Goal: Task Accomplishment & Management: Manage account settings

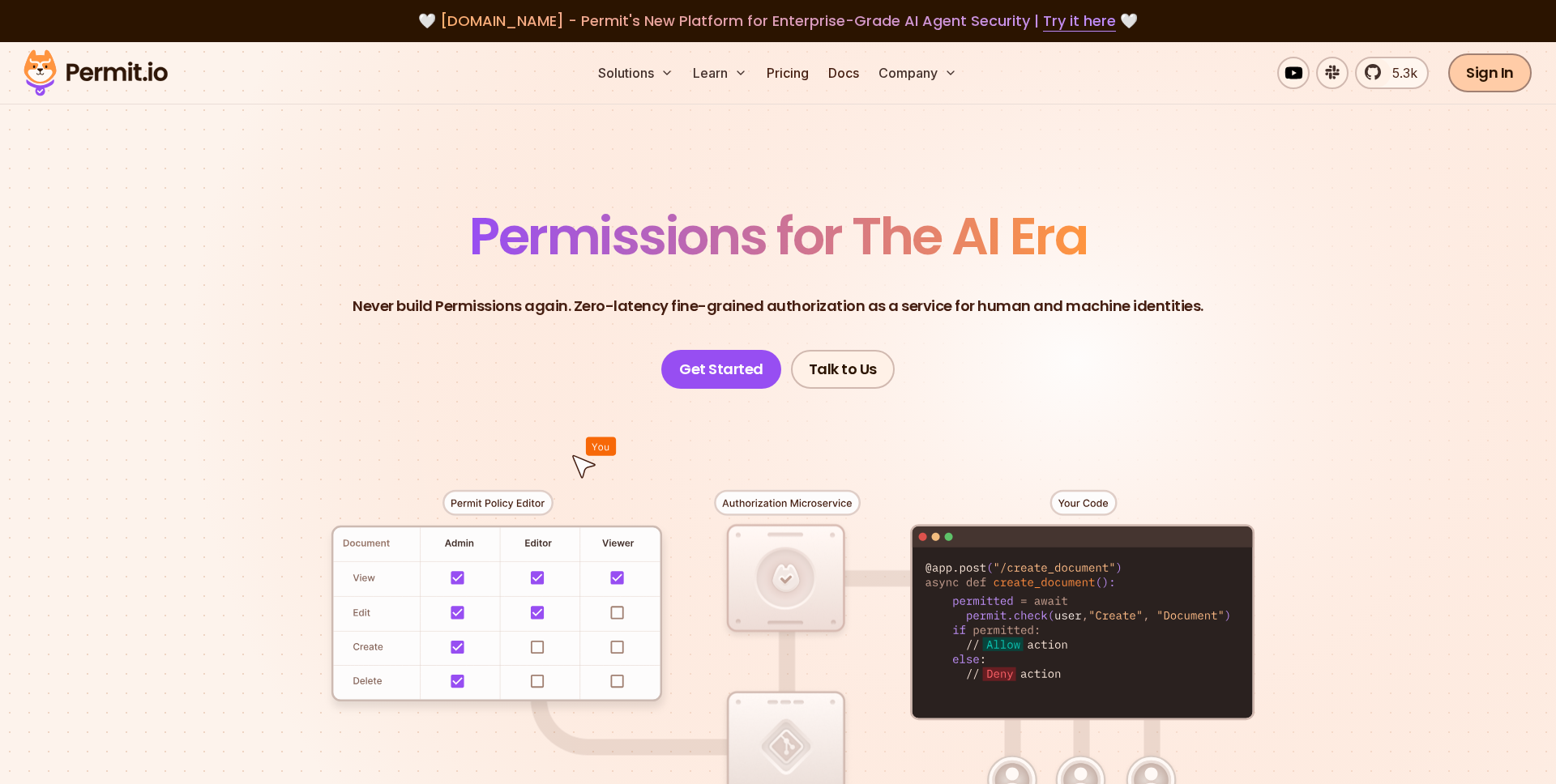
click at [1470, 71] on link "Sign In" at bounding box center [1490, 73] width 84 height 39
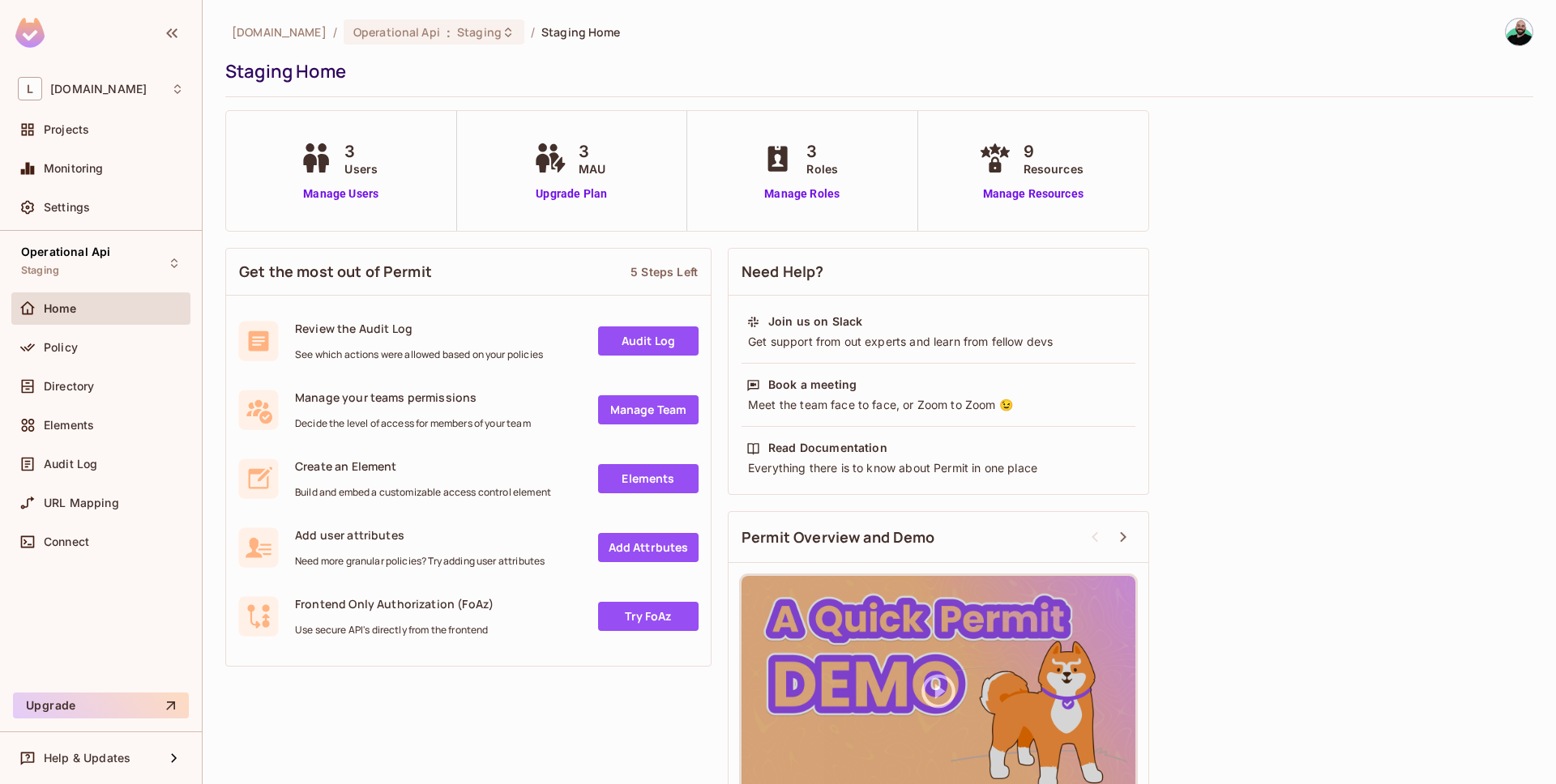
click at [1535, 41] on div "lakpa.cl / Operational Api : Staging / Staging Home Staging Home 3 Users Manage…" at bounding box center [879, 392] width 1353 height 784
click at [1354, 116] on div "lakpa.cl / Operational Api : Staging / Staging Home Staging Home 3 Users Manage…" at bounding box center [879, 425] width 1308 height 816
click at [1502, 37] on div at bounding box center [1511, 32] width 43 height 28
click at [1510, 35] on img at bounding box center [1519, 32] width 26 height 26
drag, startPoint x: 144, startPoint y: 92, endPoint x: 132, endPoint y: 91, distance: 12.0
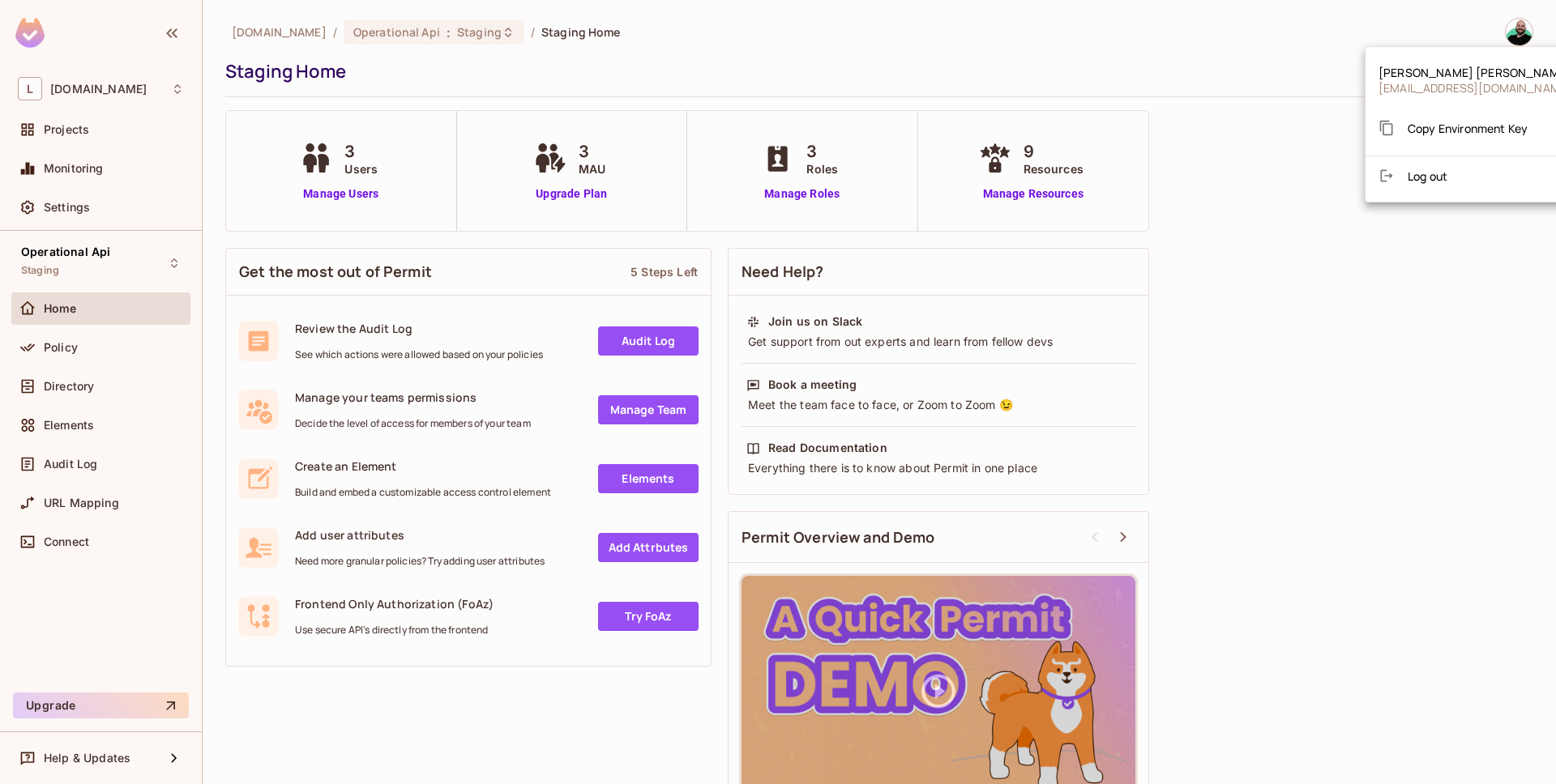
click at [144, 92] on div at bounding box center [778, 392] width 1556 height 784
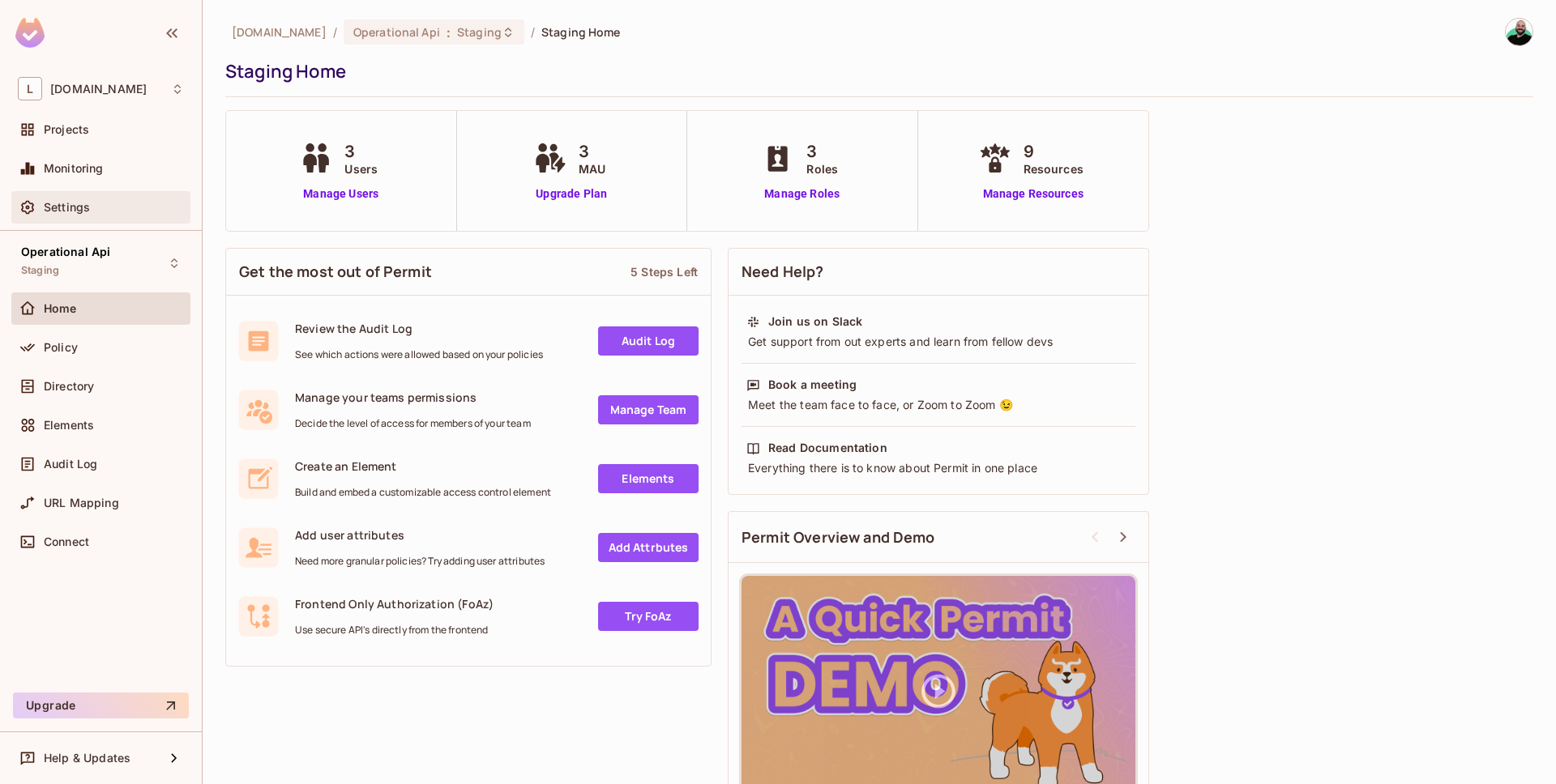
click at [87, 205] on span "Settings" at bounding box center [67, 207] width 46 height 13
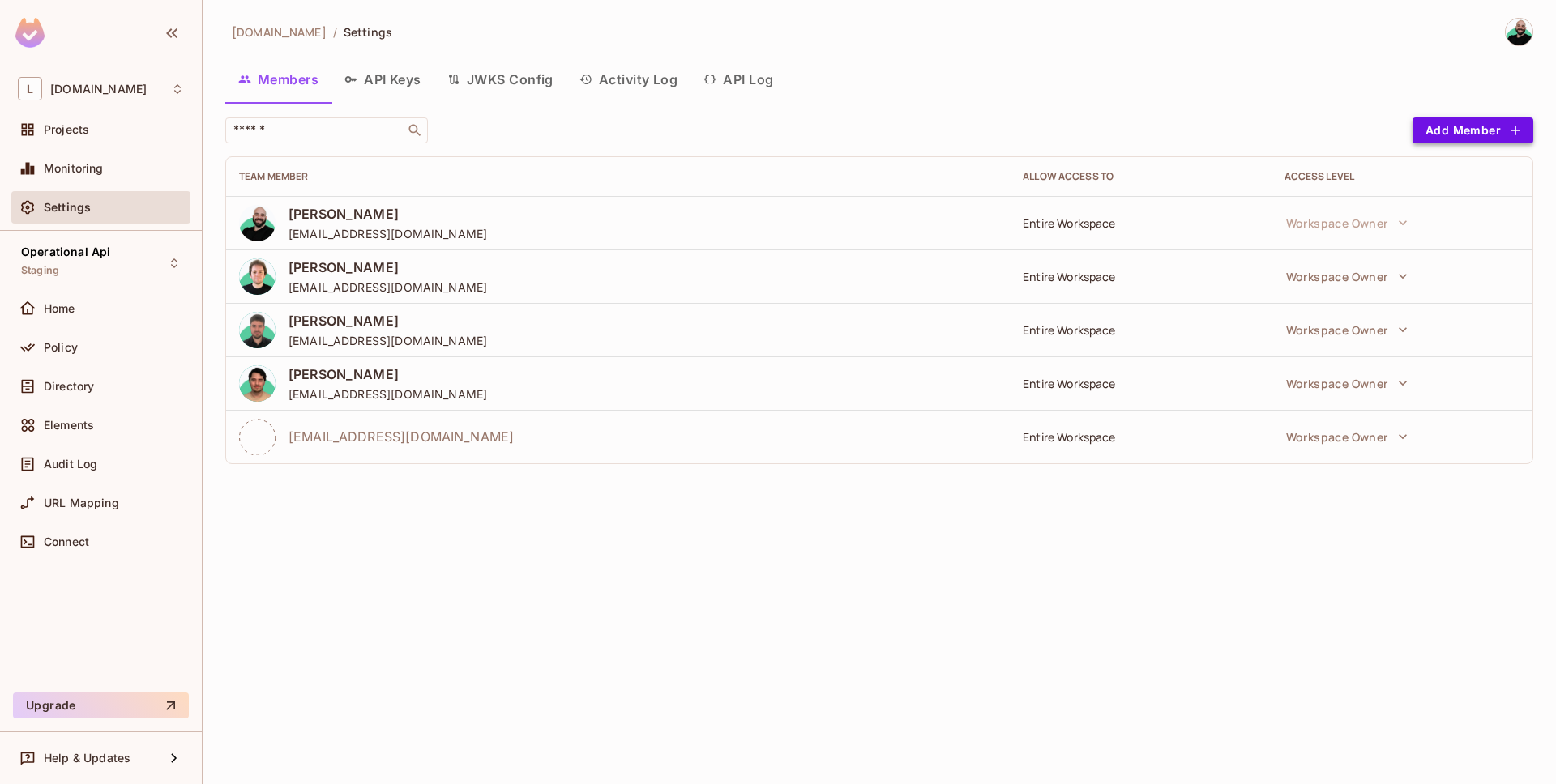
click at [1466, 137] on button "Add Member" at bounding box center [1472, 129] width 121 height 26
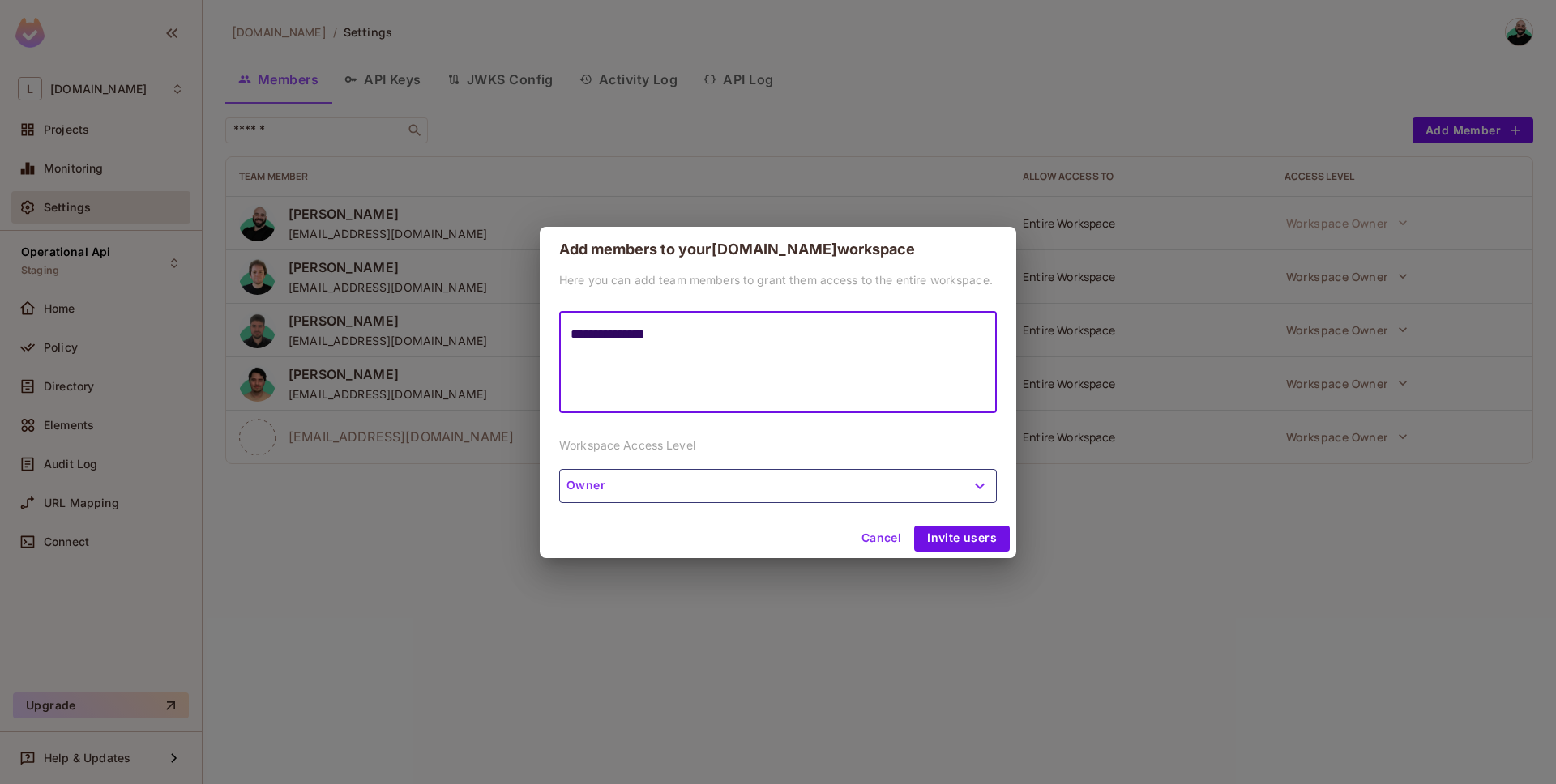
type textarea "**********"
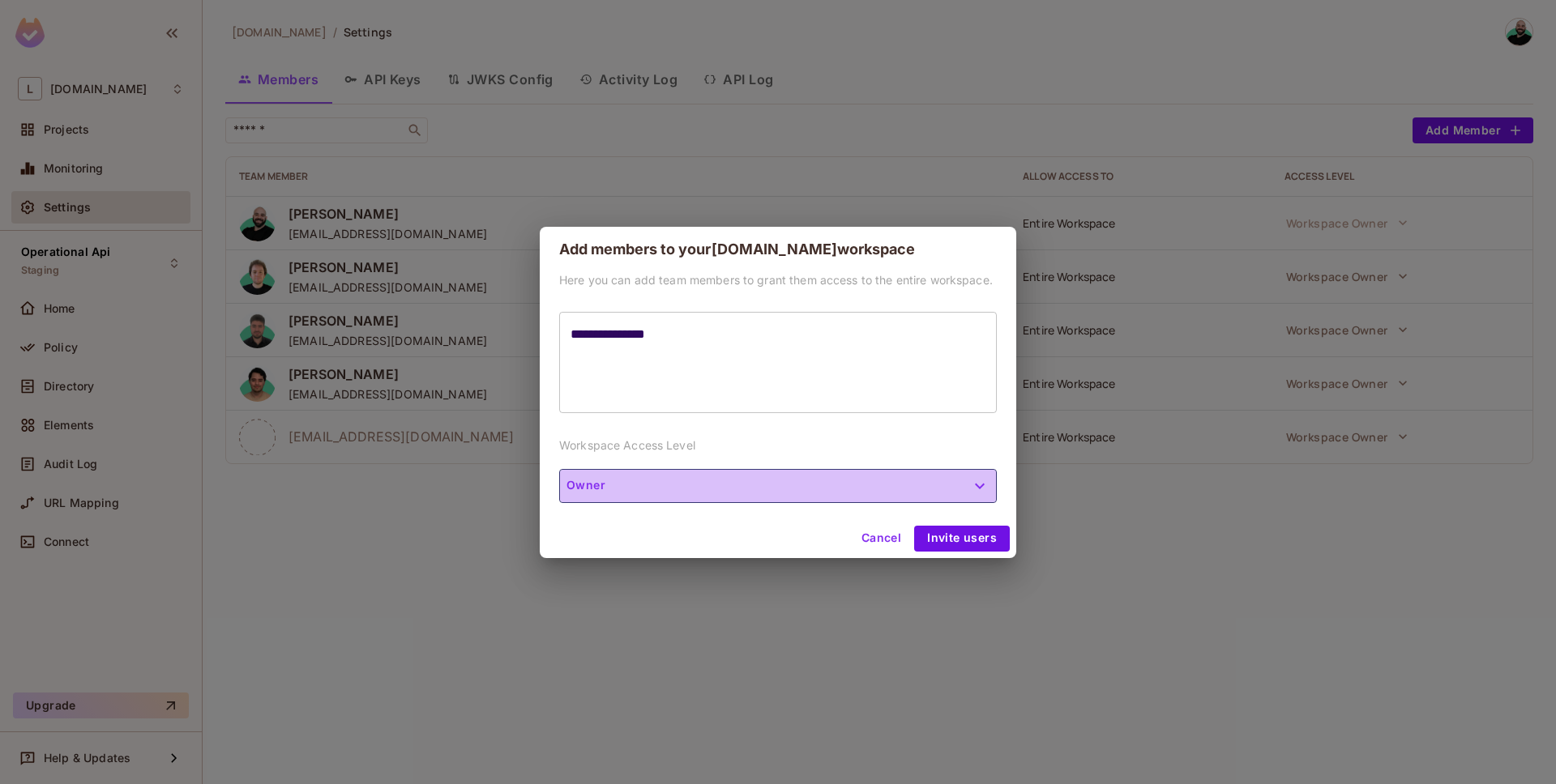
click at [886, 486] on button "Owner" at bounding box center [778, 486] width 438 height 34
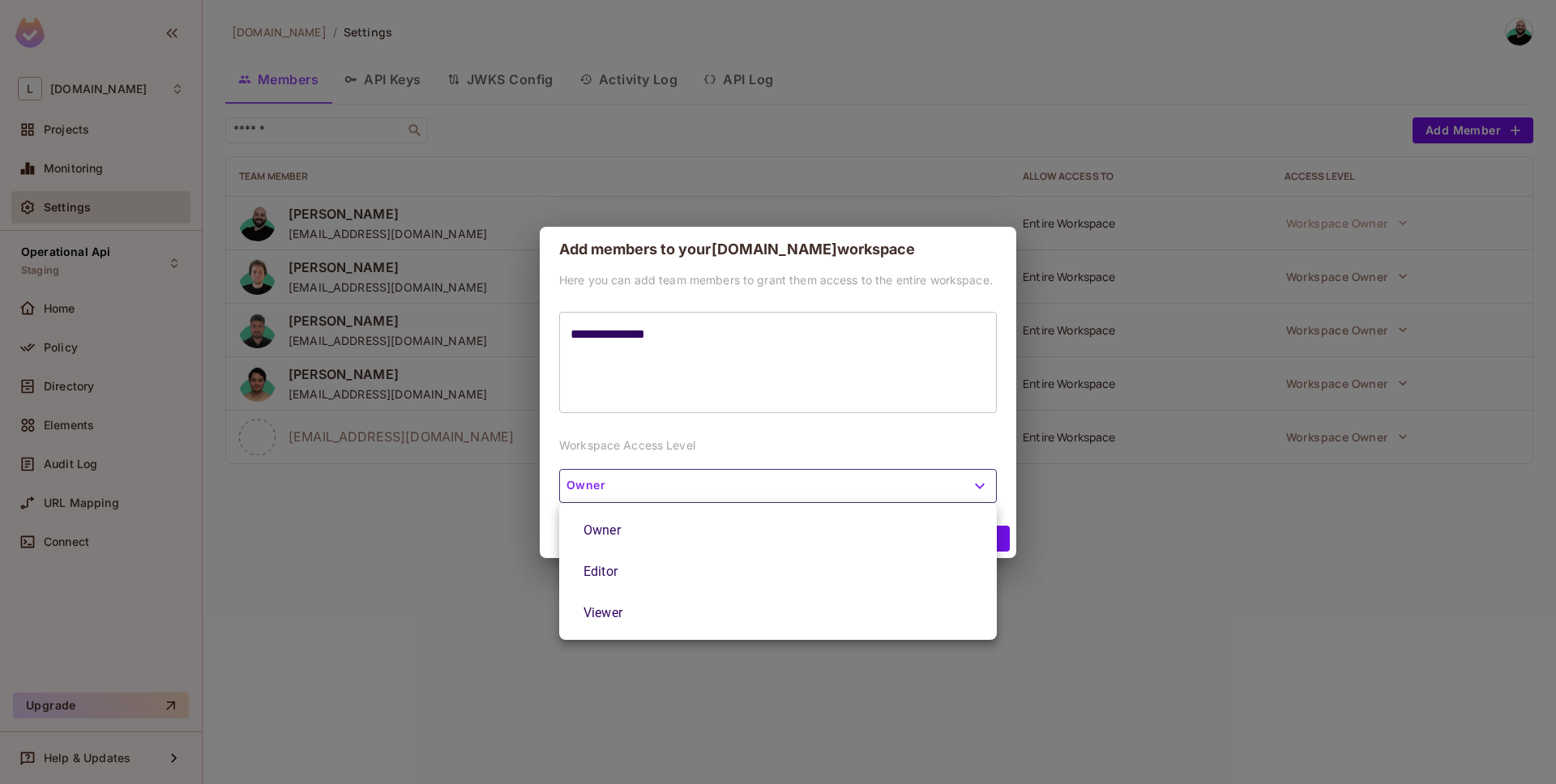
click at [887, 485] on div at bounding box center [778, 392] width 1556 height 784
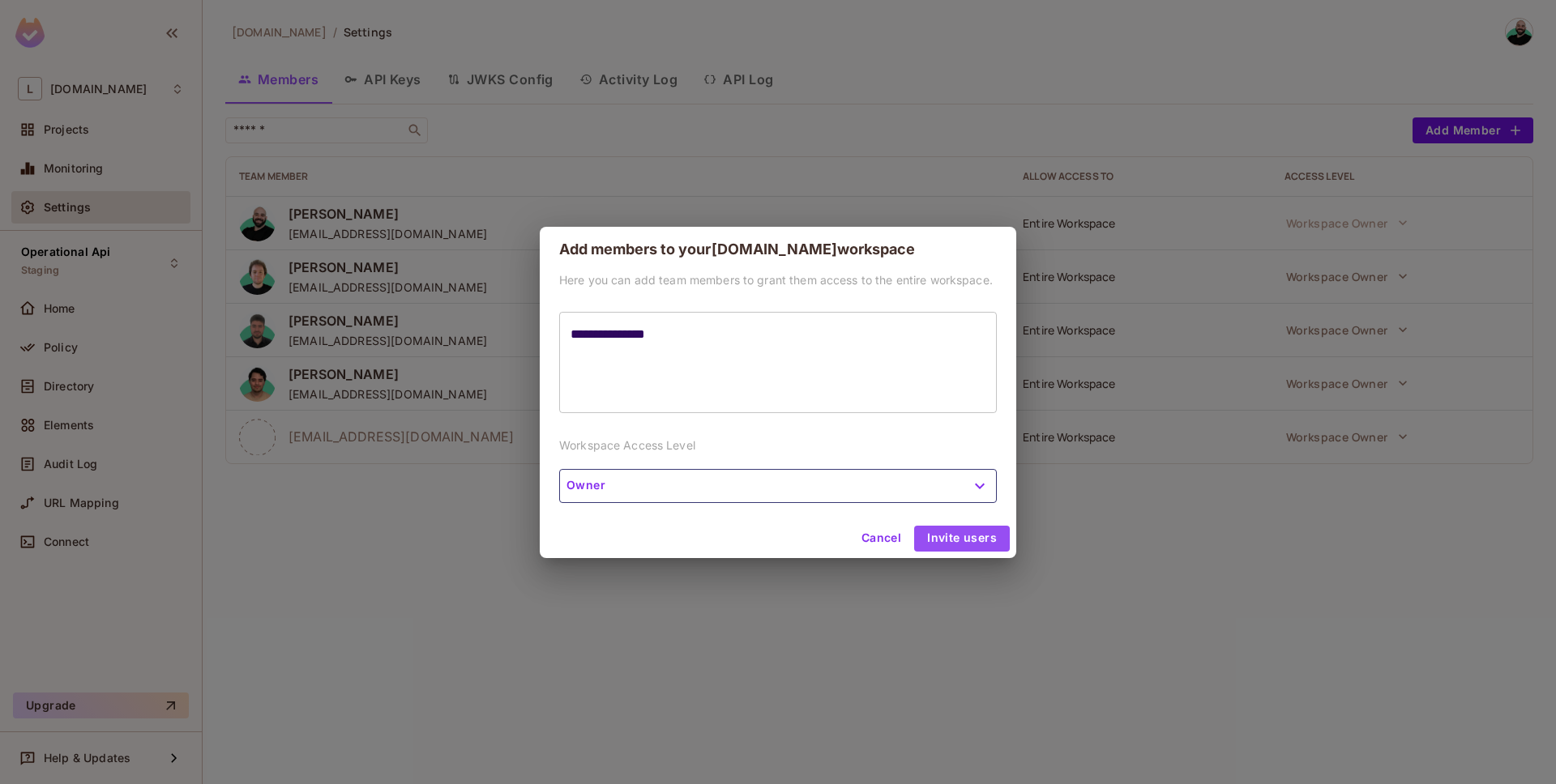
click at [939, 541] on button "Invite users" at bounding box center [962, 538] width 96 height 26
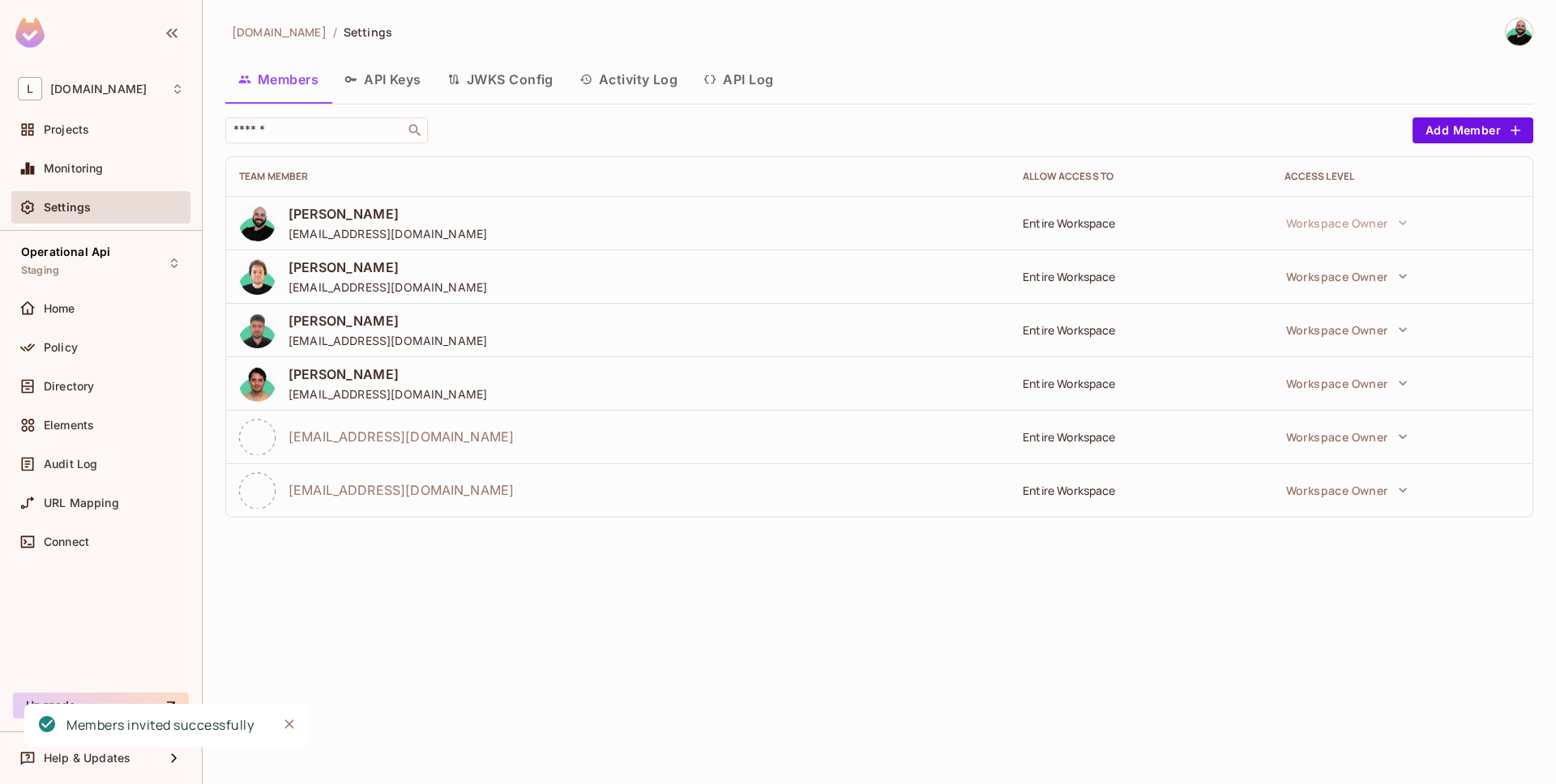
click at [154, 201] on div "Settings" at bounding box center [114, 207] width 140 height 13
click at [646, 591] on div "lakpa.cl / Settings Members API Keys JWKS Config Activity Log API Log ​ Add Mem…" at bounding box center [879, 392] width 1353 height 784
click at [133, 470] on div "Audit Log" at bounding box center [100, 464] width 167 height 19
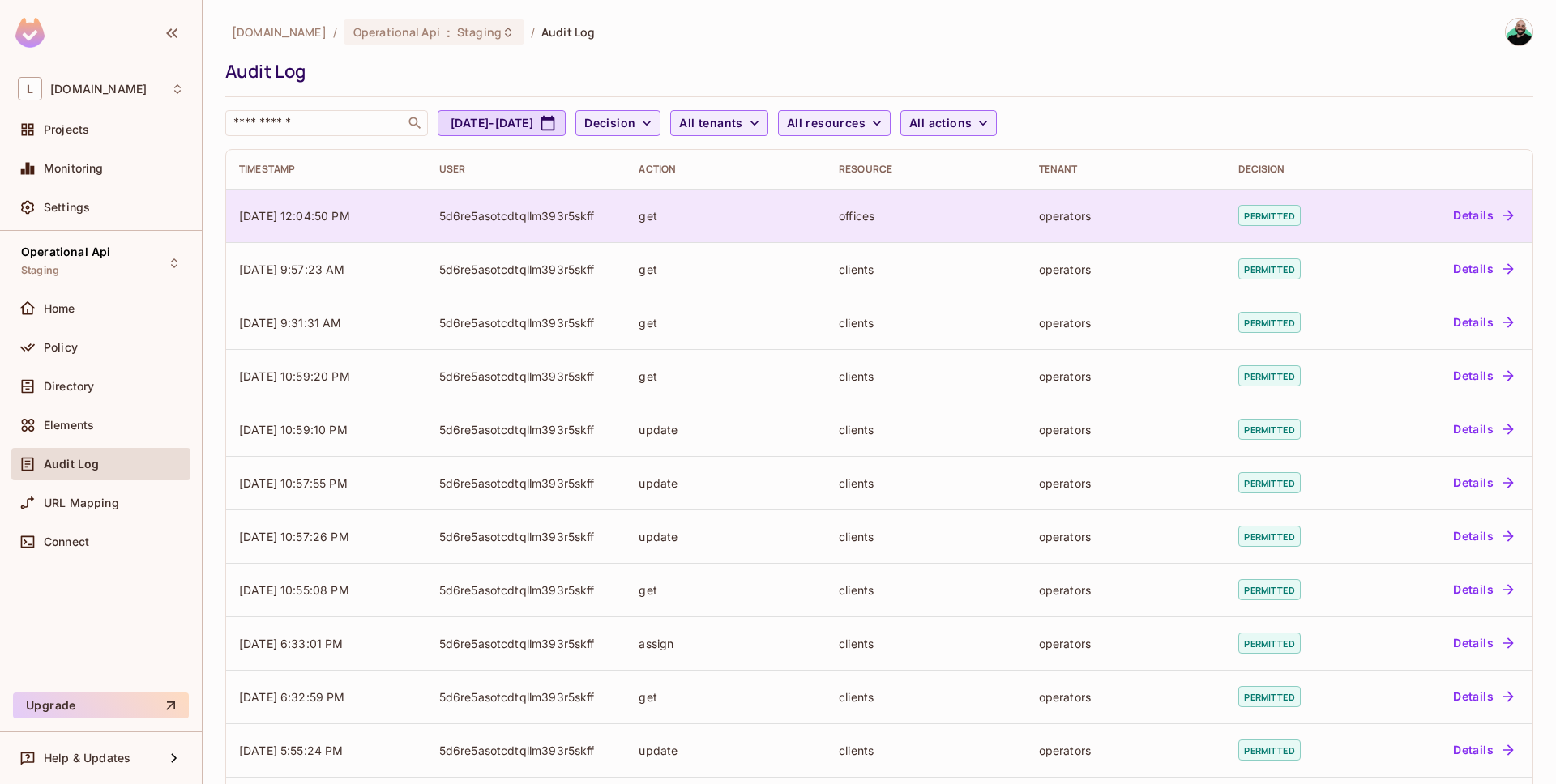
click at [466, 219] on div "5d6re5asotcdtqllm393r5skff" at bounding box center [527, 215] width 174 height 15
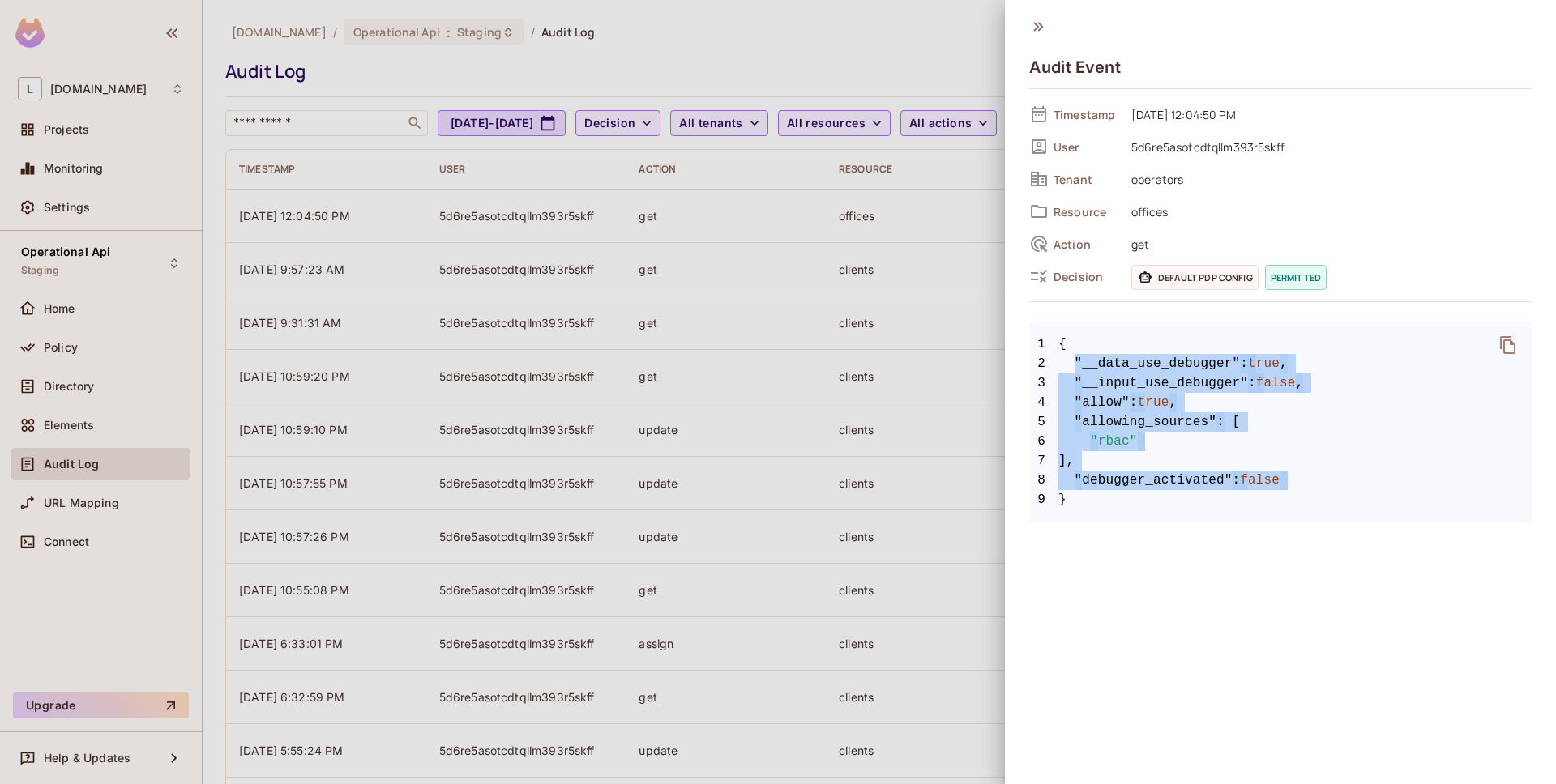
drag, startPoint x: 1156, startPoint y: 503, endPoint x: 1072, endPoint y: 366, distance: 160.7
click at [1071, 365] on code "1 { 2 "__data_use_debugger" : true , 3 "__input_use_debugger" : false , 4 "allo…" at bounding box center [1280, 422] width 502 height 175
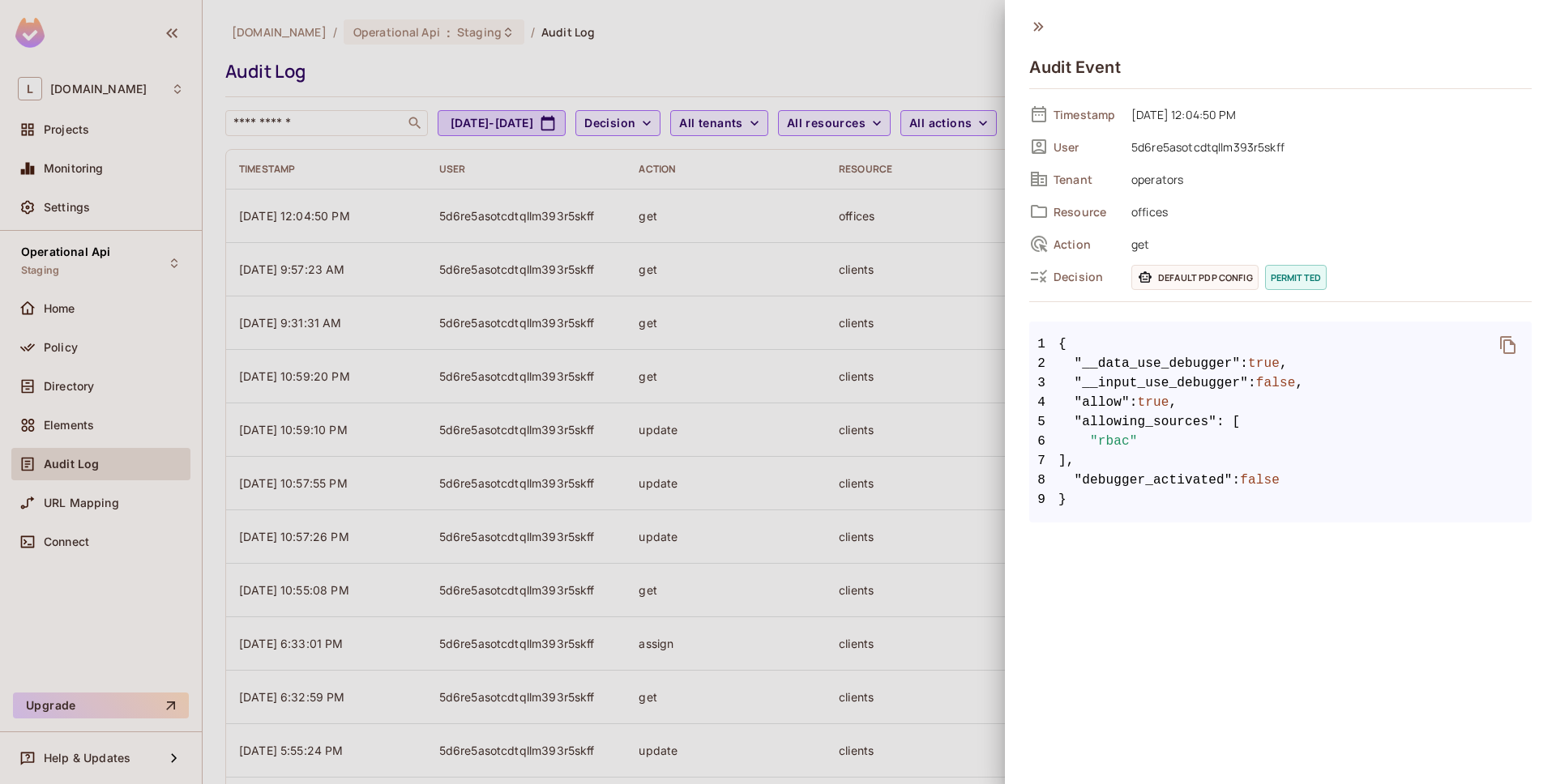
click at [1186, 424] on span ""allowing_sources"" at bounding box center [1146, 422] width 143 height 19
click at [1167, 154] on span "5d6re5asotcdtqllm393r5skff" at bounding box center [1328, 146] width 409 height 19
click at [1035, 26] on icon at bounding box center [1038, 26] width 18 height 18
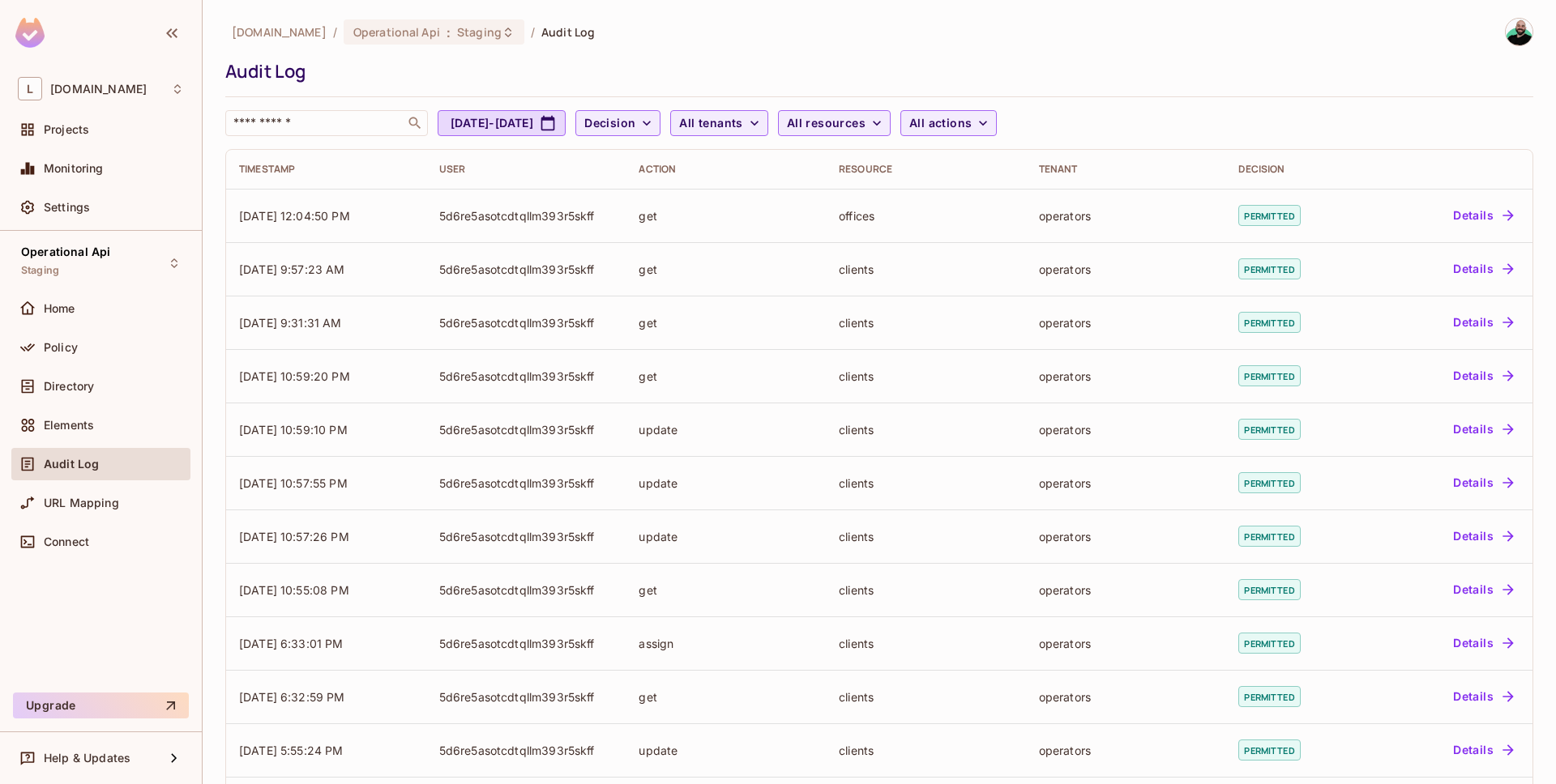
click at [56, 455] on div "Audit Log" at bounding box center [100, 464] width 167 height 19
click at [61, 460] on span "Audit Log" at bounding box center [71, 464] width 56 height 13
click at [161, 268] on div "Operational Api Staging" at bounding box center [100, 263] width 179 height 45
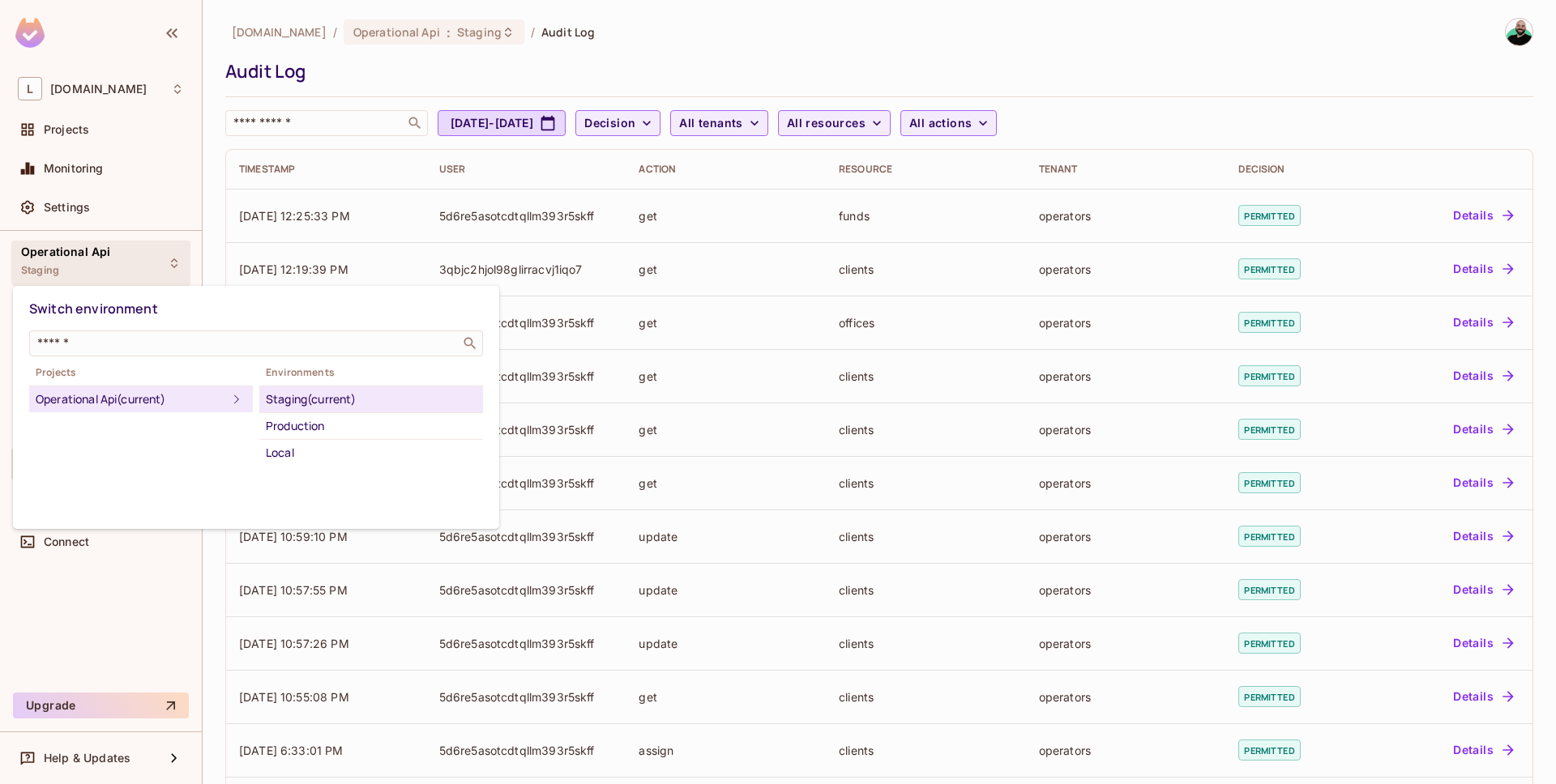
click at [339, 401] on div "Staging (current)" at bounding box center [371, 399] width 211 height 19
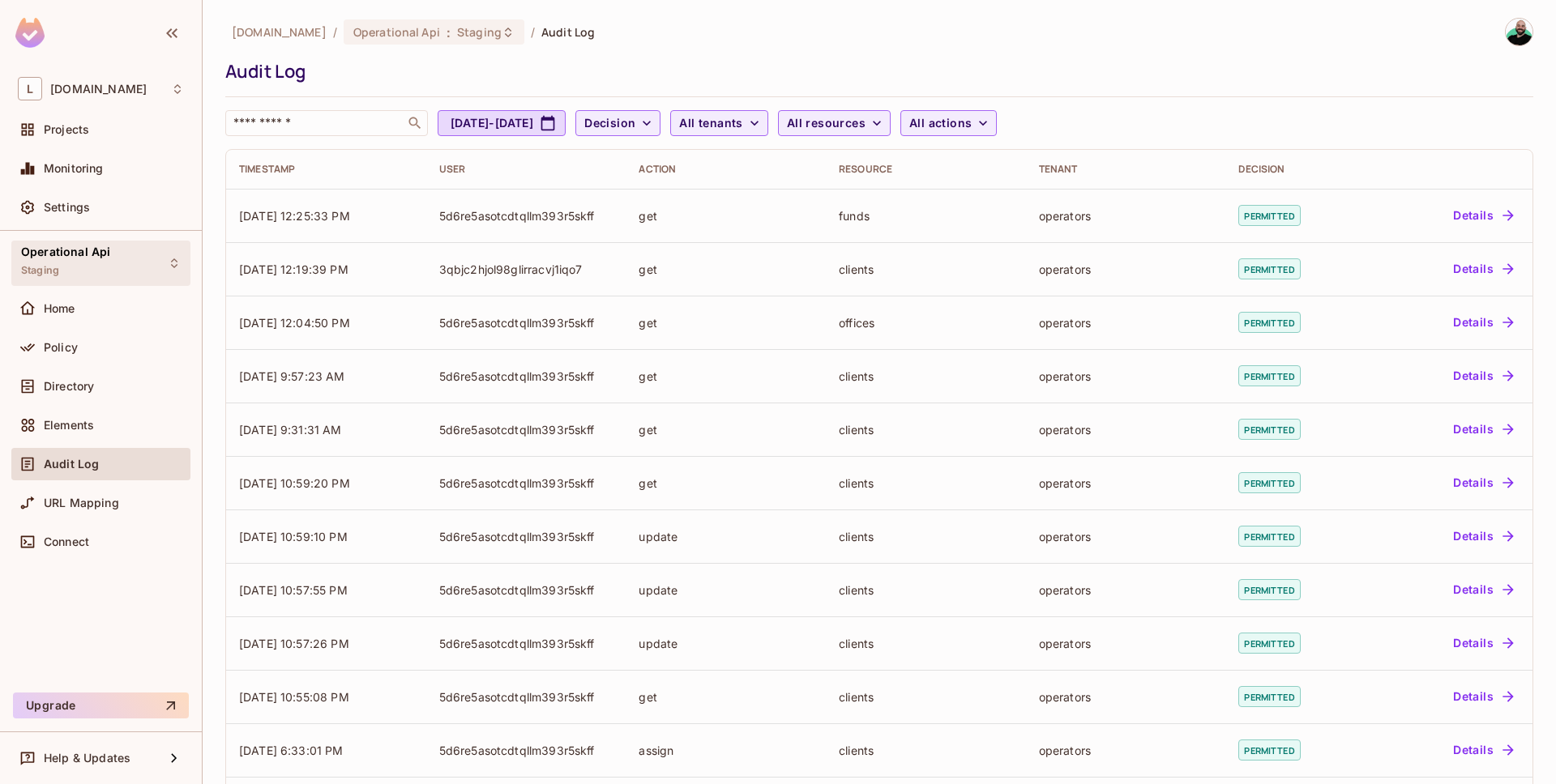
click at [102, 263] on div "Operational Api Staging" at bounding box center [65, 263] width 89 height 35
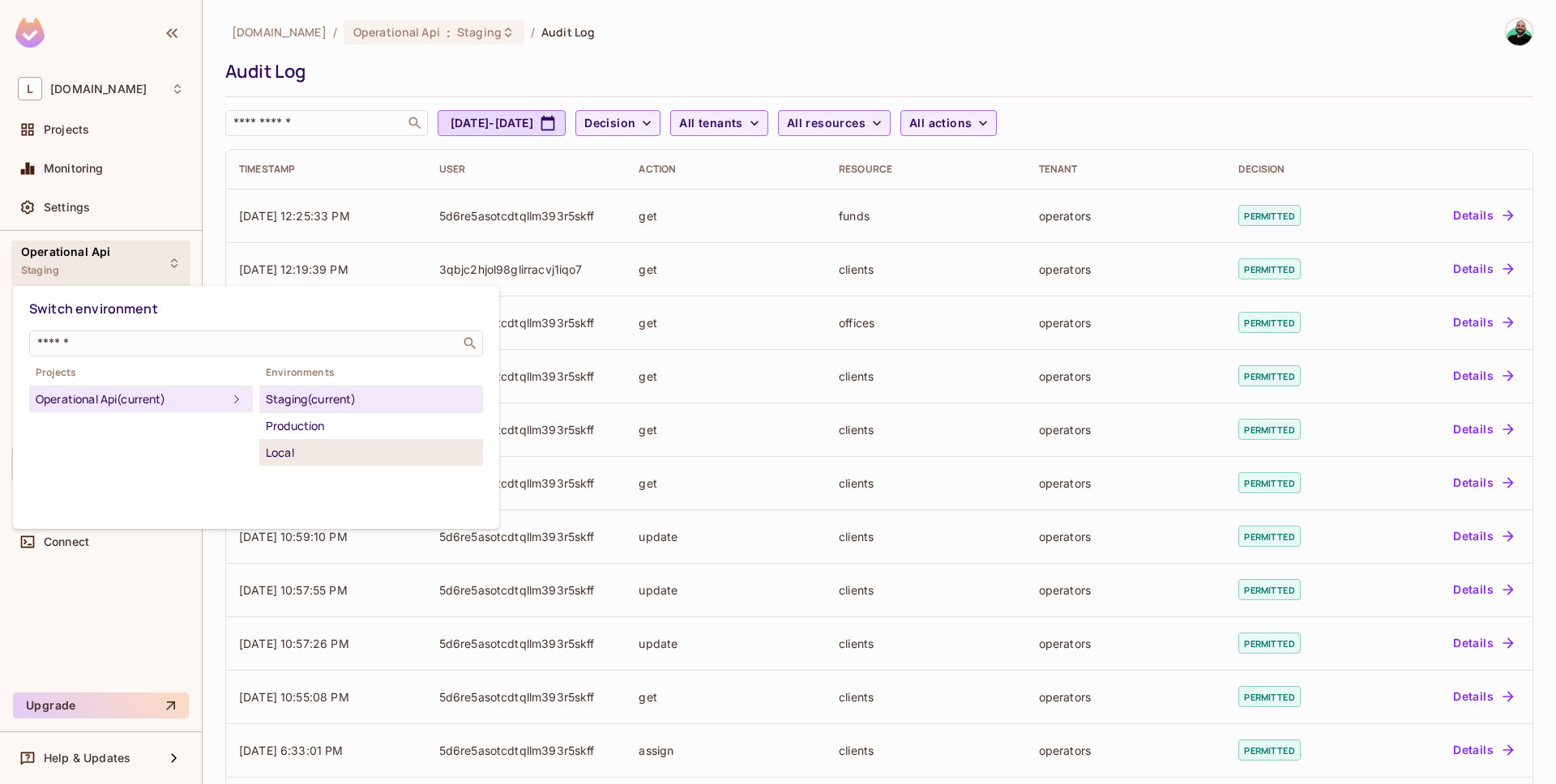
click at [372, 459] on div "Local" at bounding box center [371, 453] width 211 height 19
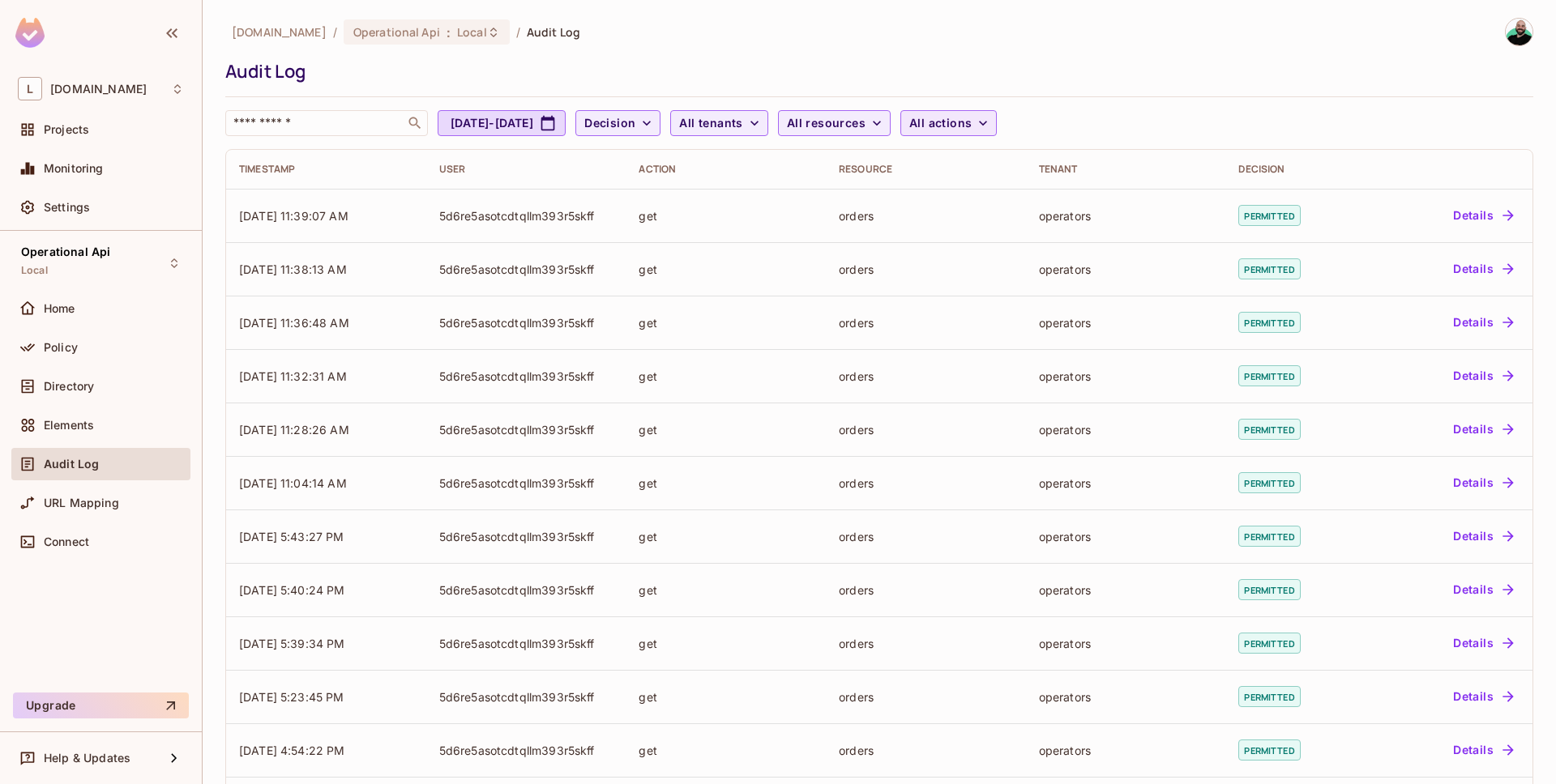
click at [987, 133] on button "All actions" at bounding box center [948, 122] width 96 height 26
click at [990, 129] on div at bounding box center [778, 392] width 1556 height 784
click at [128, 543] on div "Connect" at bounding box center [114, 542] width 140 height 13
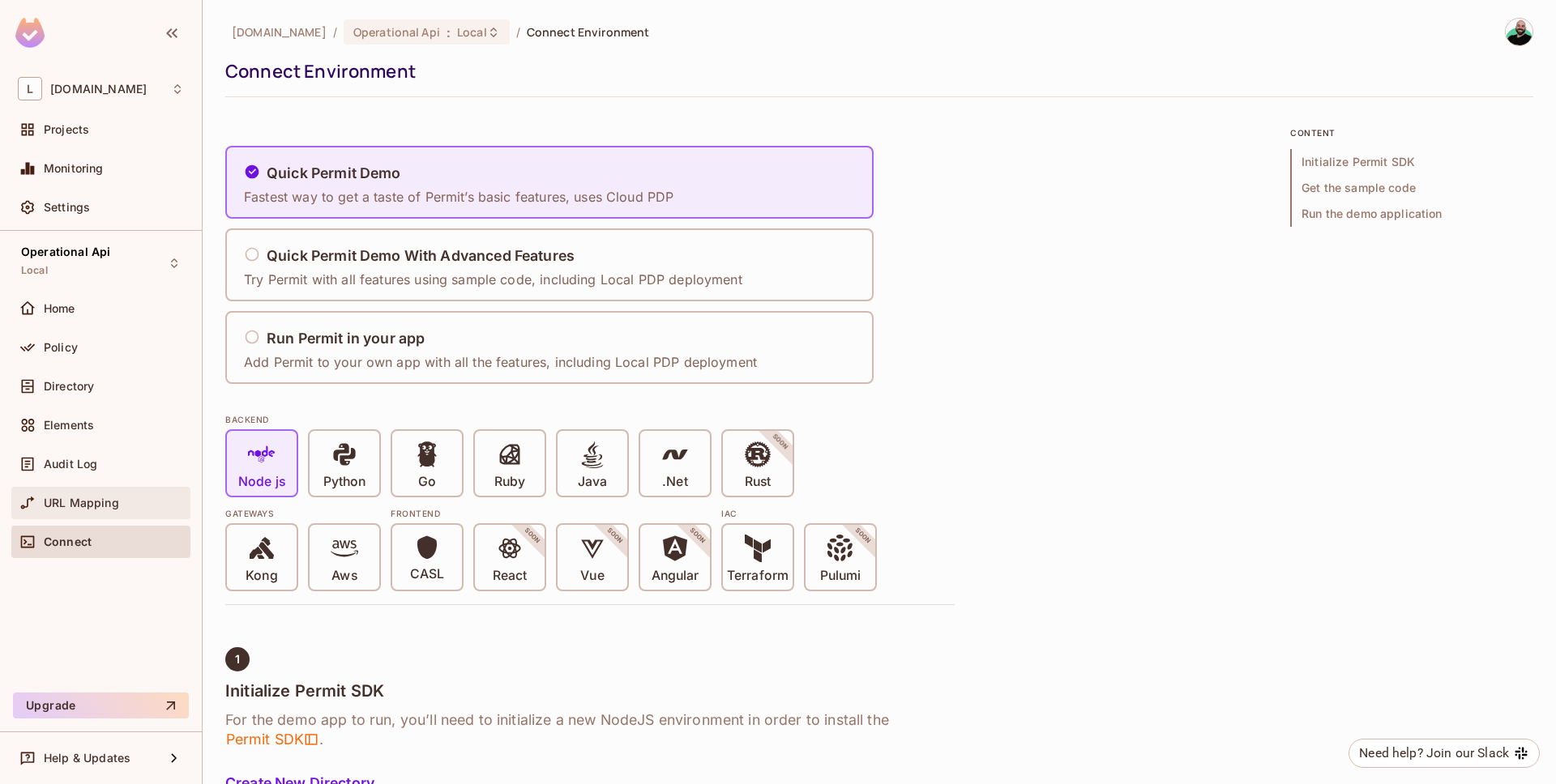
click at [107, 508] on span "URL Mapping" at bounding box center [82, 503] width 76 height 13
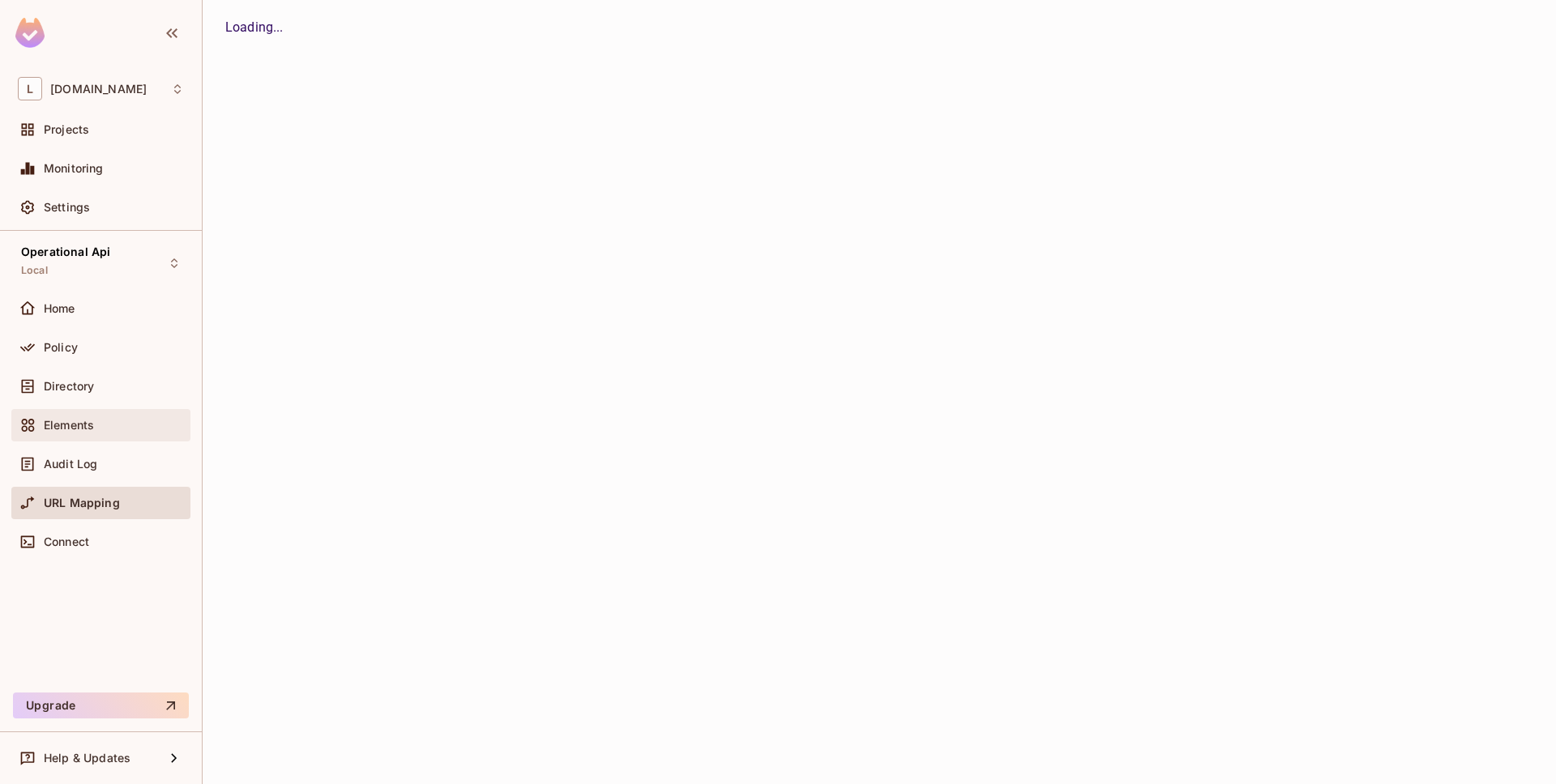
click at [104, 419] on div "Elements" at bounding box center [114, 425] width 140 height 13
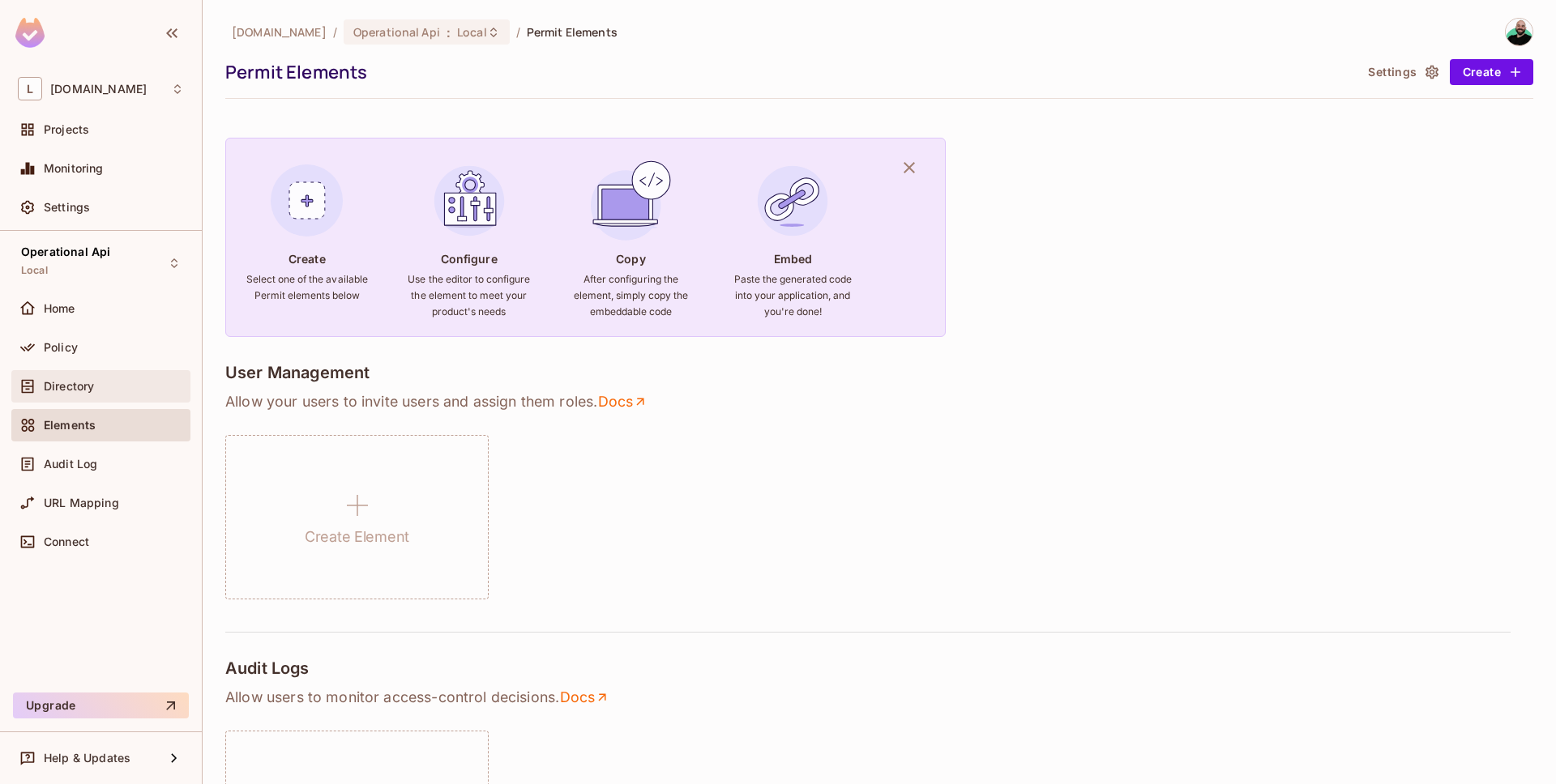
click at [98, 387] on div "Directory" at bounding box center [114, 386] width 140 height 13
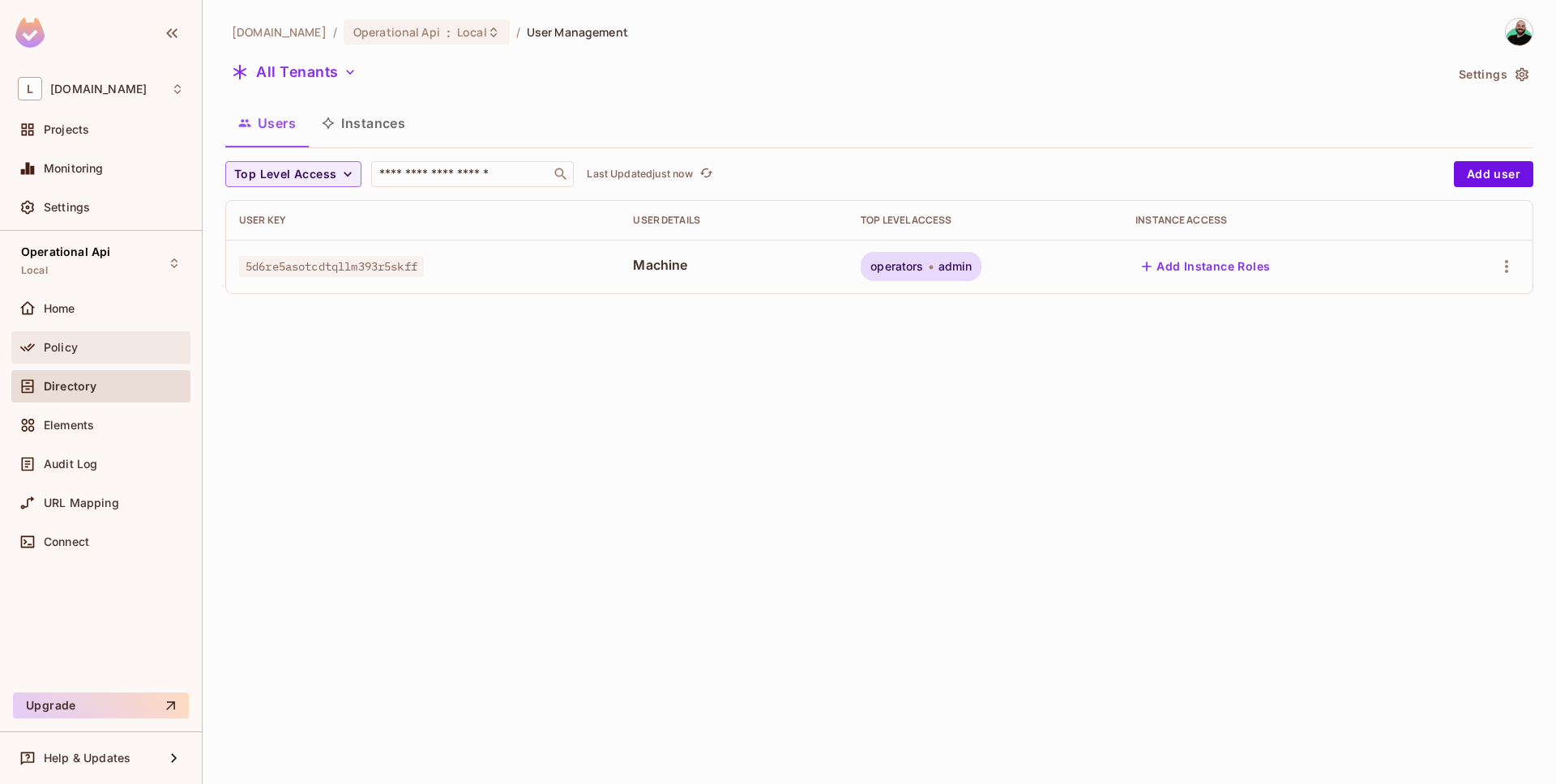
click at [70, 351] on span "Policy" at bounding box center [61, 347] width 34 height 13
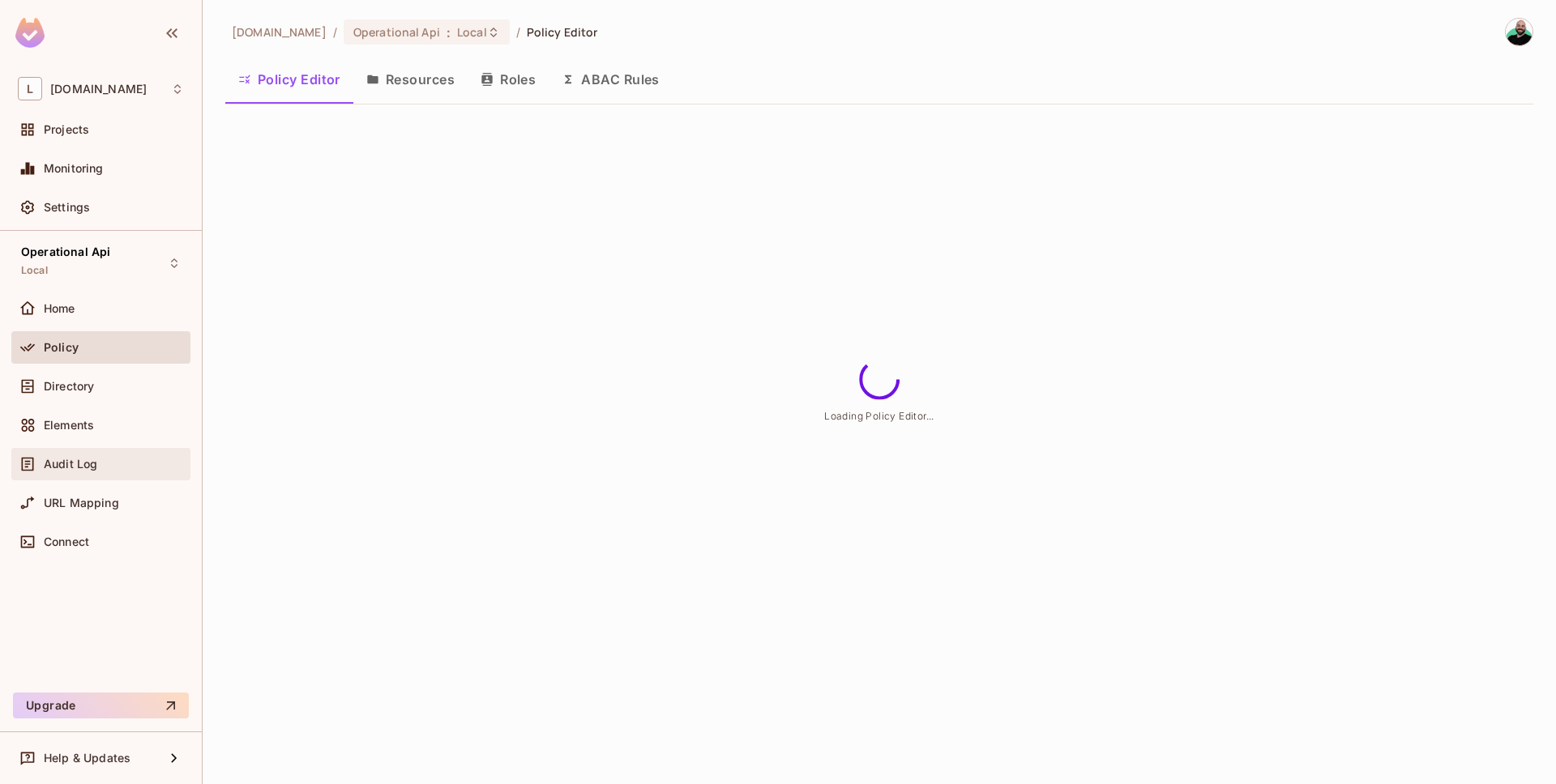
click at [78, 462] on span "Audit Log" at bounding box center [70, 464] width 54 height 13
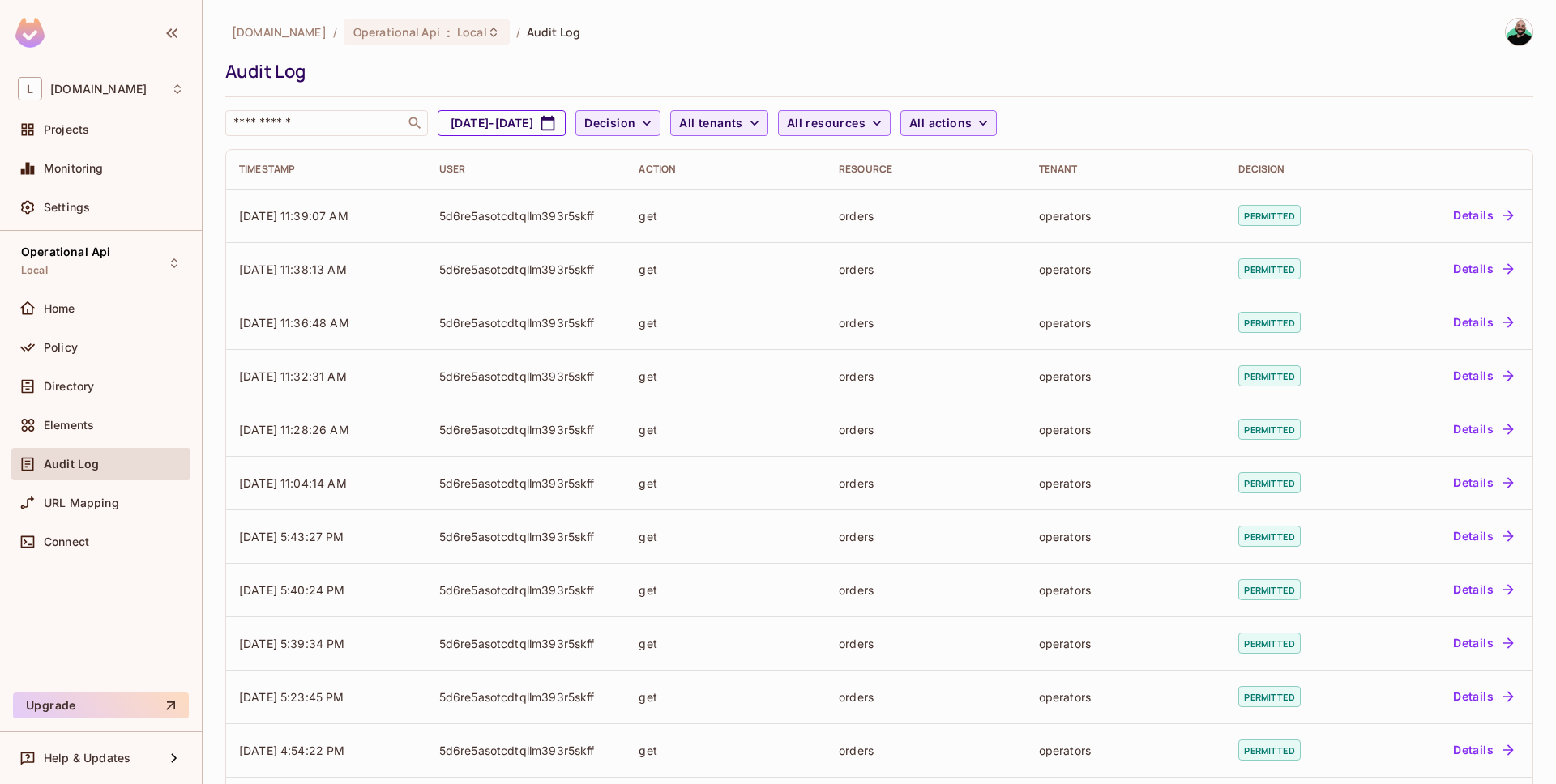
click at [566, 127] on button "[DATE] - [DATE]" at bounding box center [501, 122] width 128 height 26
select select "*"
select select "****"
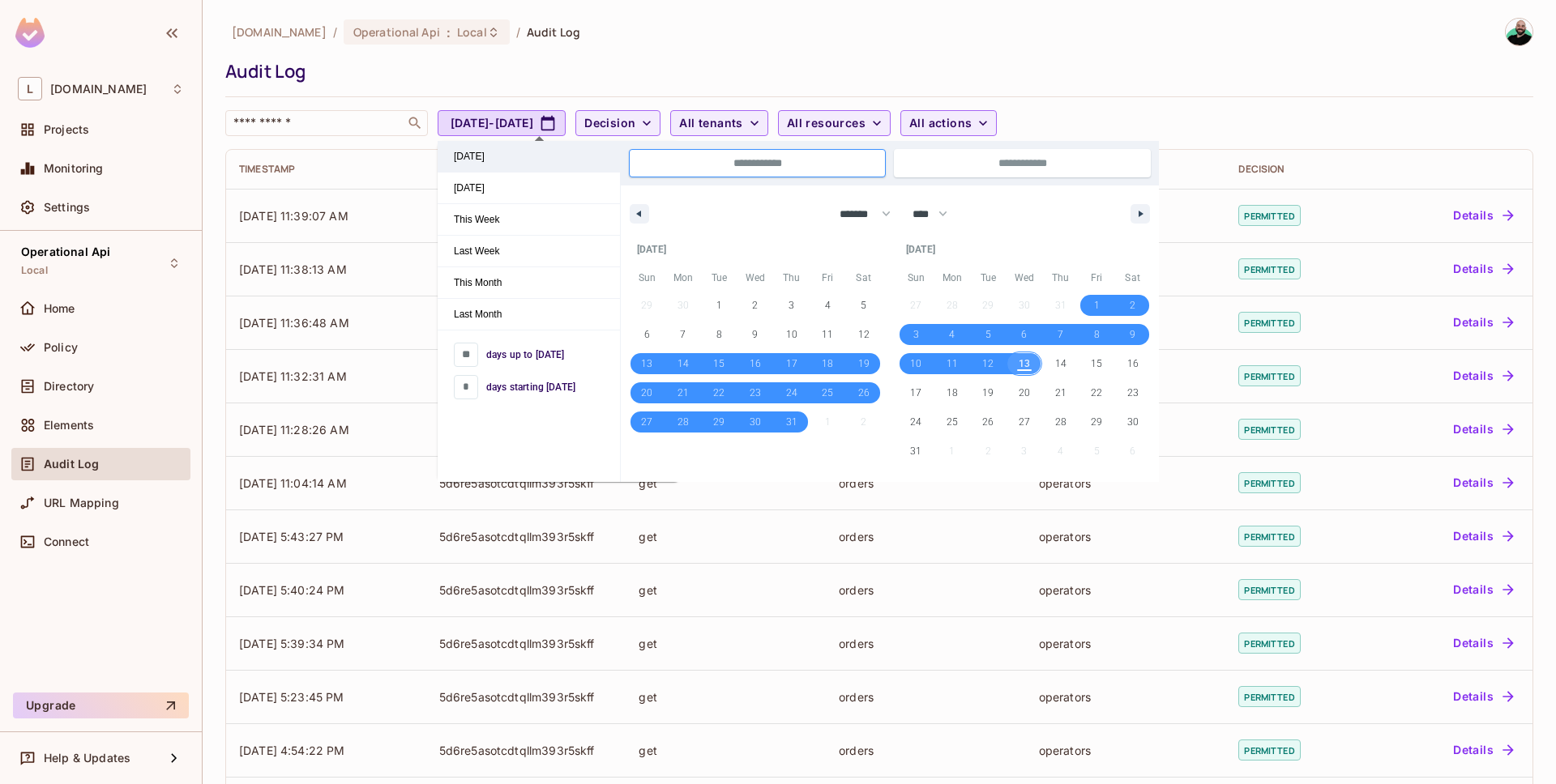
click at [533, 165] on span "[DATE]" at bounding box center [529, 156] width 182 height 31
type input "*"
type input "**********"
select select "*"
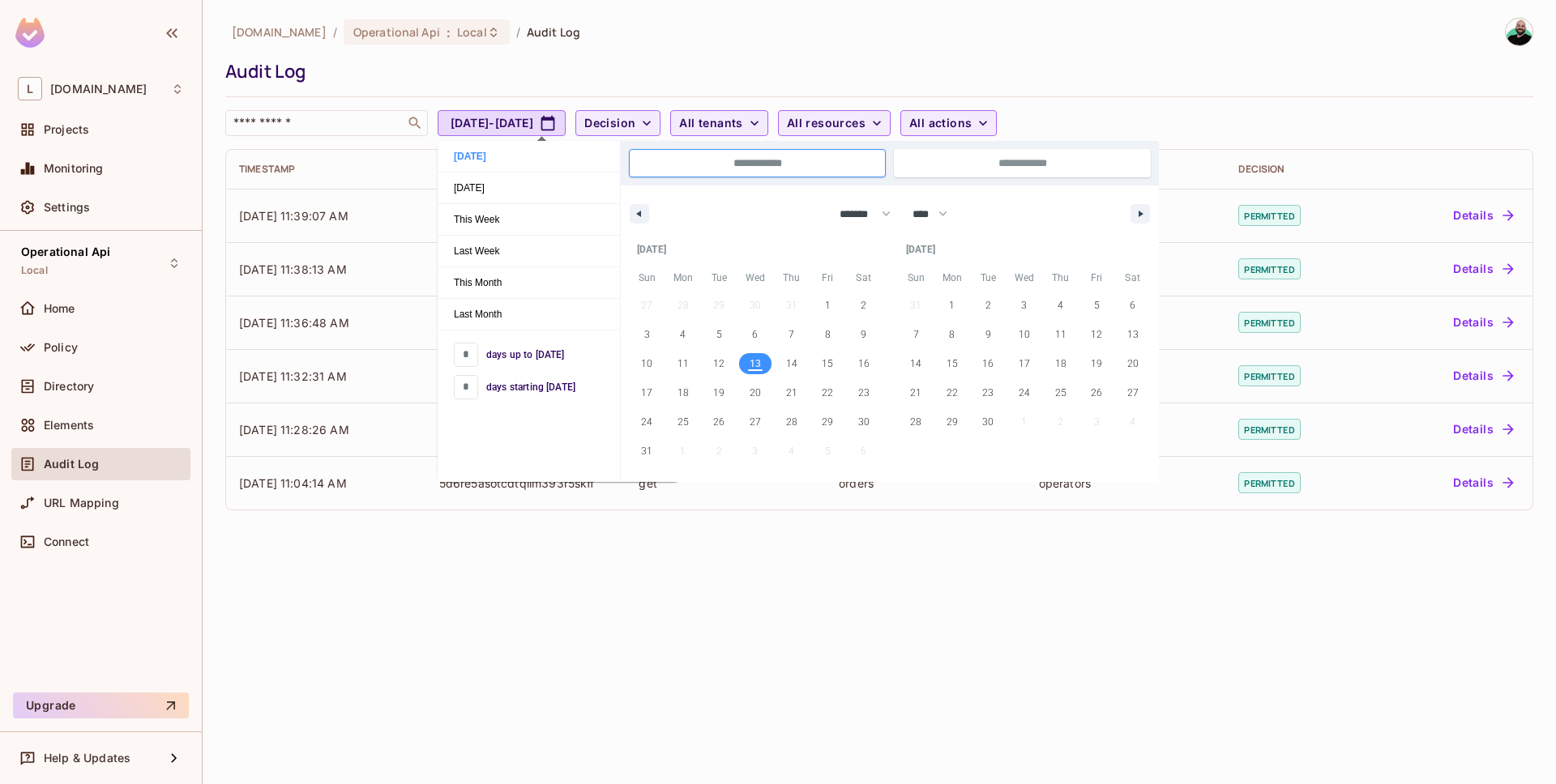
click at [1046, 70] on div "Audit Log" at bounding box center [875, 71] width 1300 height 25
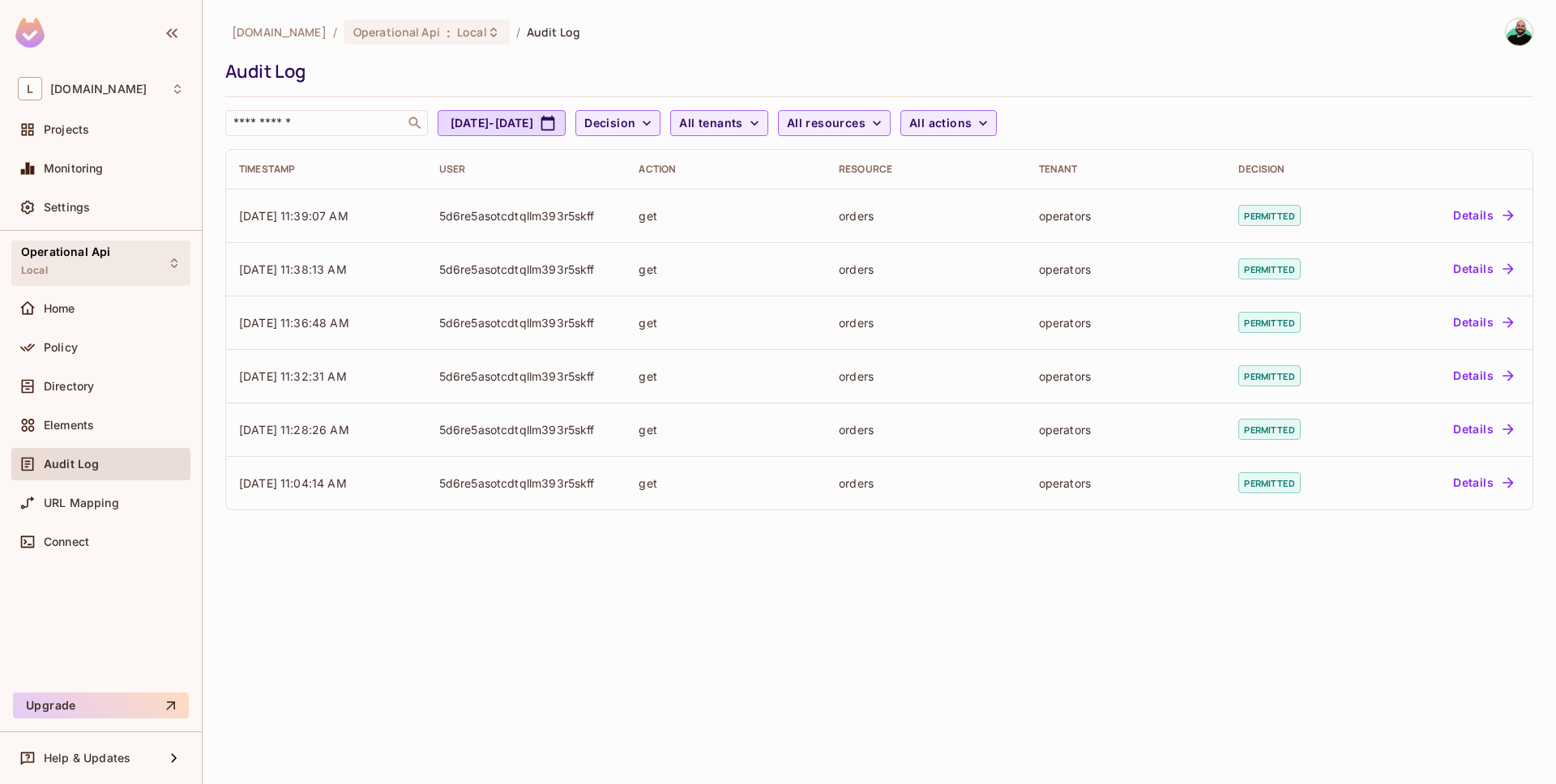
click at [106, 268] on div "Operational Api Local" at bounding box center [65, 263] width 89 height 35
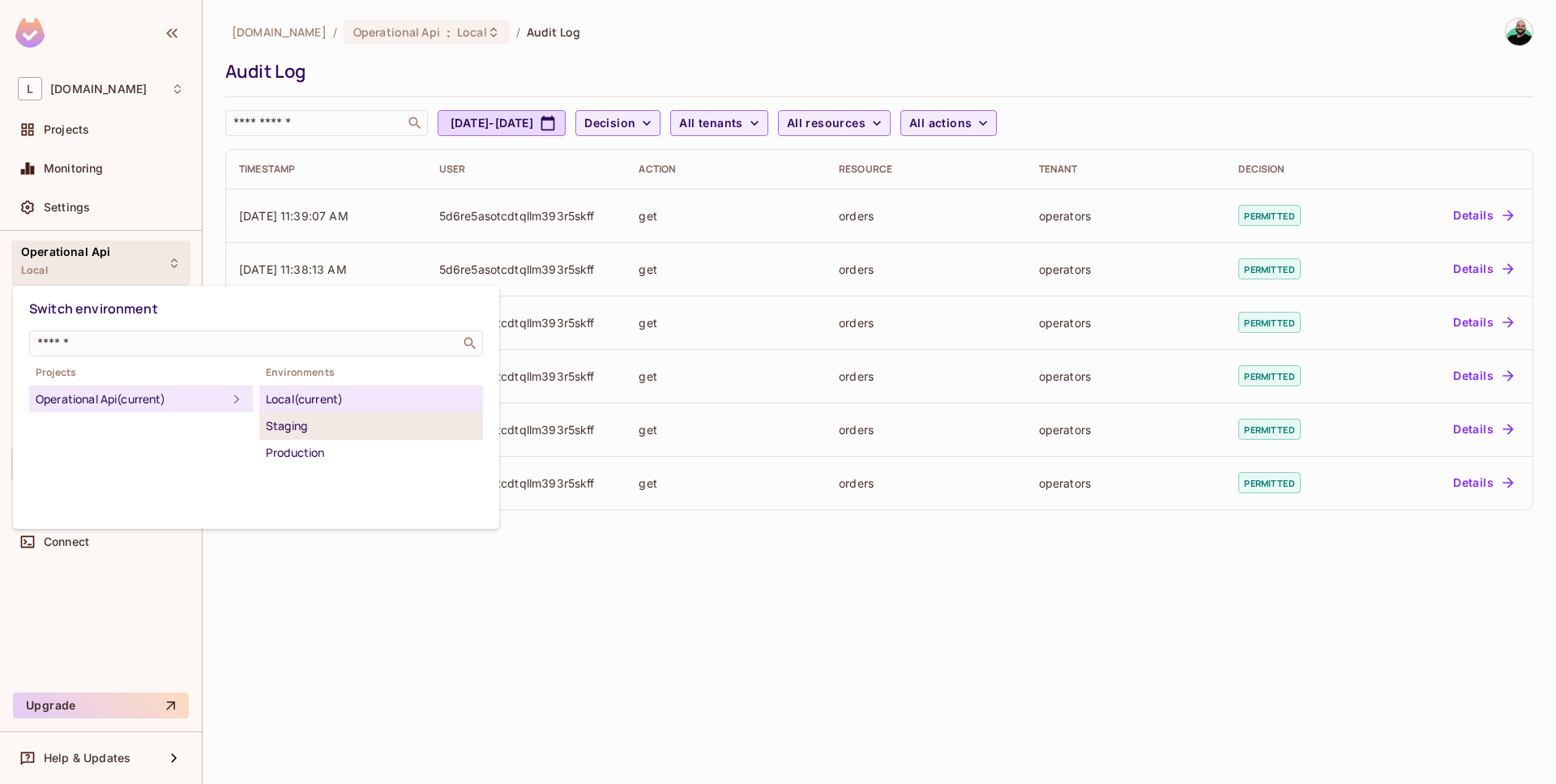
click at [342, 429] on div "Staging" at bounding box center [371, 426] width 211 height 19
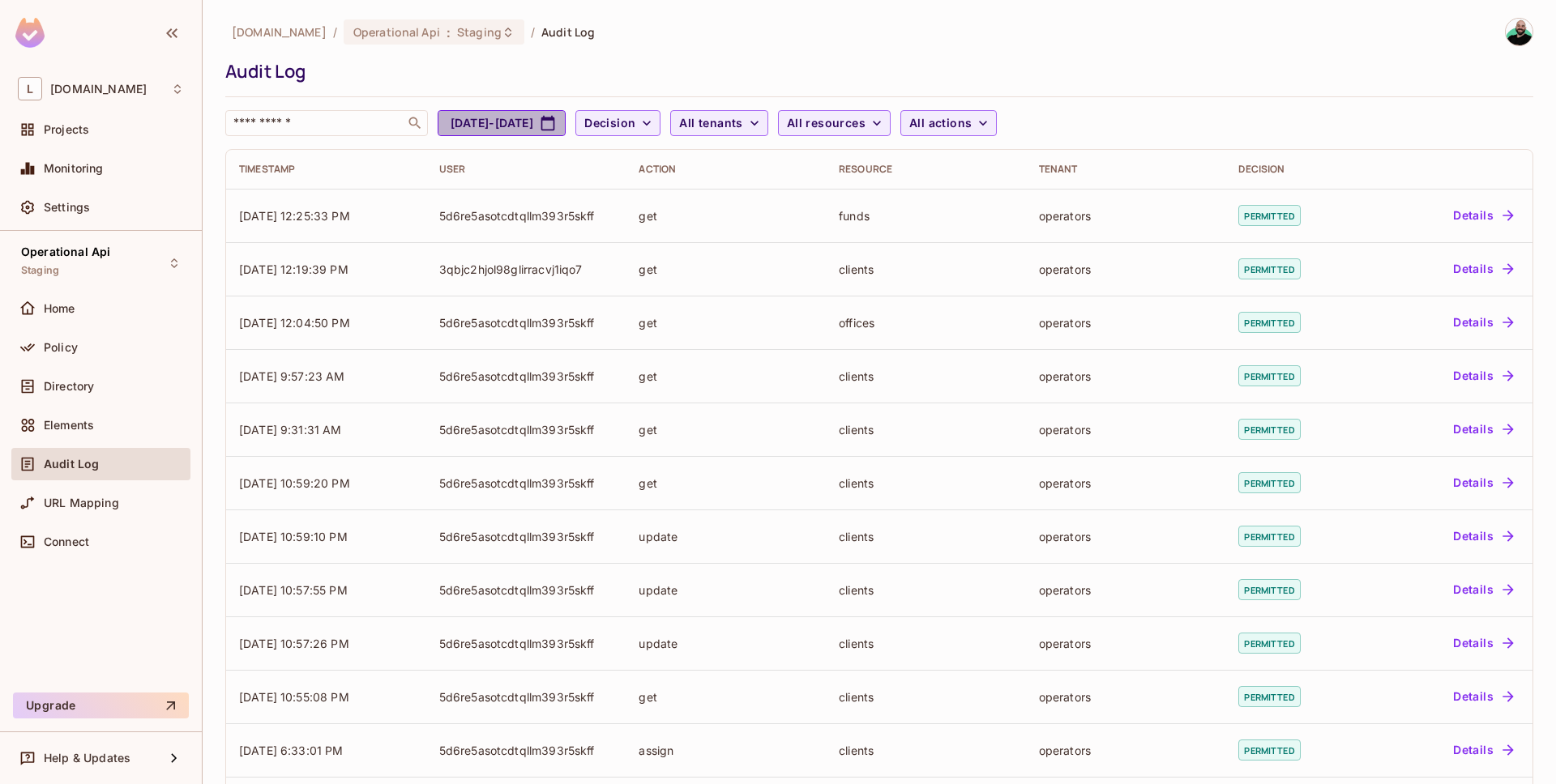
click at [561, 126] on button "[DATE] - [DATE]" at bounding box center [501, 122] width 128 height 26
select select "*"
select select "****"
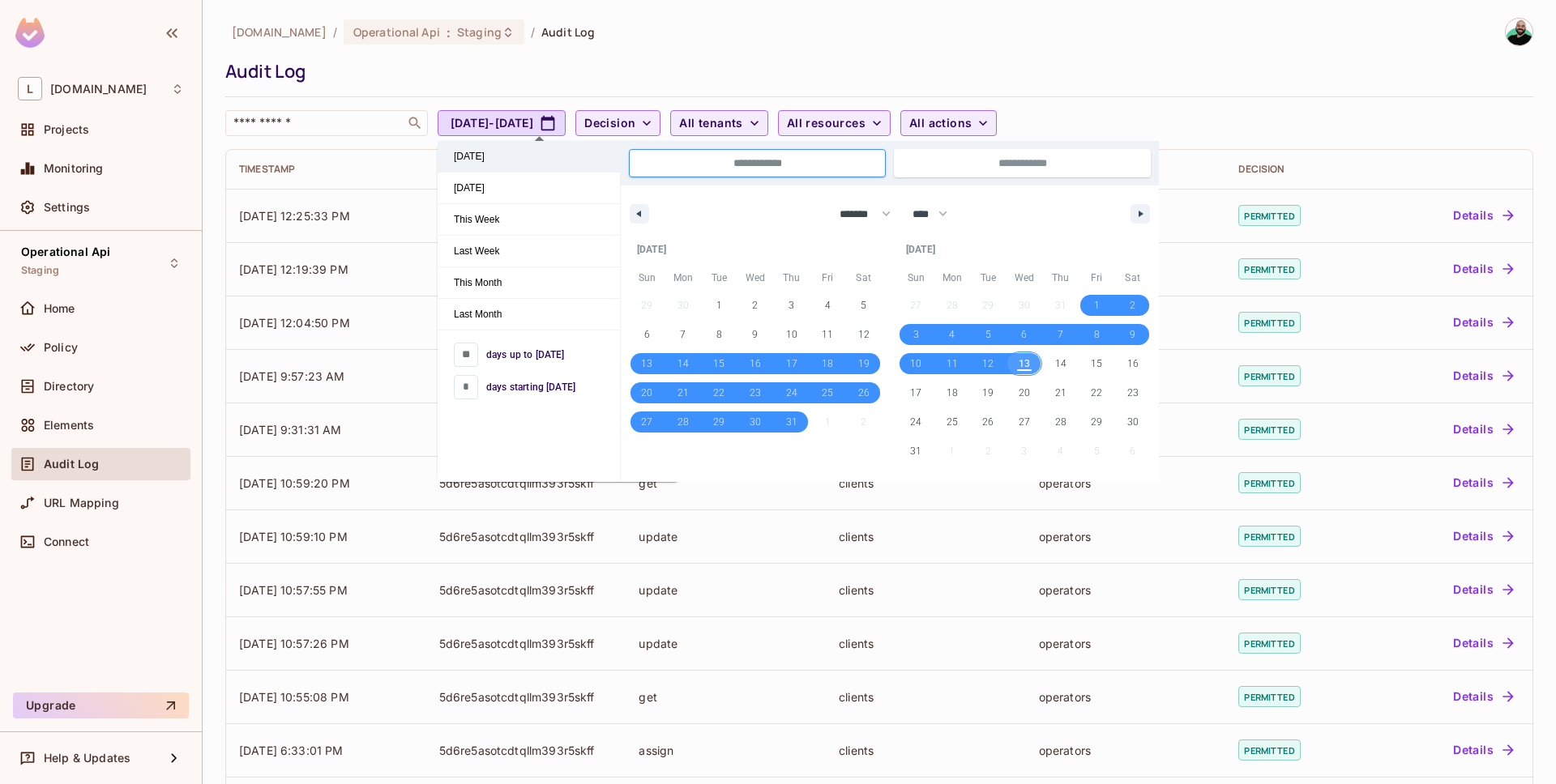
click at [491, 162] on span "[DATE]" at bounding box center [529, 156] width 182 height 31
type input "*"
type input "**********"
select select "*"
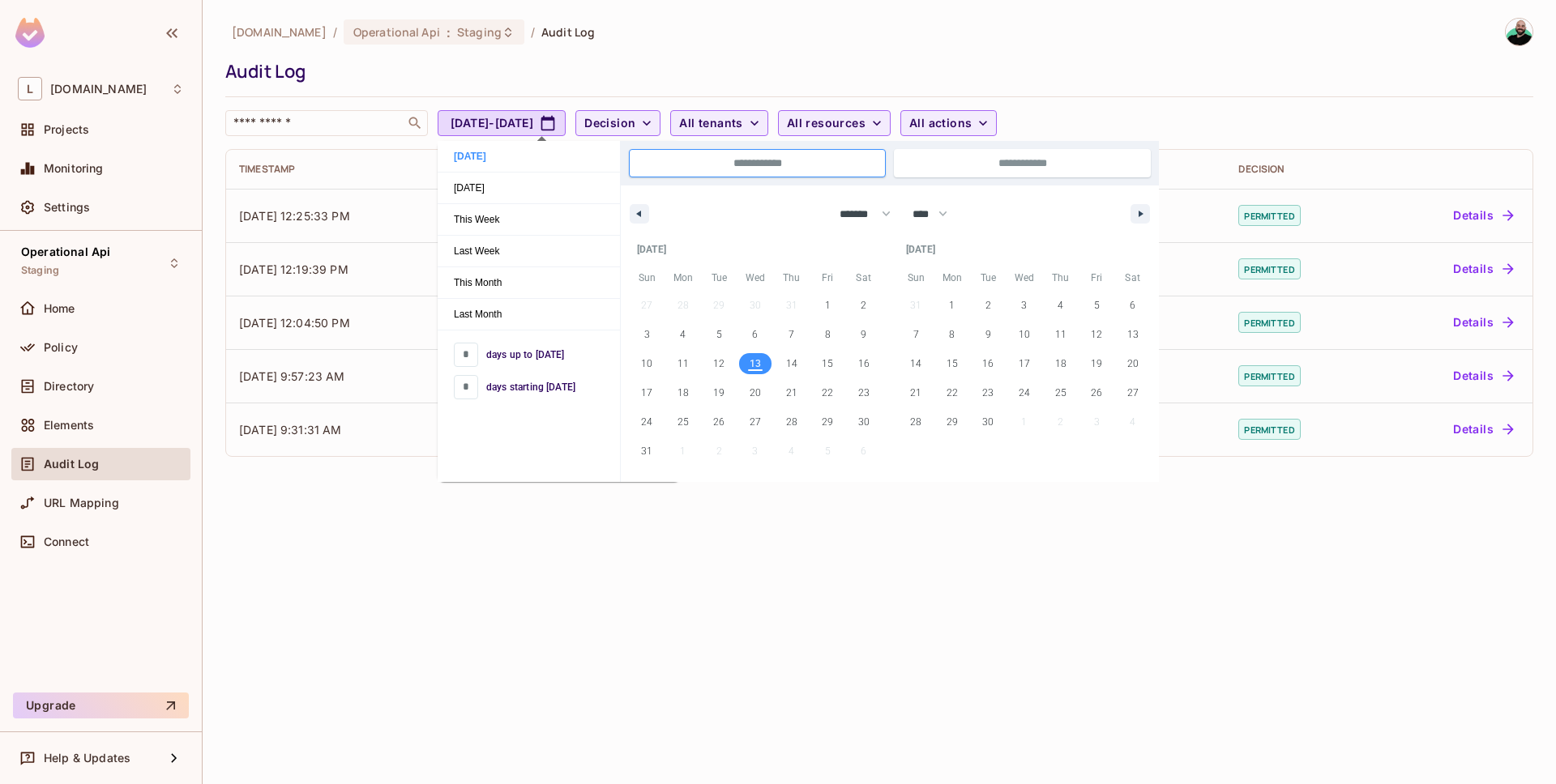
click at [1163, 77] on div "Audit Log" at bounding box center [875, 71] width 1300 height 25
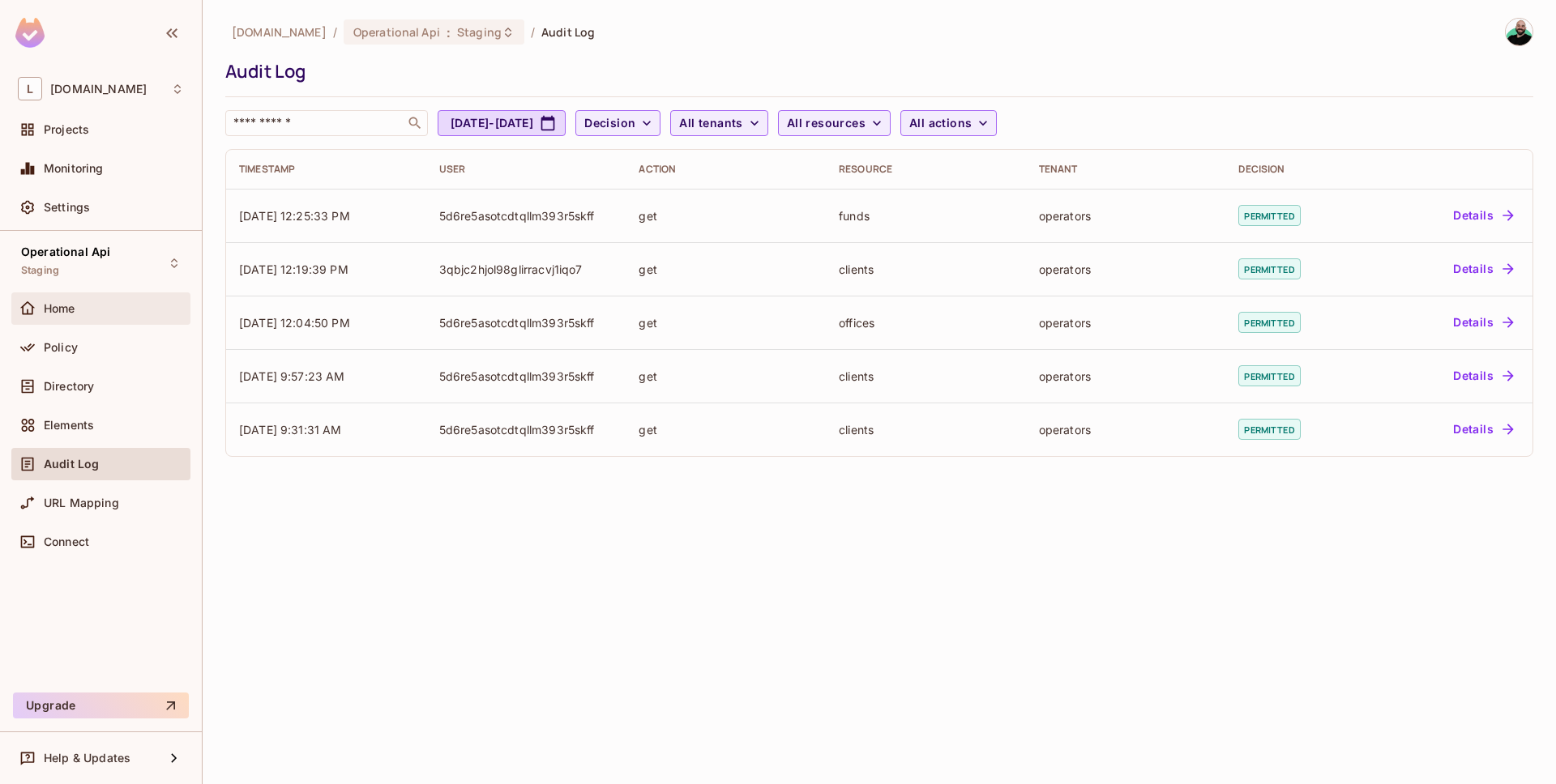
click at [85, 316] on div "Home" at bounding box center [100, 308] width 167 height 19
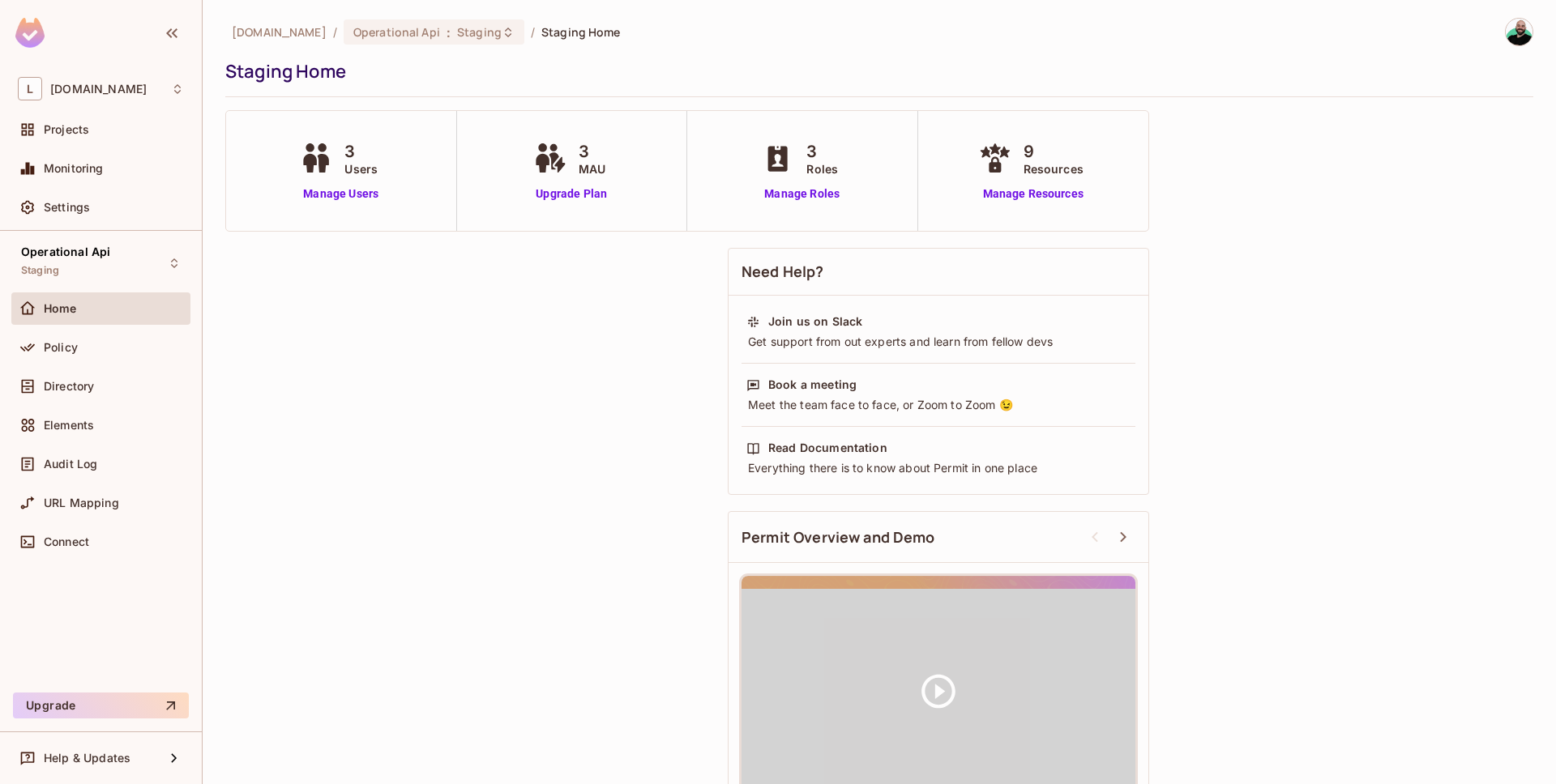
click at [84, 185] on div "Monitoring" at bounding box center [100, 172] width 179 height 39
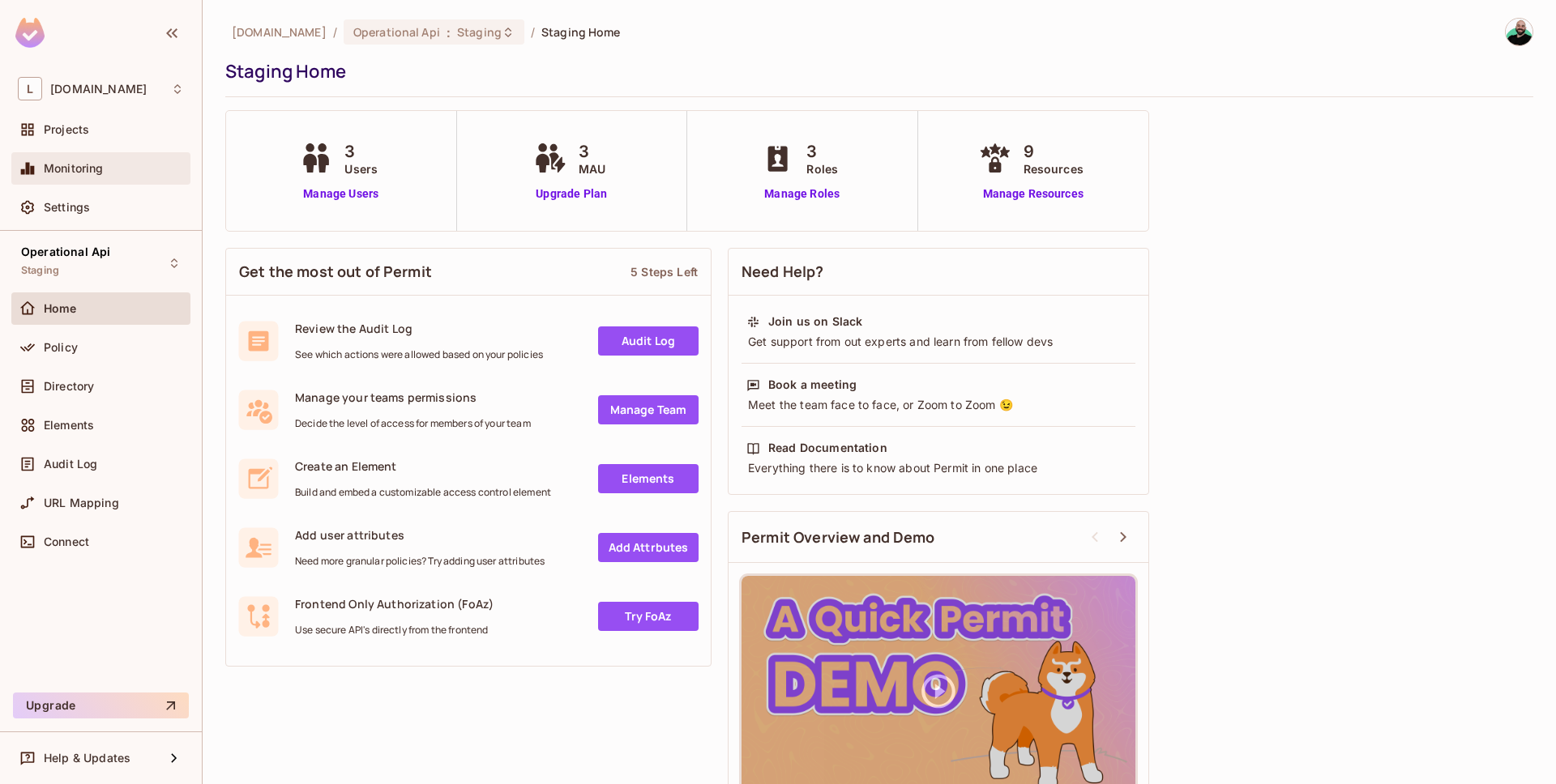
click at [86, 174] on span "Monitoring" at bounding box center [74, 168] width 60 height 13
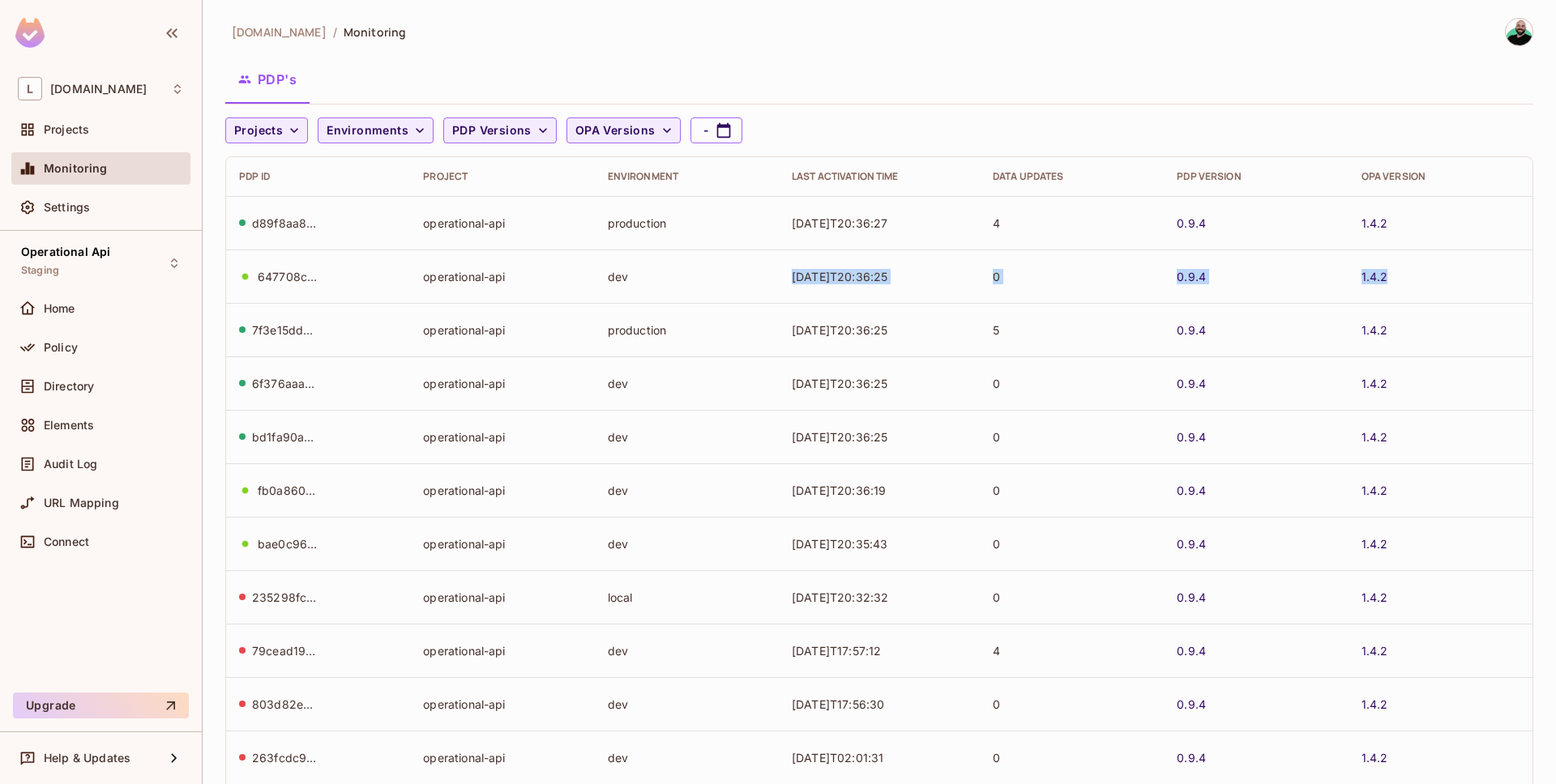
drag, startPoint x: 1417, startPoint y: 272, endPoint x: 745, endPoint y: 279, distance: 672.0
click at [745, 279] on tr "647708ce-f2c0-4b61-bc92-4471d536815a operational-api dev [DATE]T20:36:25 0 0.9.…" at bounding box center [879, 276] width 1307 height 54
click at [745, 279] on td "dev" at bounding box center [686, 276] width 184 height 54
click at [109, 310] on div "Home" at bounding box center [114, 308] width 140 height 13
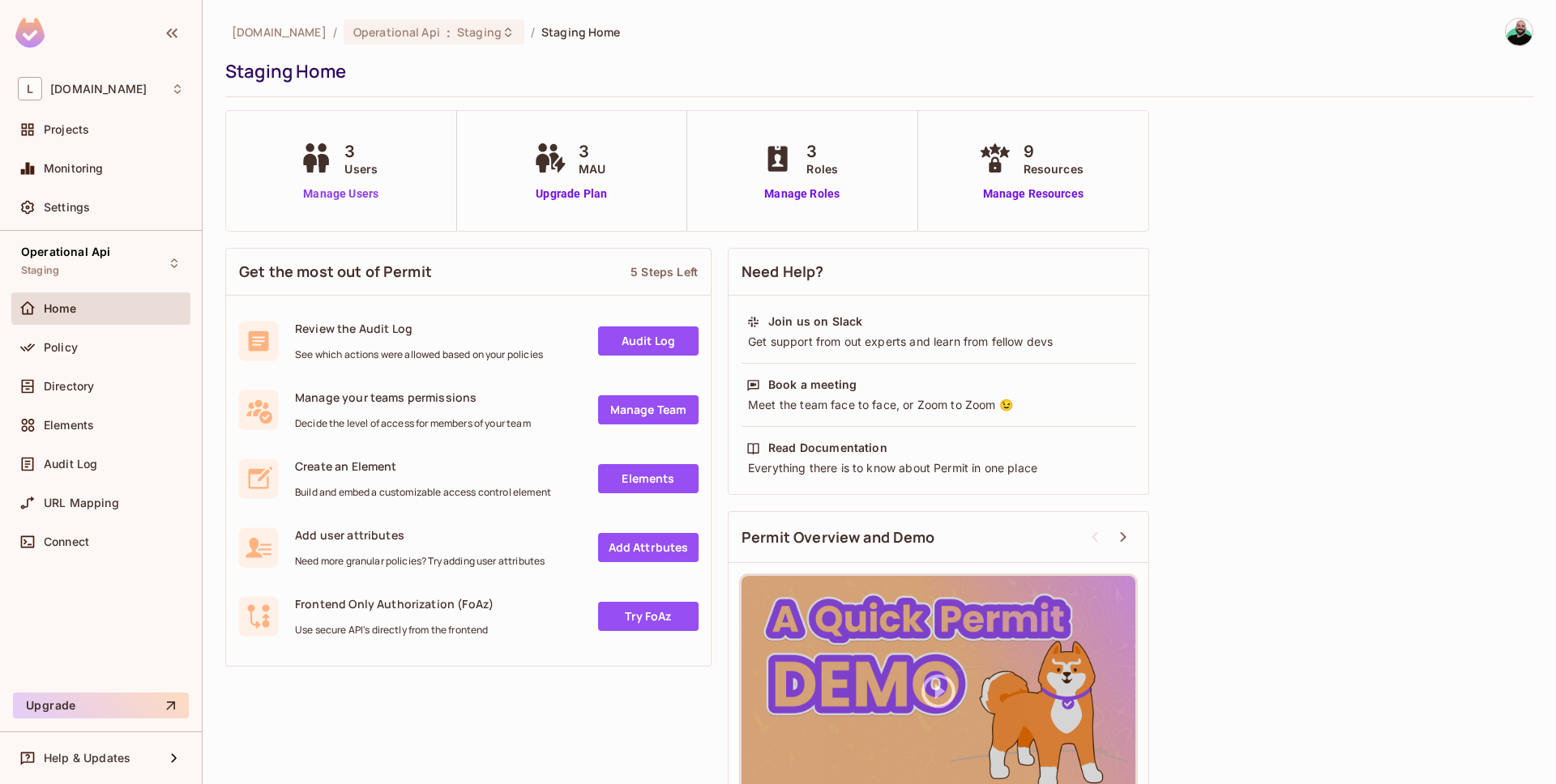
click at [367, 190] on link "Manage Users" at bounding box center [341, 194] width 90 height 17
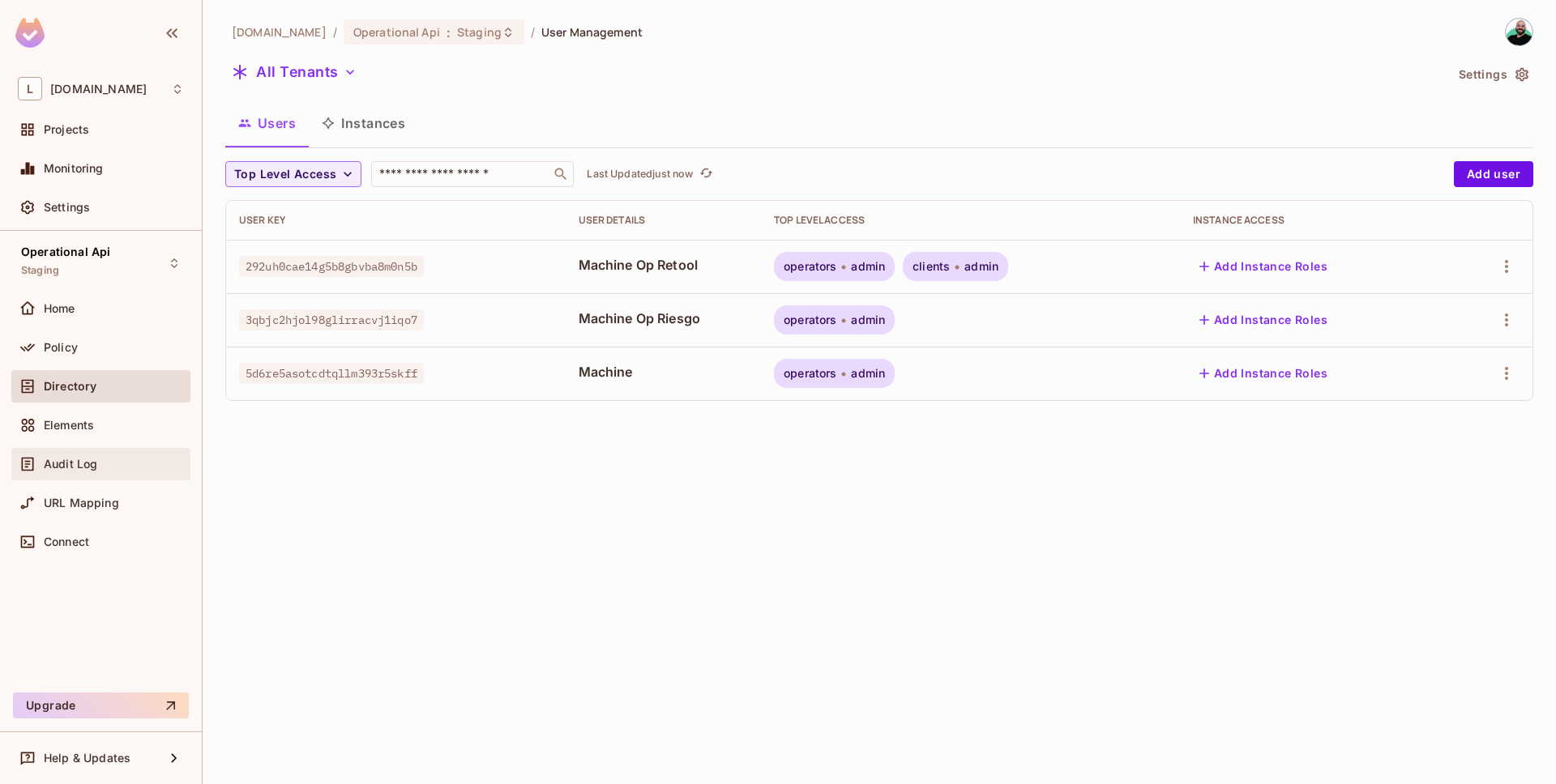
click at [93, 462] on span "Audit Log" at bounding box center [70, 464] width 54 height 13
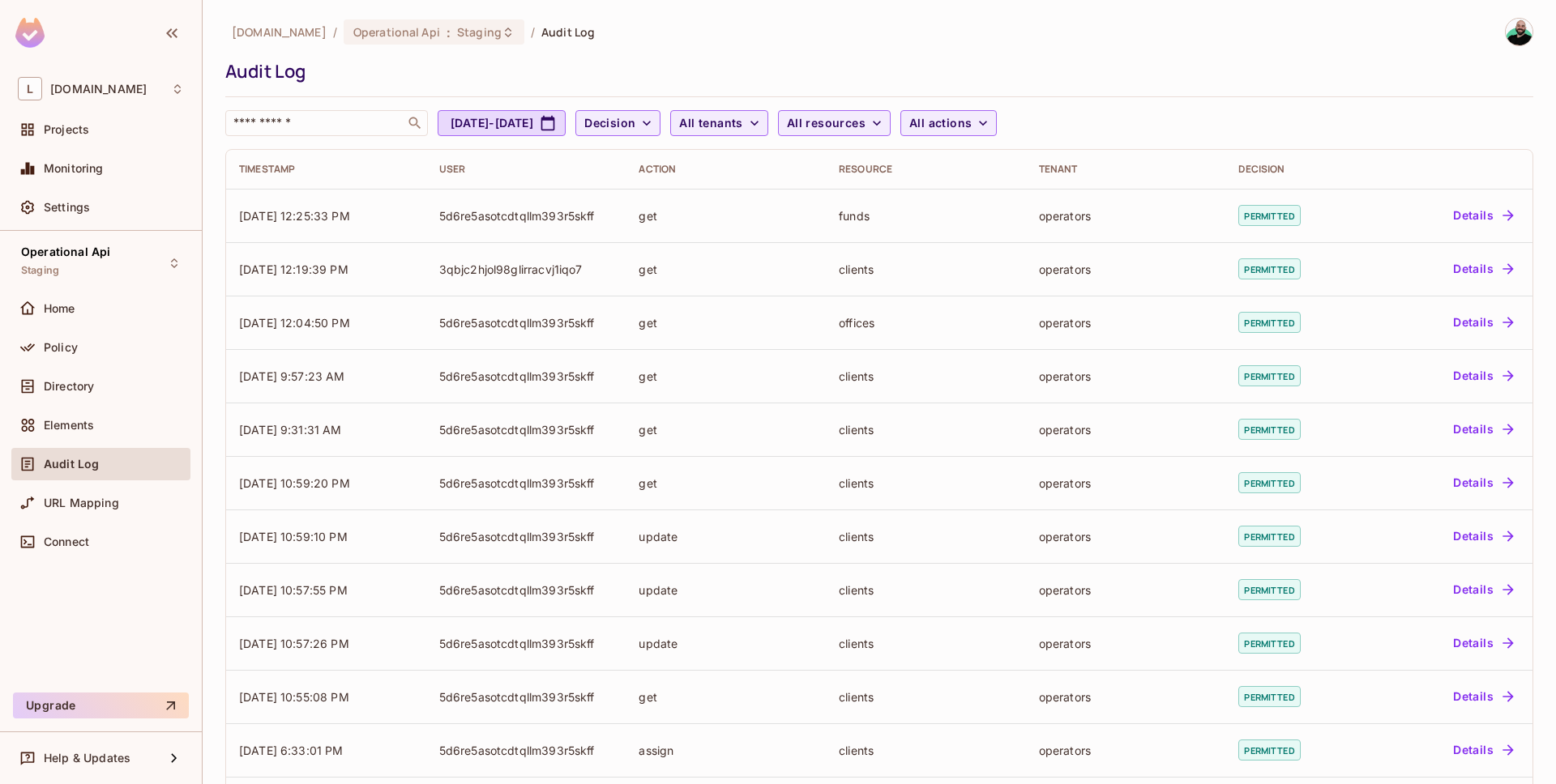
click at [117, 458] on div "Audit Log" at bounding box center [114, 464] width 140 height 13
click at [118, 458] on div "Audit Log" at bounding box center [114, 464] width 140 height 13
click at [89, 426] on span "Elements" at bounding box center [69, 425] width 50 height 13
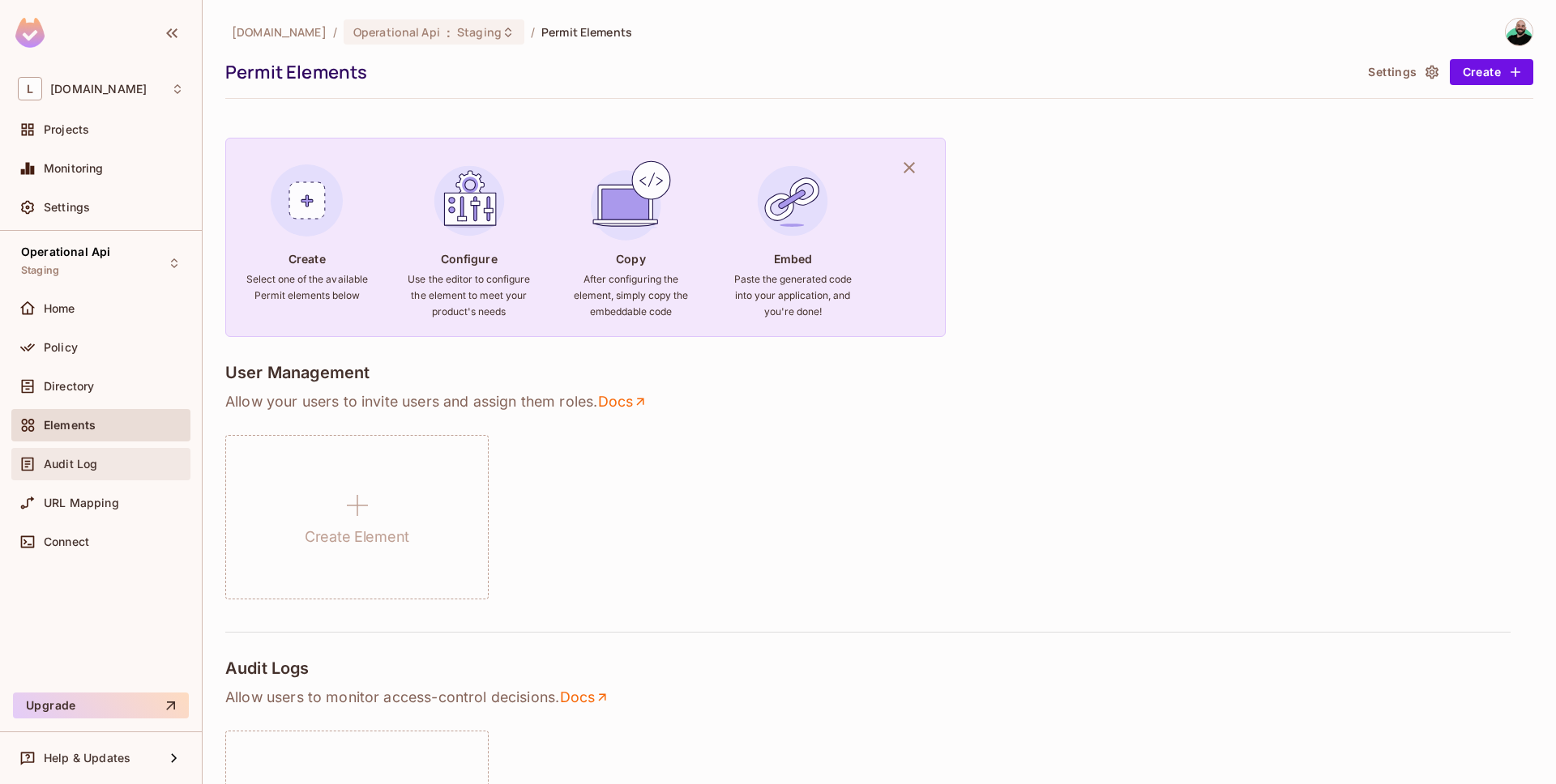
click at [100, 460] on div "Audit Log" at bounding box center [114, 464] width 140 height 13
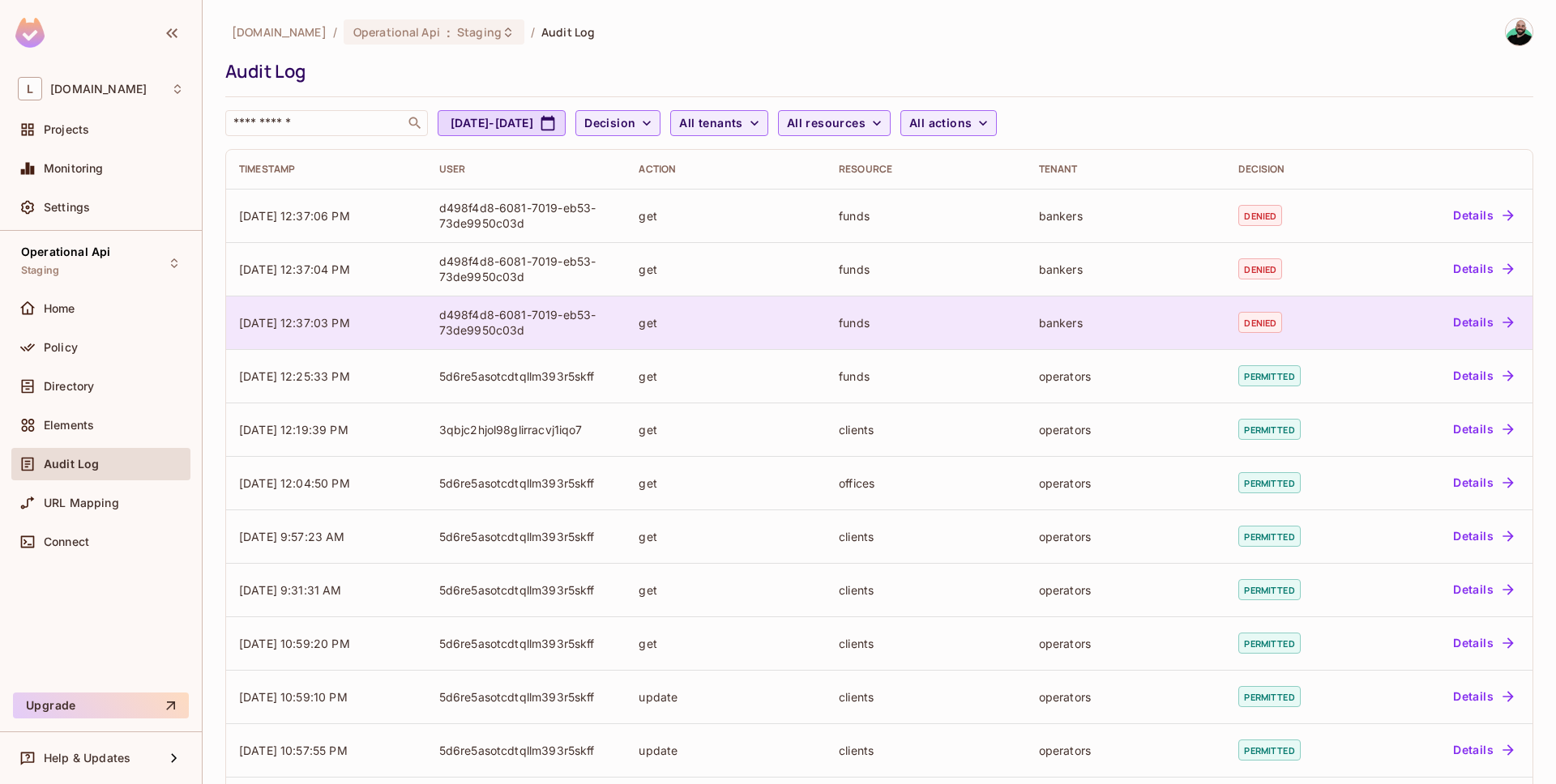
click at [902, 330] on td "funds" at bounding box center [925, 322] width 200 height 54
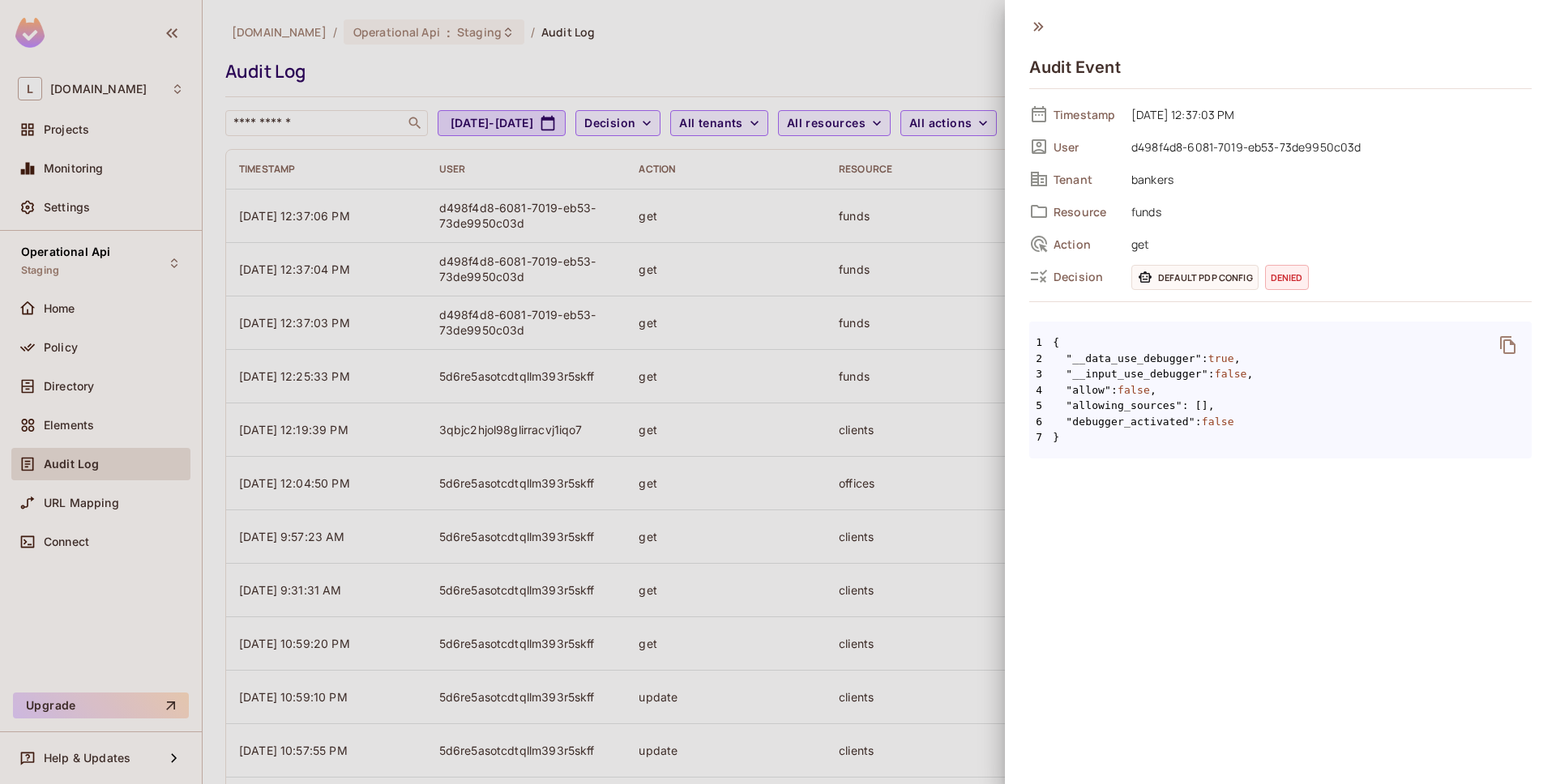
click at [1213, 148] on span "d498f4d8-6081-7019-eb53-73de9950c03d" at bounding box center [1328, 146] width 409 height 19
click at [1215, 145] on span "d498f4d8-6081-7019-eb53-73de9950c03d" at bounding box center [1328, 146] width 409 height 19
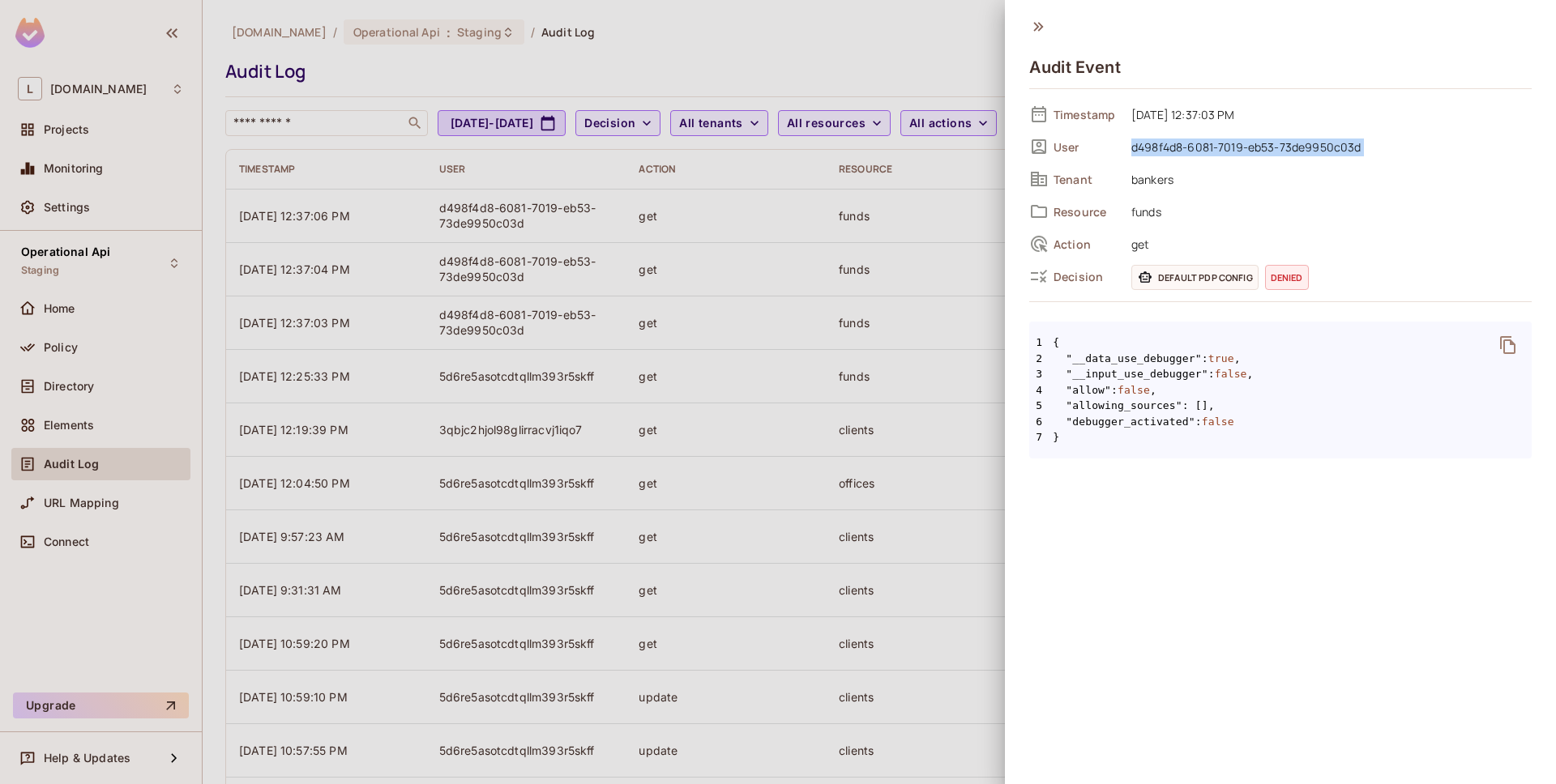
click at [1215, 145] on span "d498f4d8-6081-7019-eb53-73de9950c03d" at bounding box center [1328, 146] width 409 height 19
click at [1198, 160] on div "Timestamp 08/13/2025 12:37:03 PM User d498f4d8-6081-7019-eb53-73de9950c03d Tena…" at bounding box center [1280, 196] width 502 height 187
click at [1187, 152] on span "d498f4d8-6081-7019-eb53-73de9950c03d" at bounding box center [1328, 146] width 409 height 19
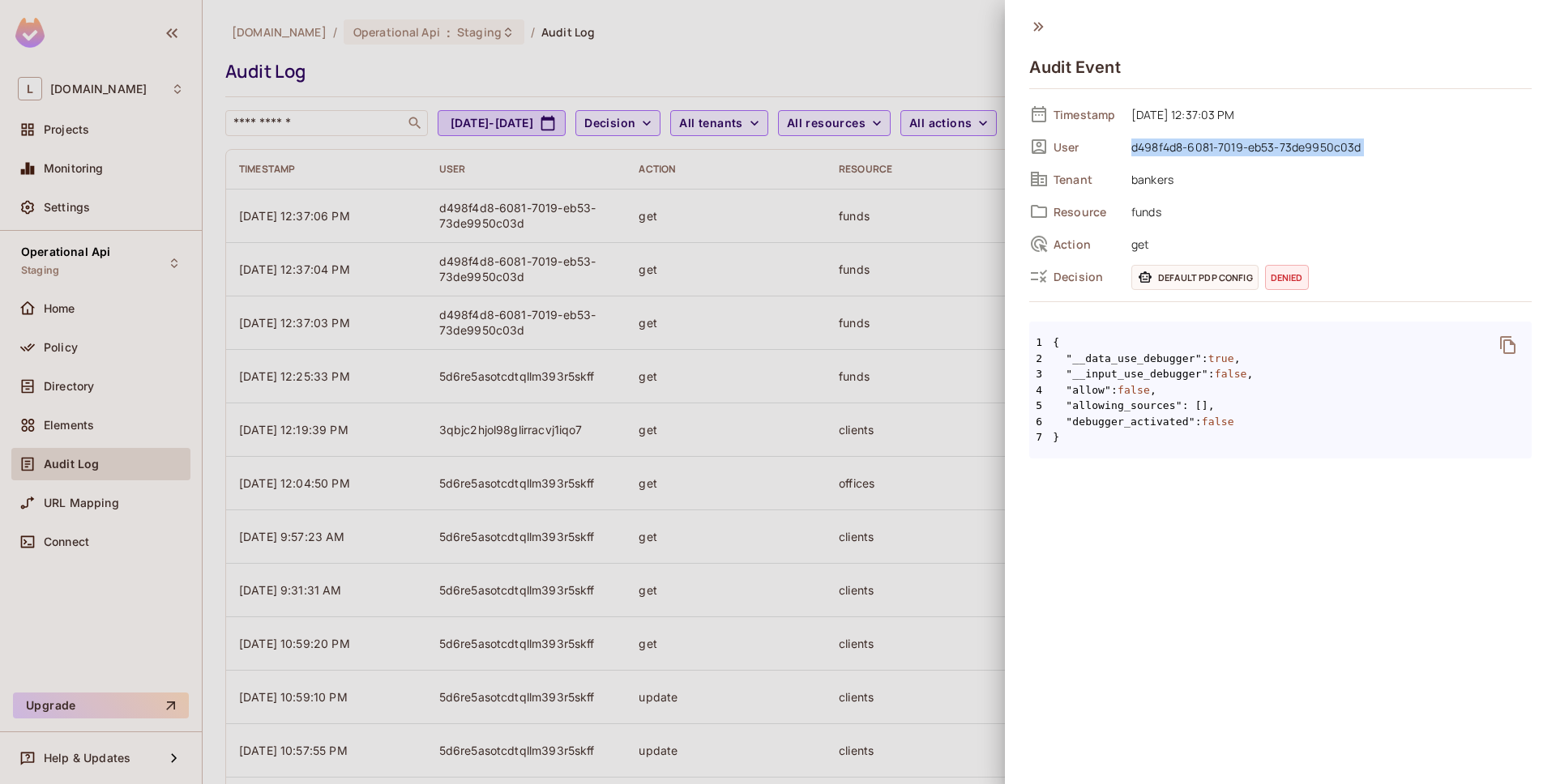
copy div "d498f4d8-6081-7019-eb53-73de9950c03d"
click at [135, 342] on div at bounding box center [778, 392] width 1556 height 784
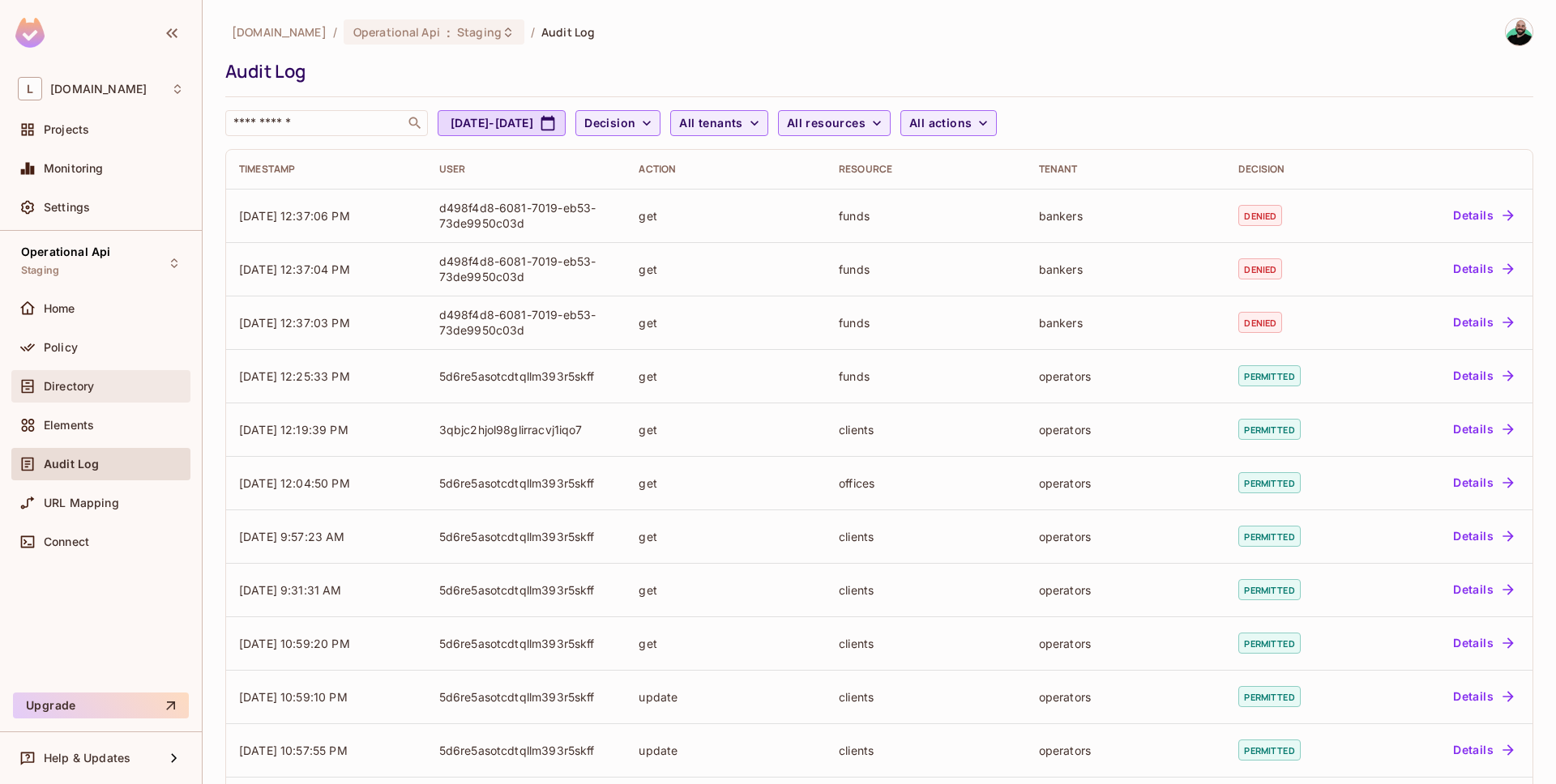
click at [105, 399] on div "Directory" at bounding box center [100, 386] width 179 height 33
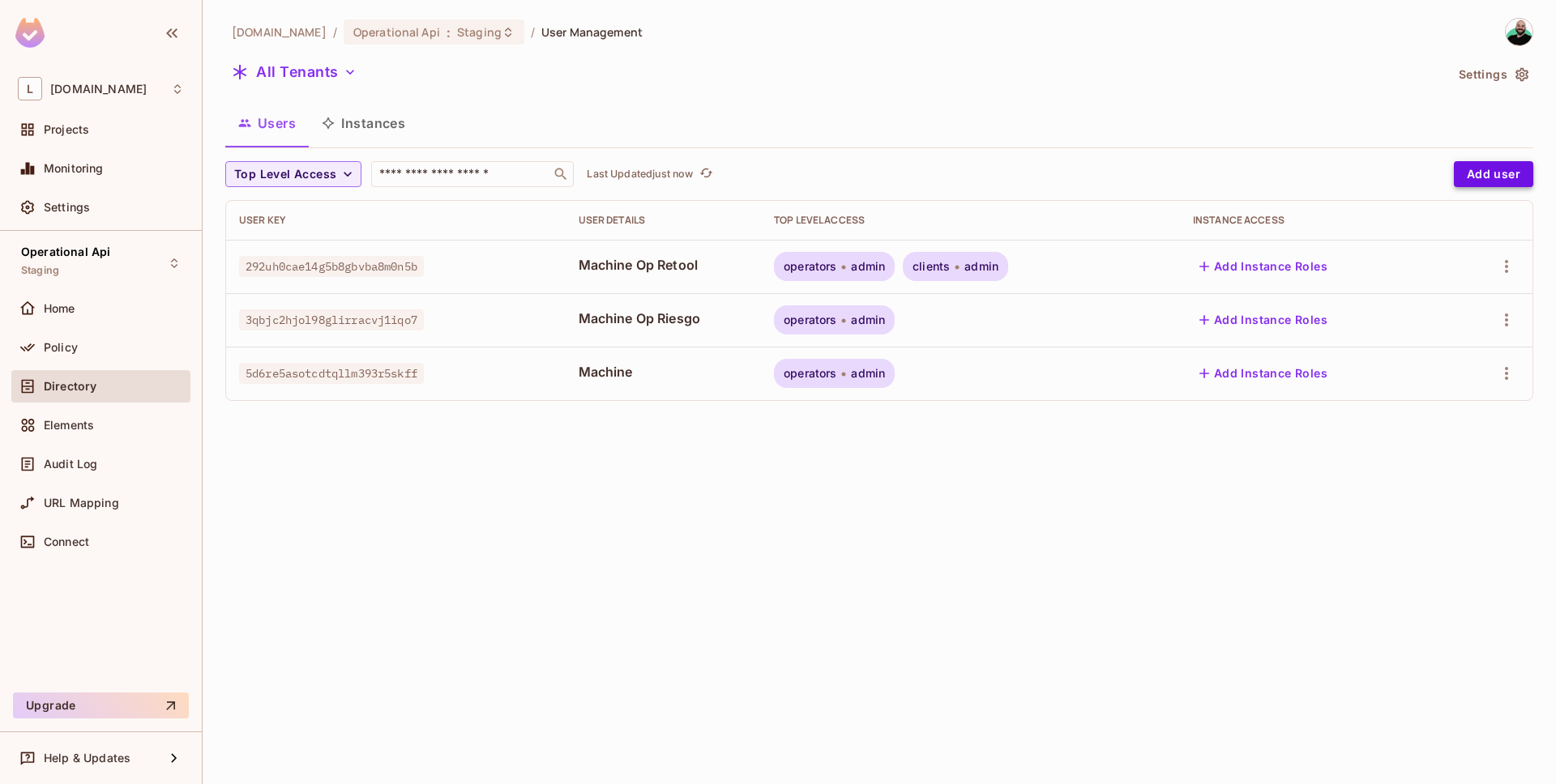
click at [1480, 174] on button "Add user" at bounding box center [1493, 174] width 79 height 26
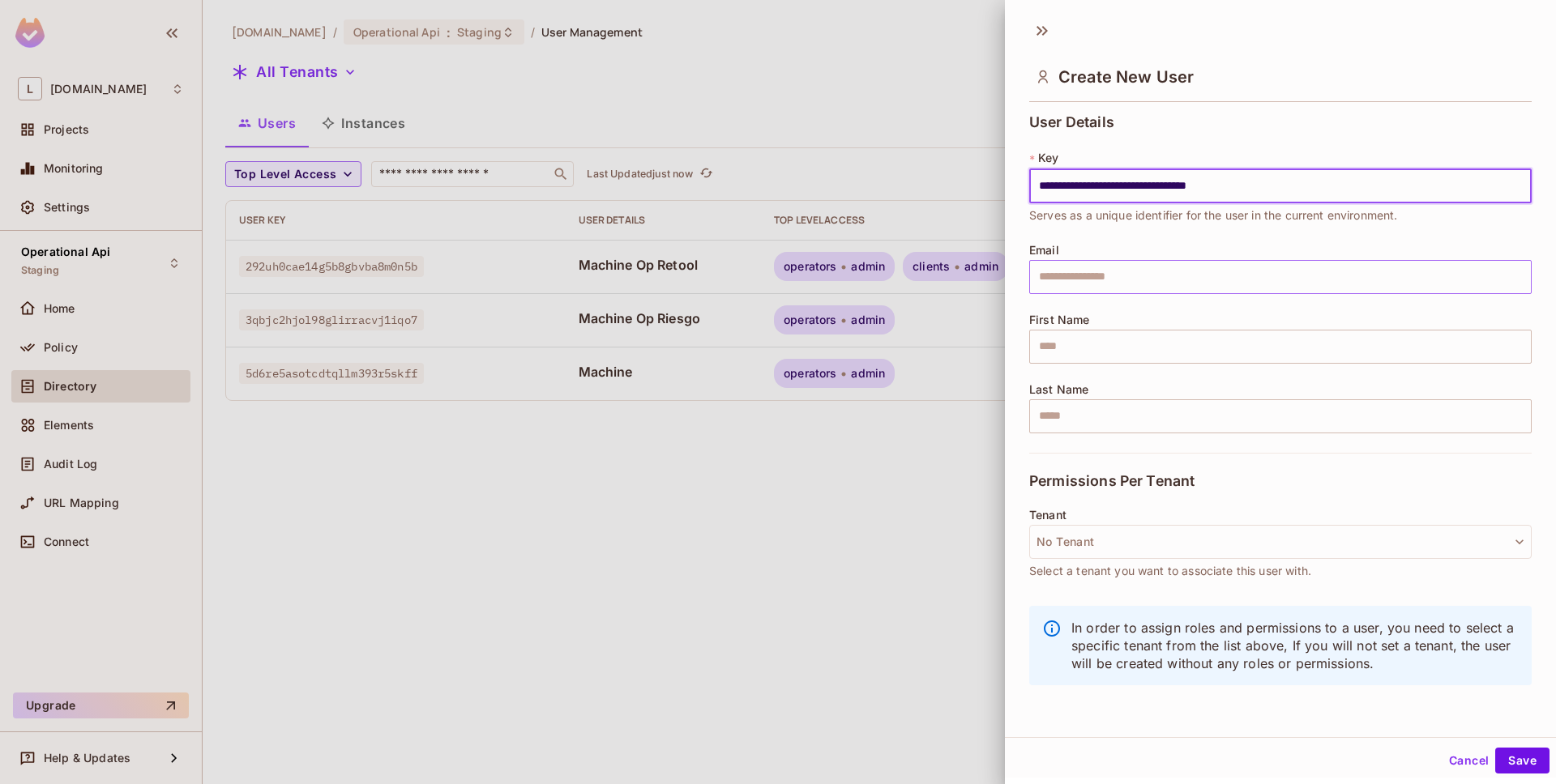
type input "**********"
click at [1167, 269] on input "text" at bounding box center [1280, 277] width 502 height 34
click at [1405, 240] on div "**********" at bounding box center [1280, 284] width 502 height 338
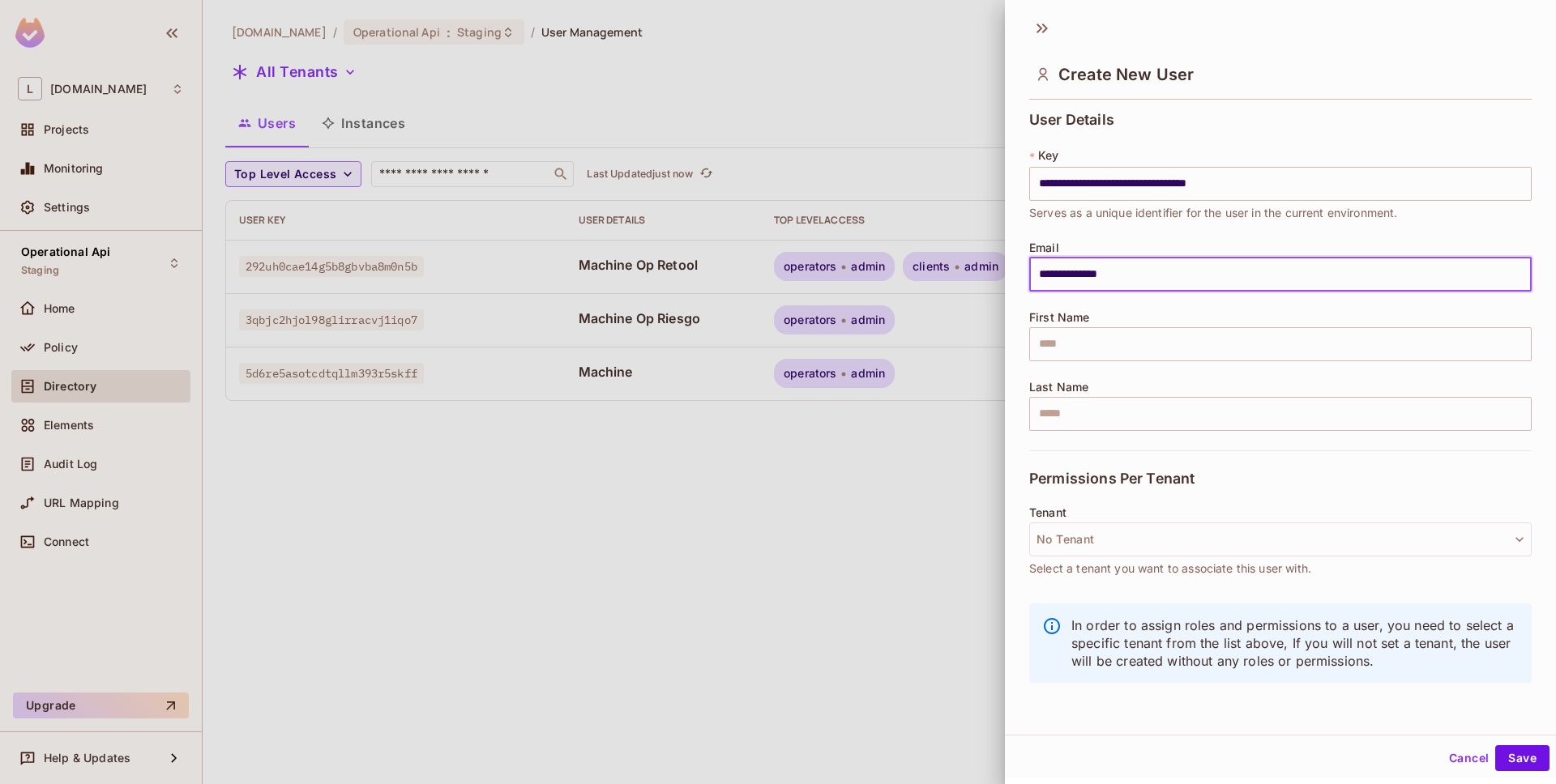
type input "**********"
click at [1143, 232] on div "**********" at bounding box center [1280, 281] width 502 height 338
click at [1104, 544] on button "No Tenant" at bounding box center [1280, 539] width 502 height 34
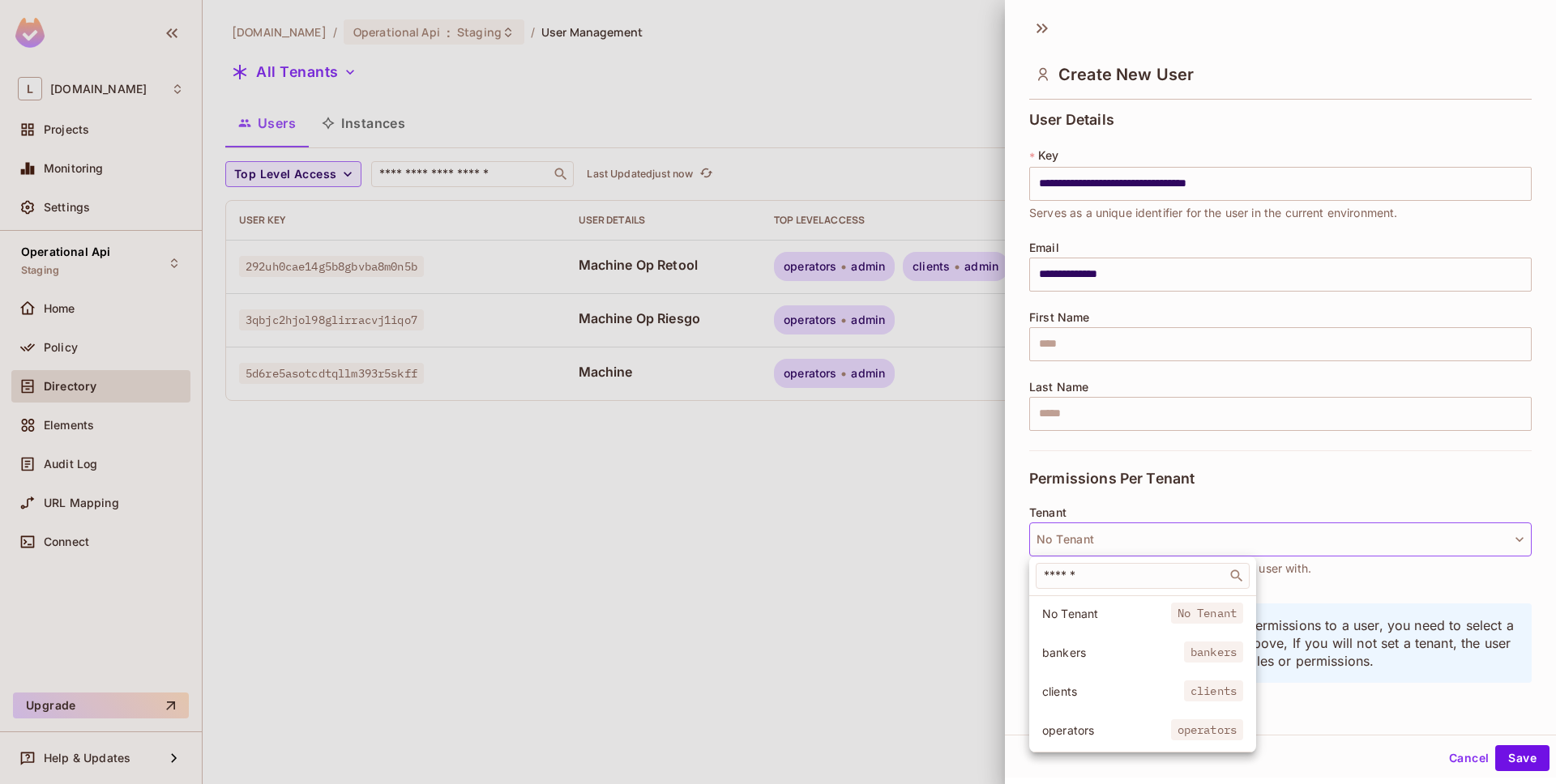
click at [1106, 659] on span "bankers" at bounding box center [1113, 652] width 142 height 15
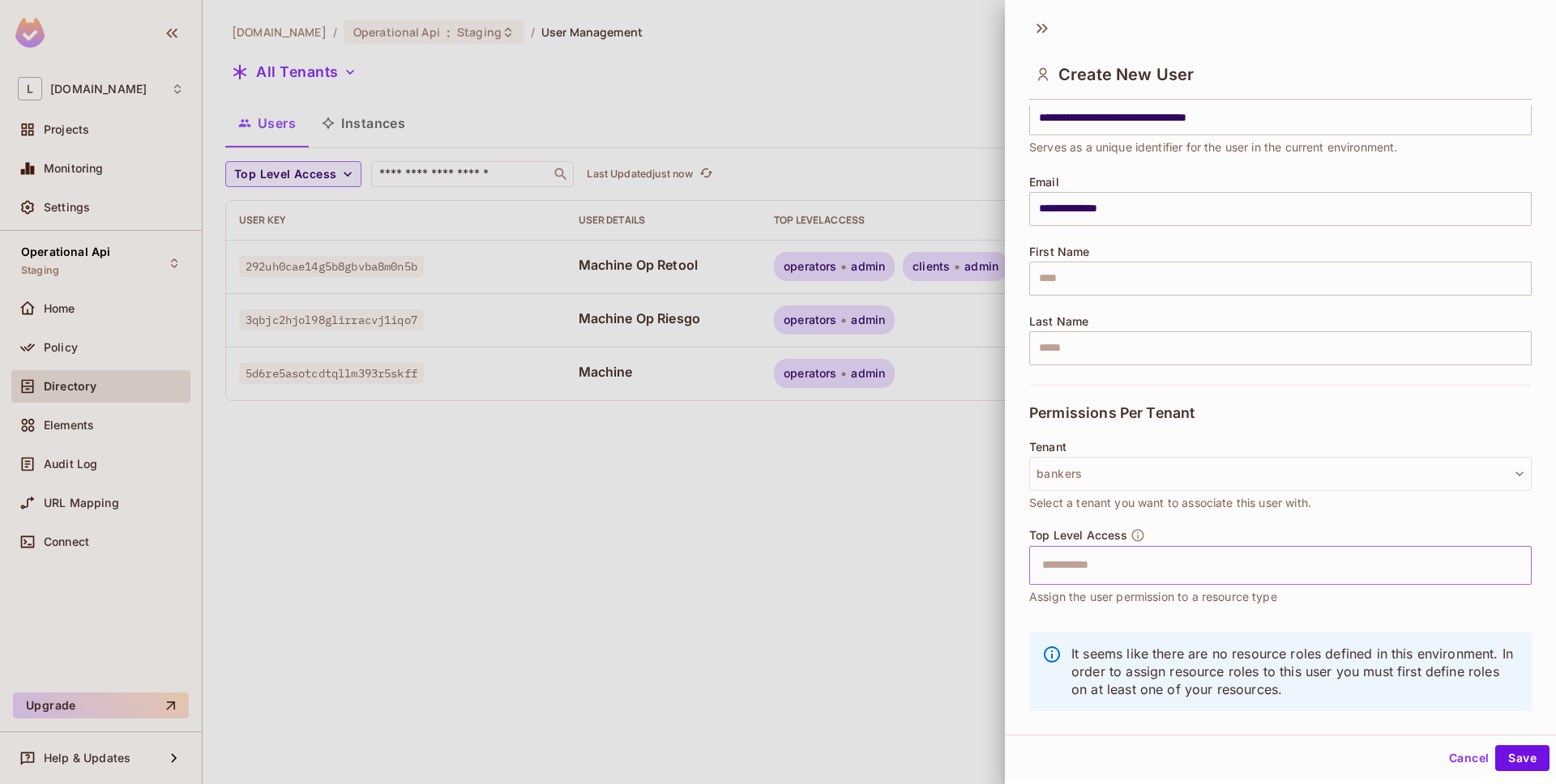
scroll to position [92, 0]
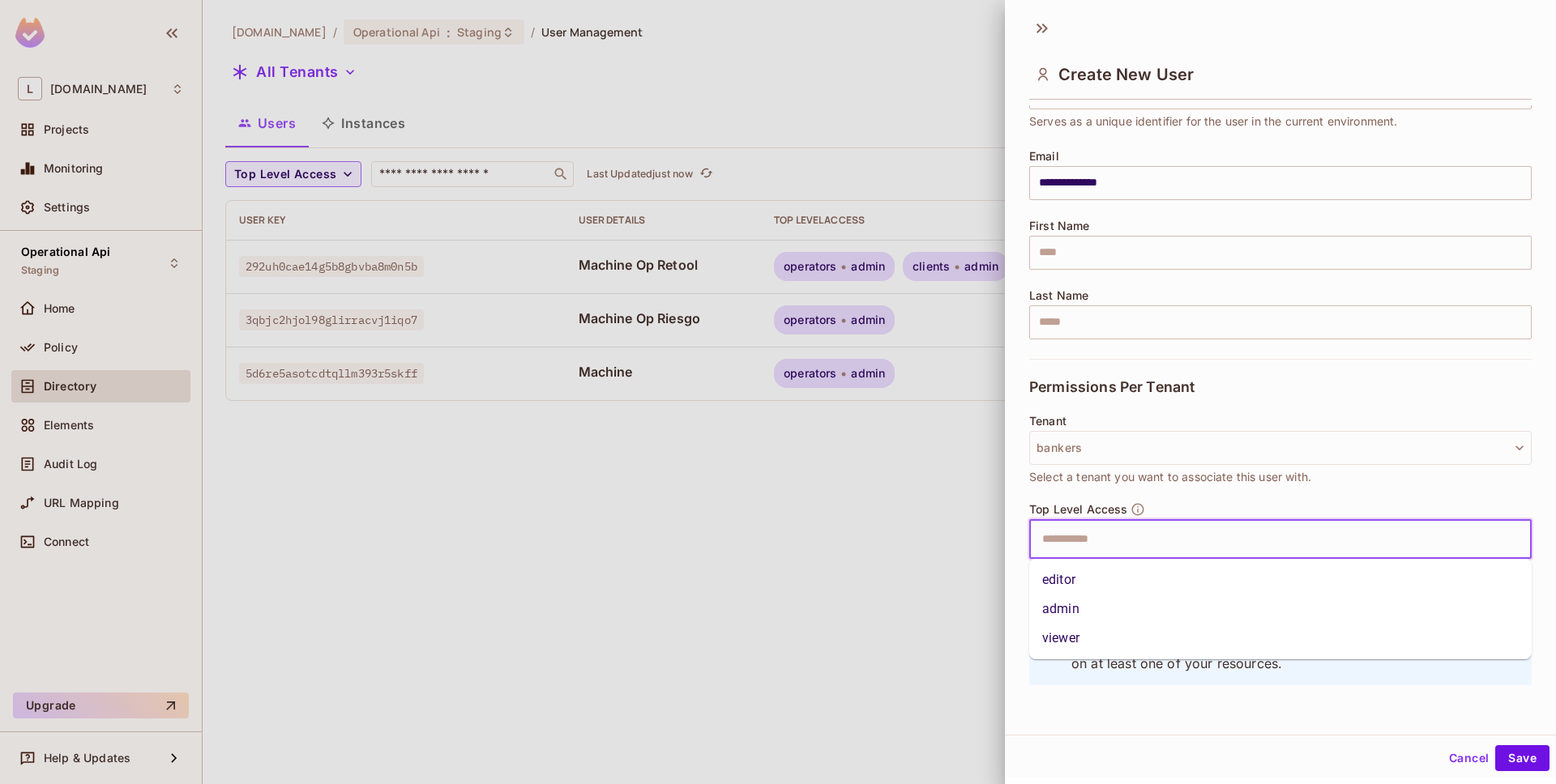
click at [1118, 549] on input "text" at bounding box center [1266, 539] width 468 height 33
click at [1098, 638] on li "viewer" at bounding box center [1280, 638] width 502 height 29
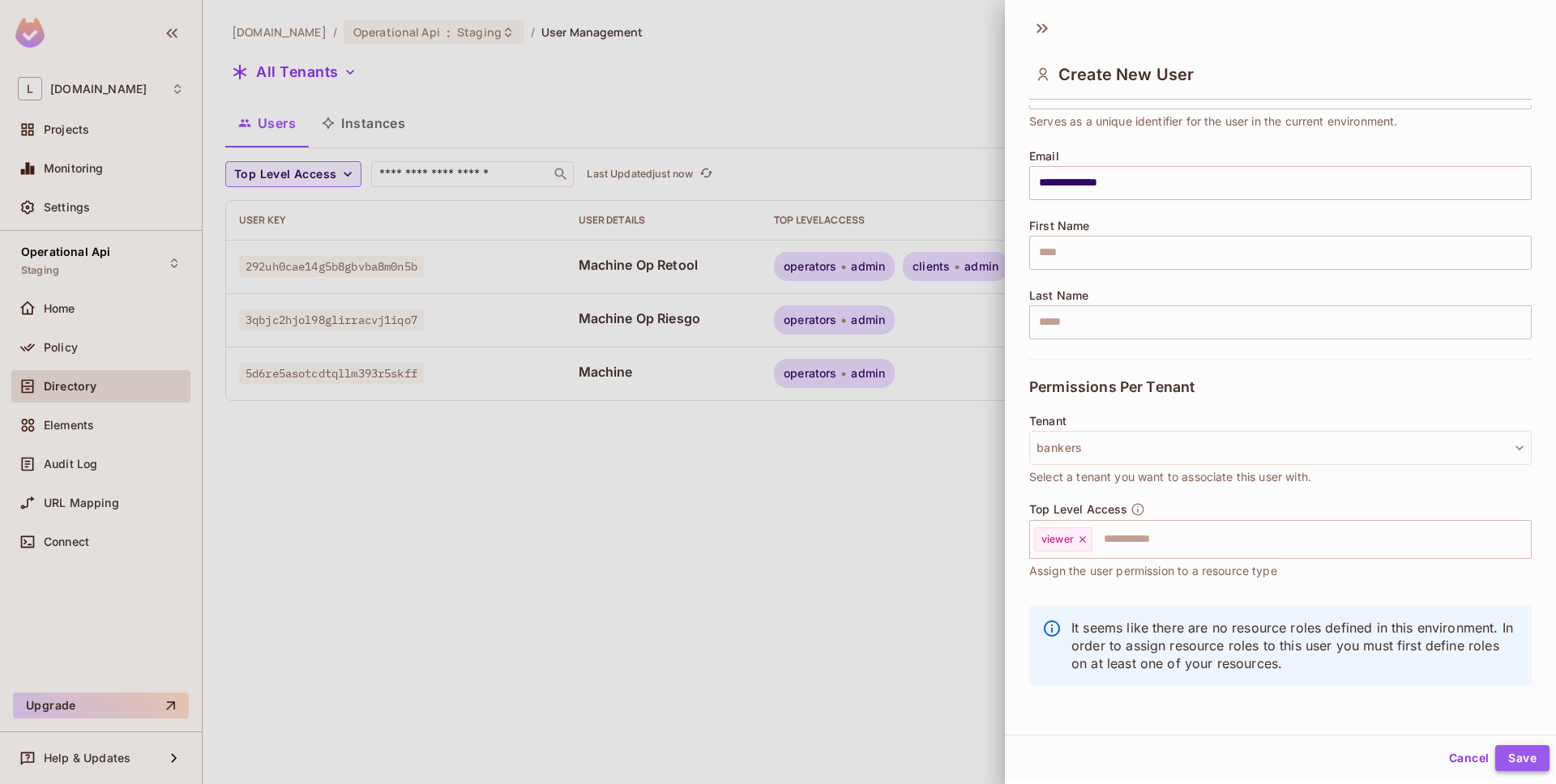
click at [1519, 757] on button "Save" at bounding box center [1523, 758] width 55 height 26
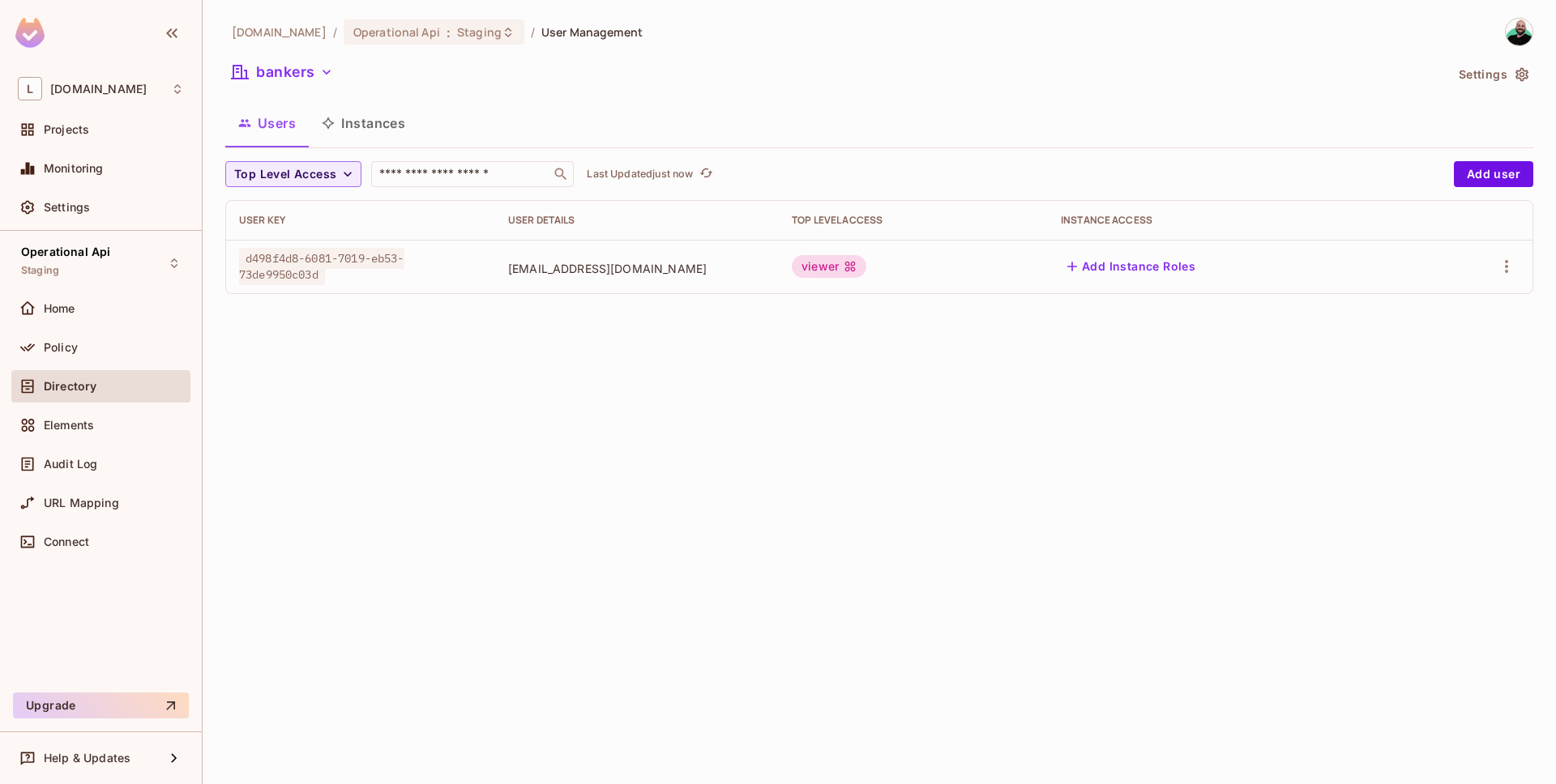
click at [817, 270] on div "viewer" at bounding box center [829, 267] width 75 height 23
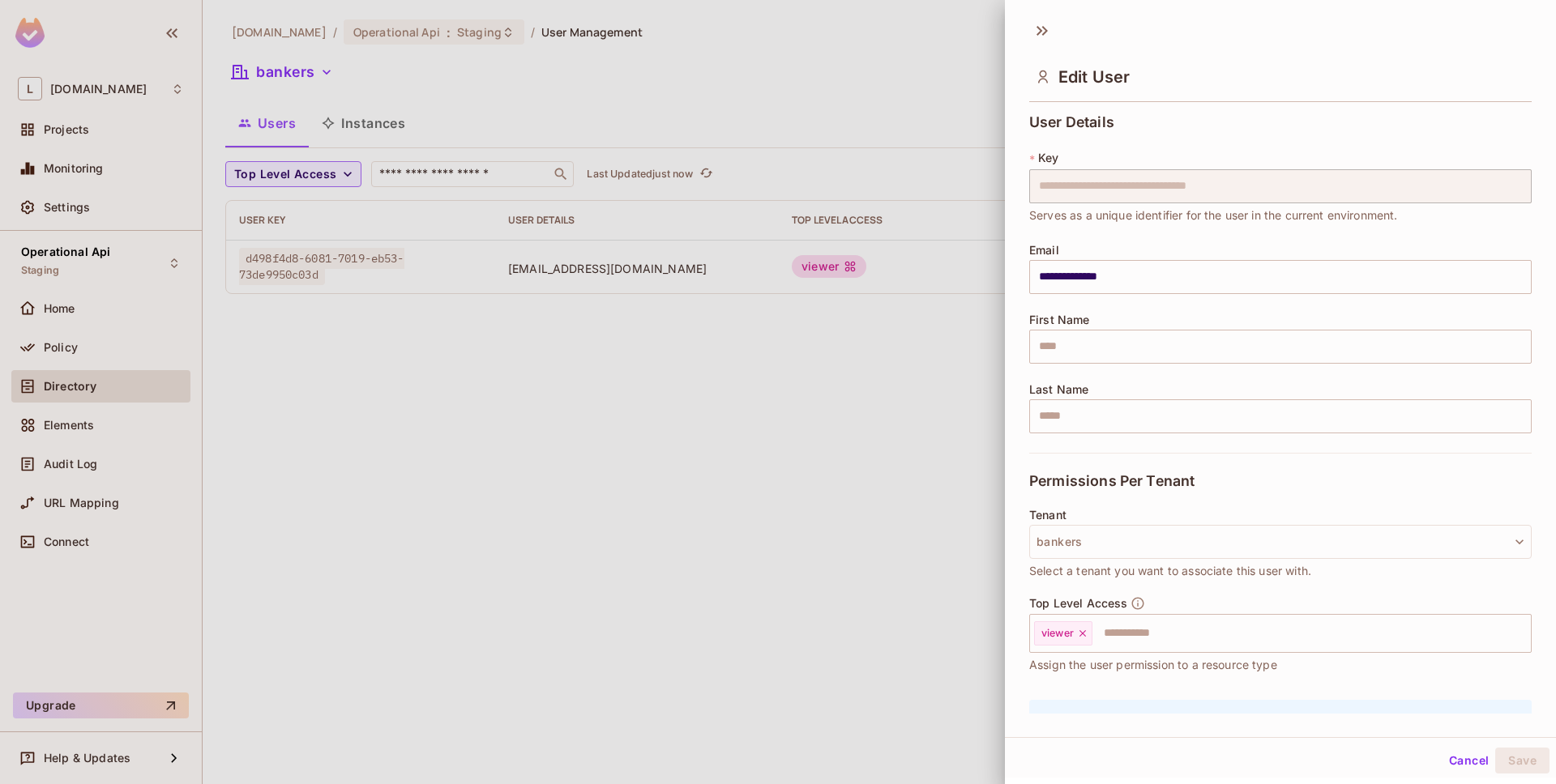
click at [865, 401] on div at bounding box center [778, 392] width 1556 height 784
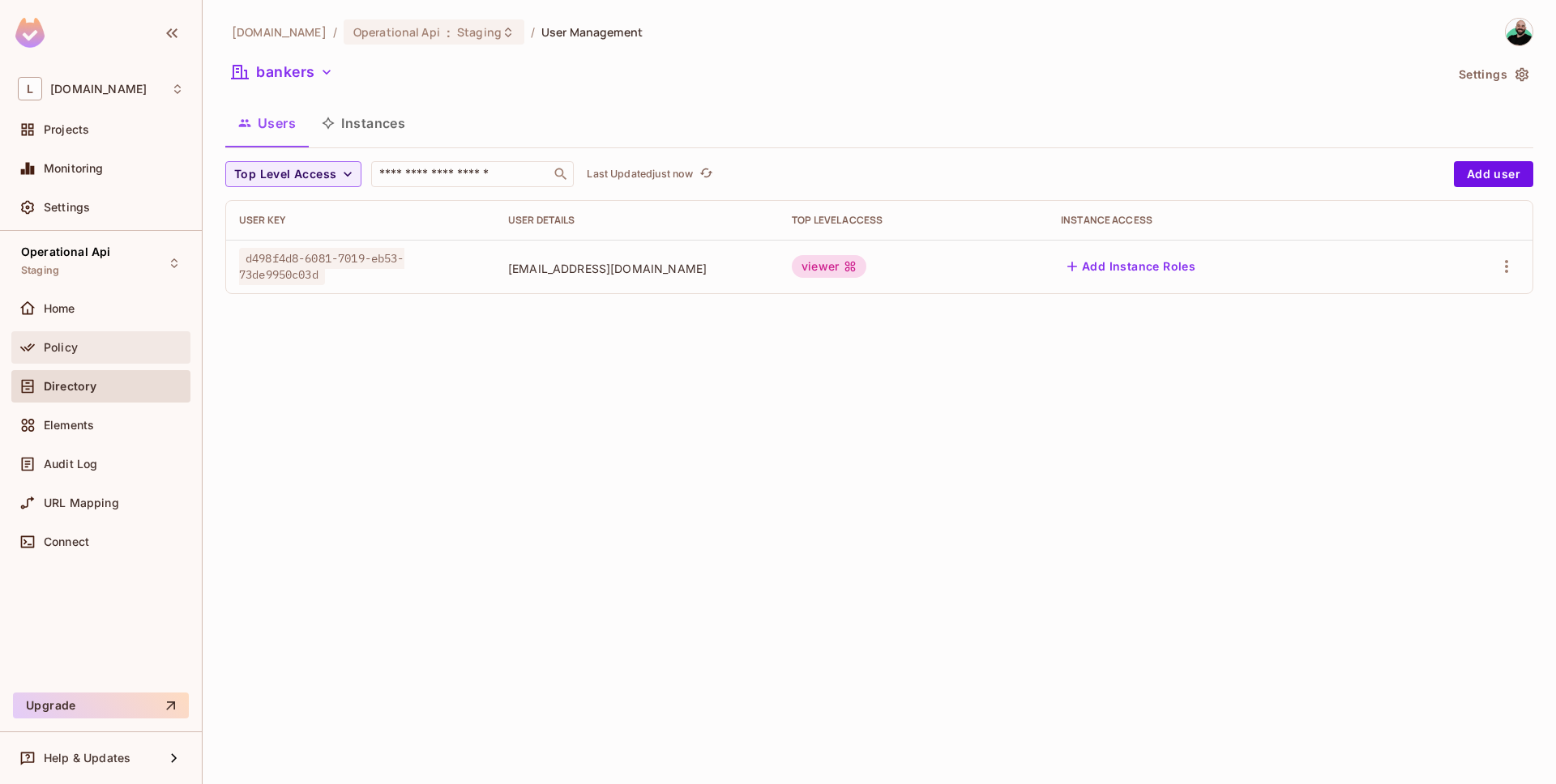
click at [85, 352] on div "Policy" at bounding box center [114, 347] width 140 height 13
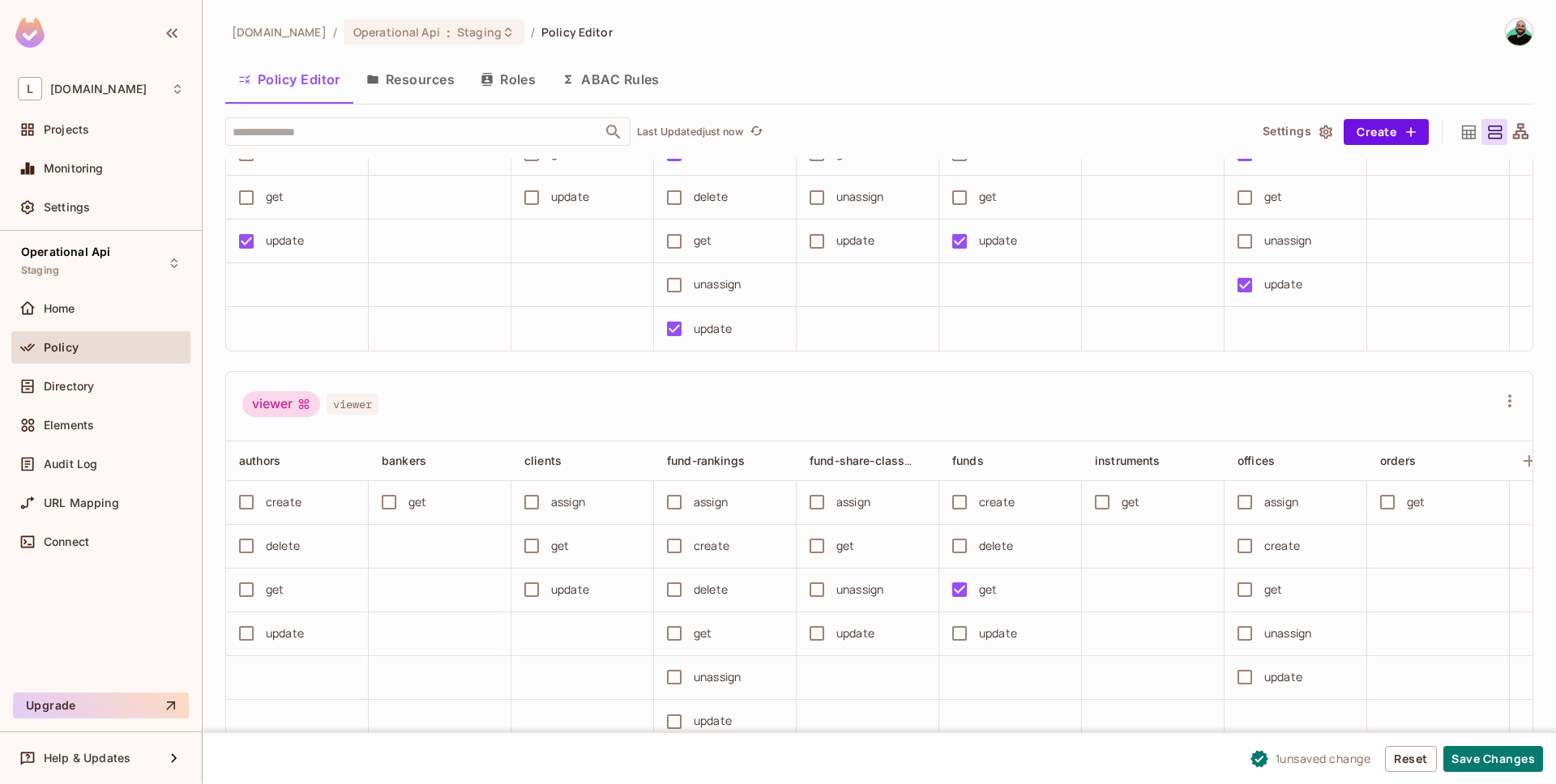
scroll to position [1, 0]
drag, startPoint x: 253, startPoint y: 403, endPoint x: 291, endPoint y: 404, distance: 38.0
click at [291, 404] on div "viewer" at bounding box center [281, 403] width 78 height 26
click at [609, 83] on button "ABAC Rules" at bounding box center [611, 78] width 124 height 41
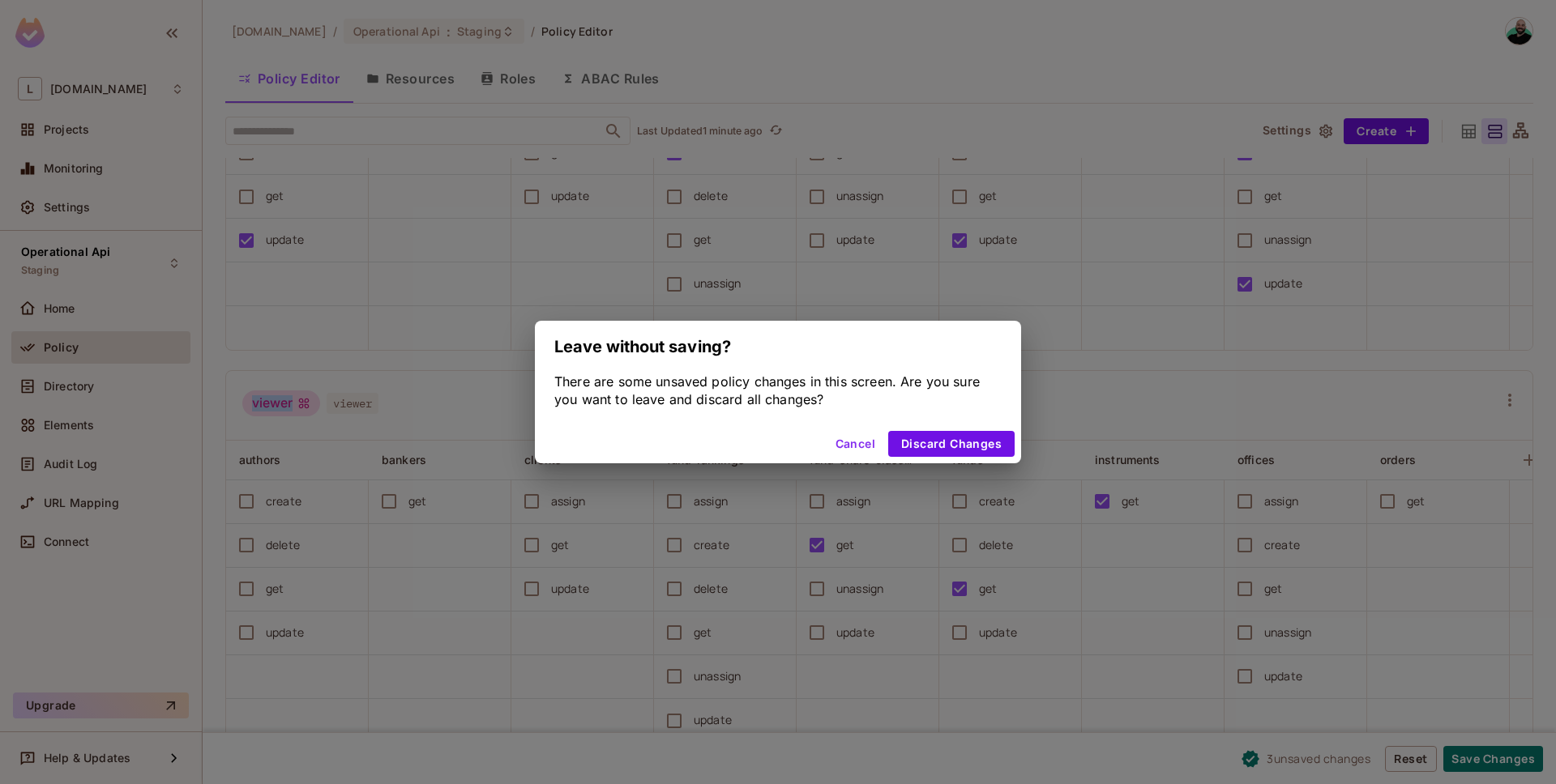
click at [854, 443] on button "Cancel" at bounding box center [856, 443] width 53 height 26
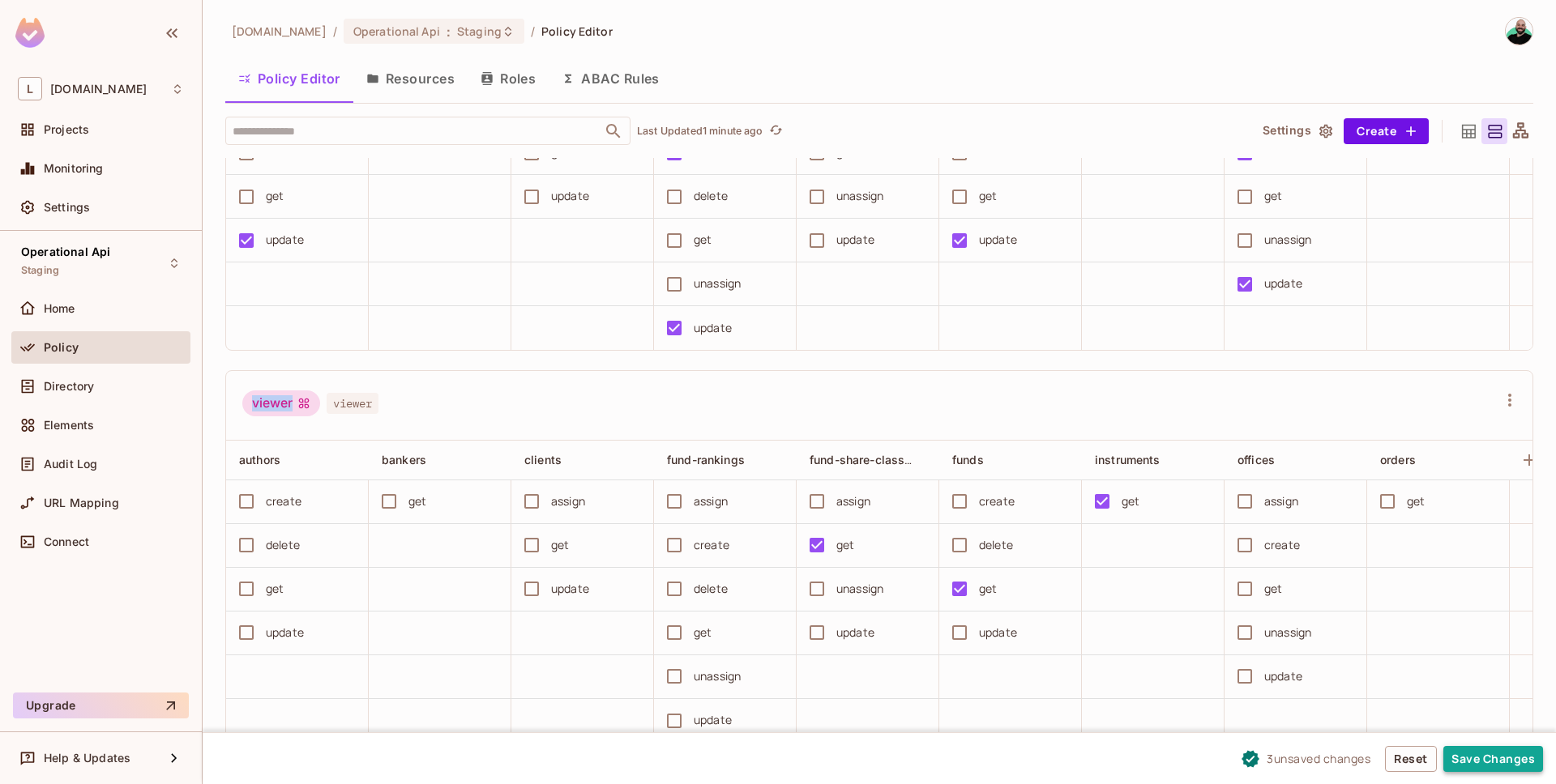
click at [1487, 753] on button "Save Changes" at bounding box center [1493, 758] width 100 height 26
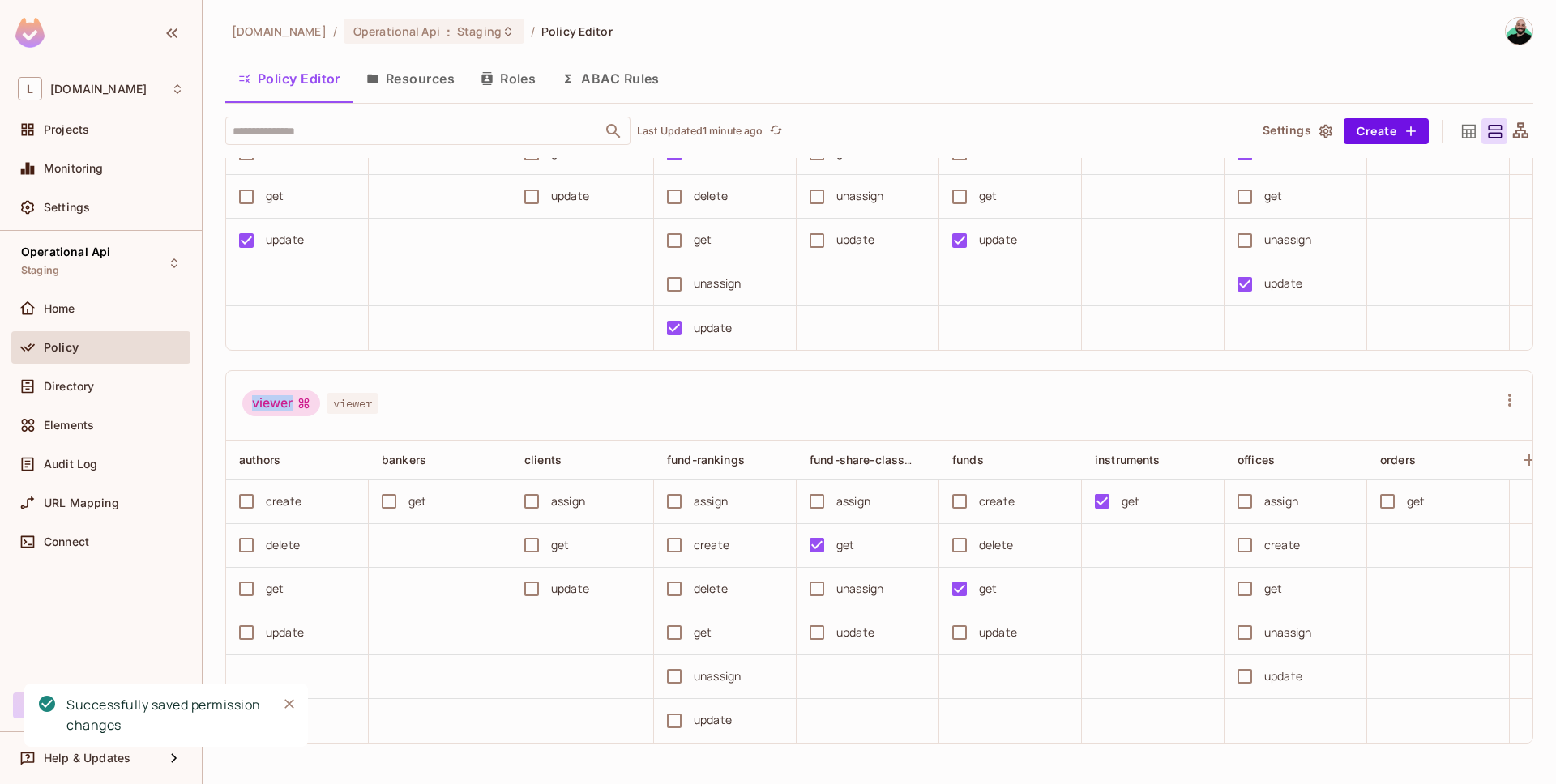
click at [637, 74] on button "ABAC Rules" at bounding box center [611, 78] width 124 height 41
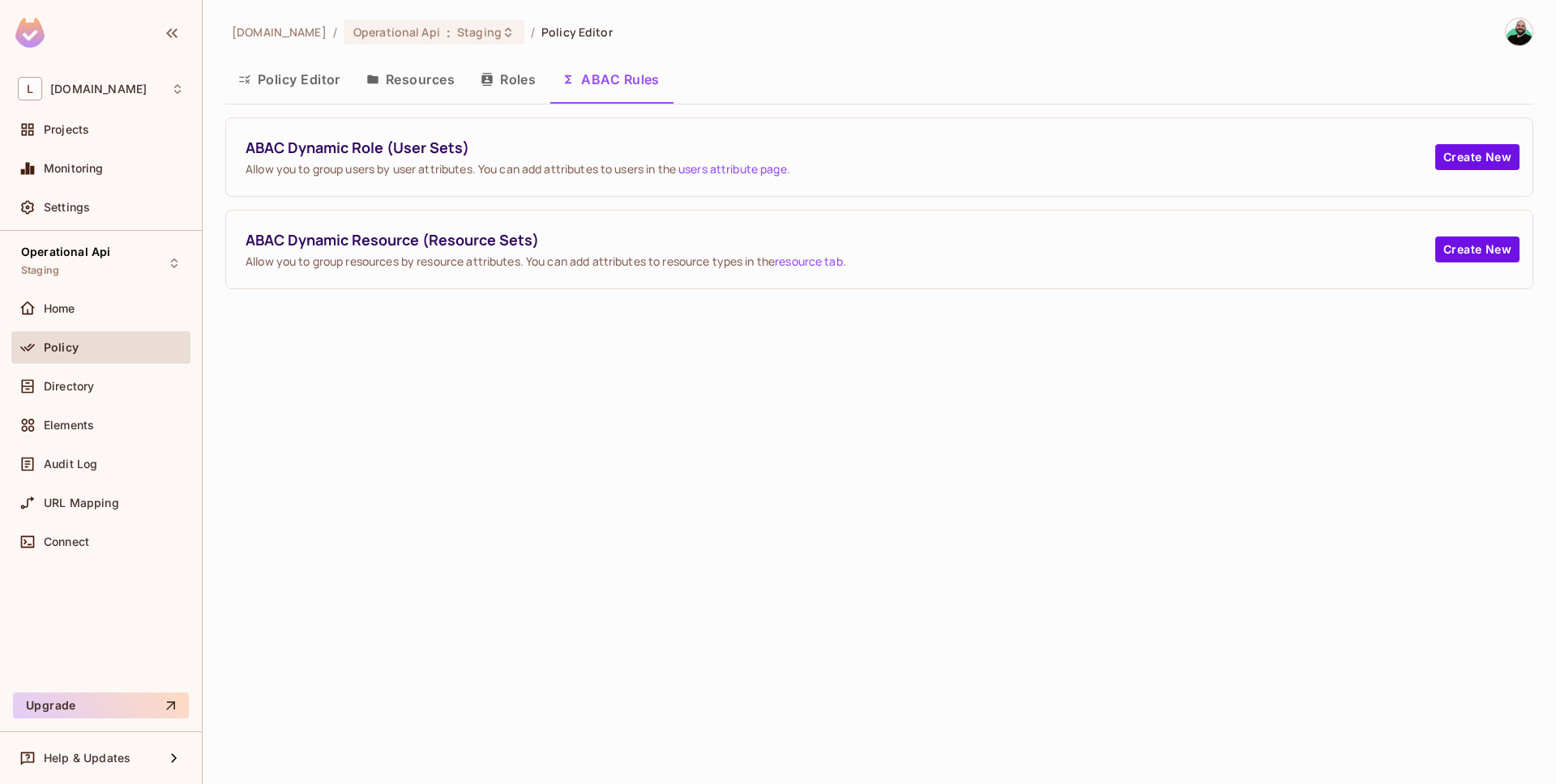
click at [408, 151] on span "ABAC Dynamic Role (User Sets)" at bounding box center [841, 147] width 1189 height 20
click at [384, 146] on span "ABAC Dynamic Role (User Sets)" at bounding box center [841, 147] width 1189 height 20
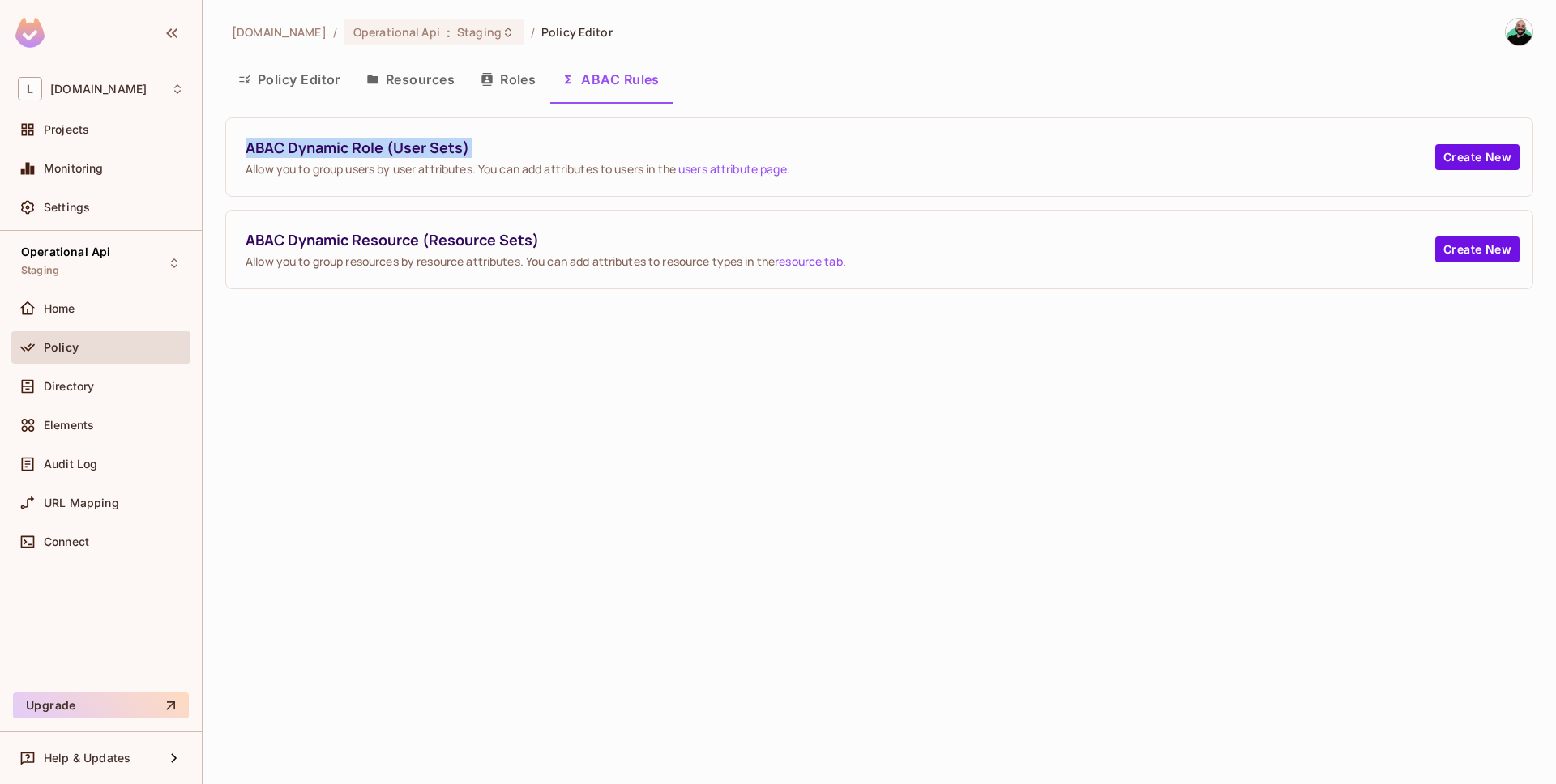
click at [384, 146] on span "ABAC Dynamic Role (User Sets)" at bounding box center [841, 147] width 1189 height 20
click at [78, 388] on span "Directory" at bounding box center [69, 386] width 50 height 13
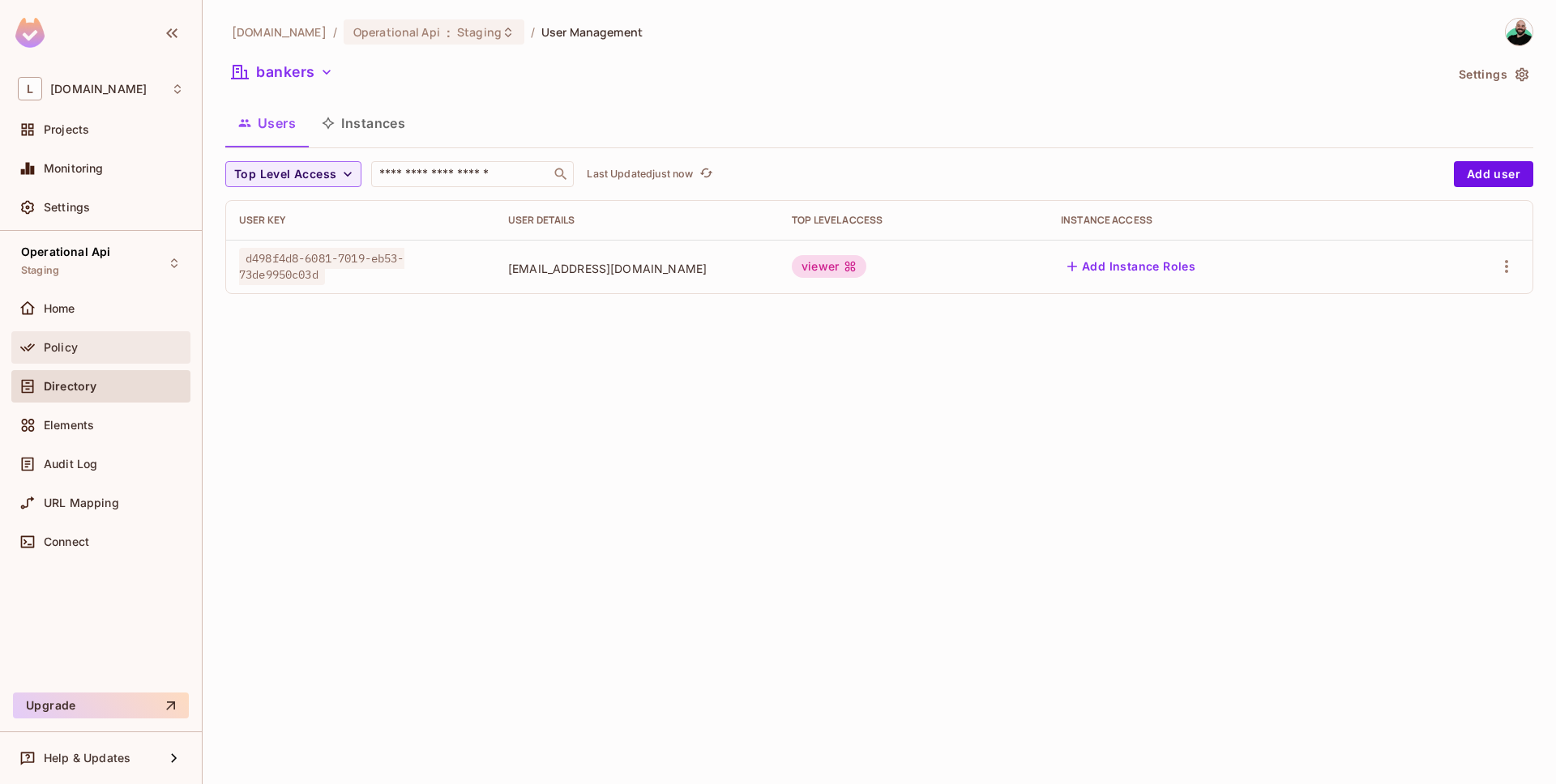
click at [75, 342] on span "Policy" at bounding box center [61, 347] width 34 height 13
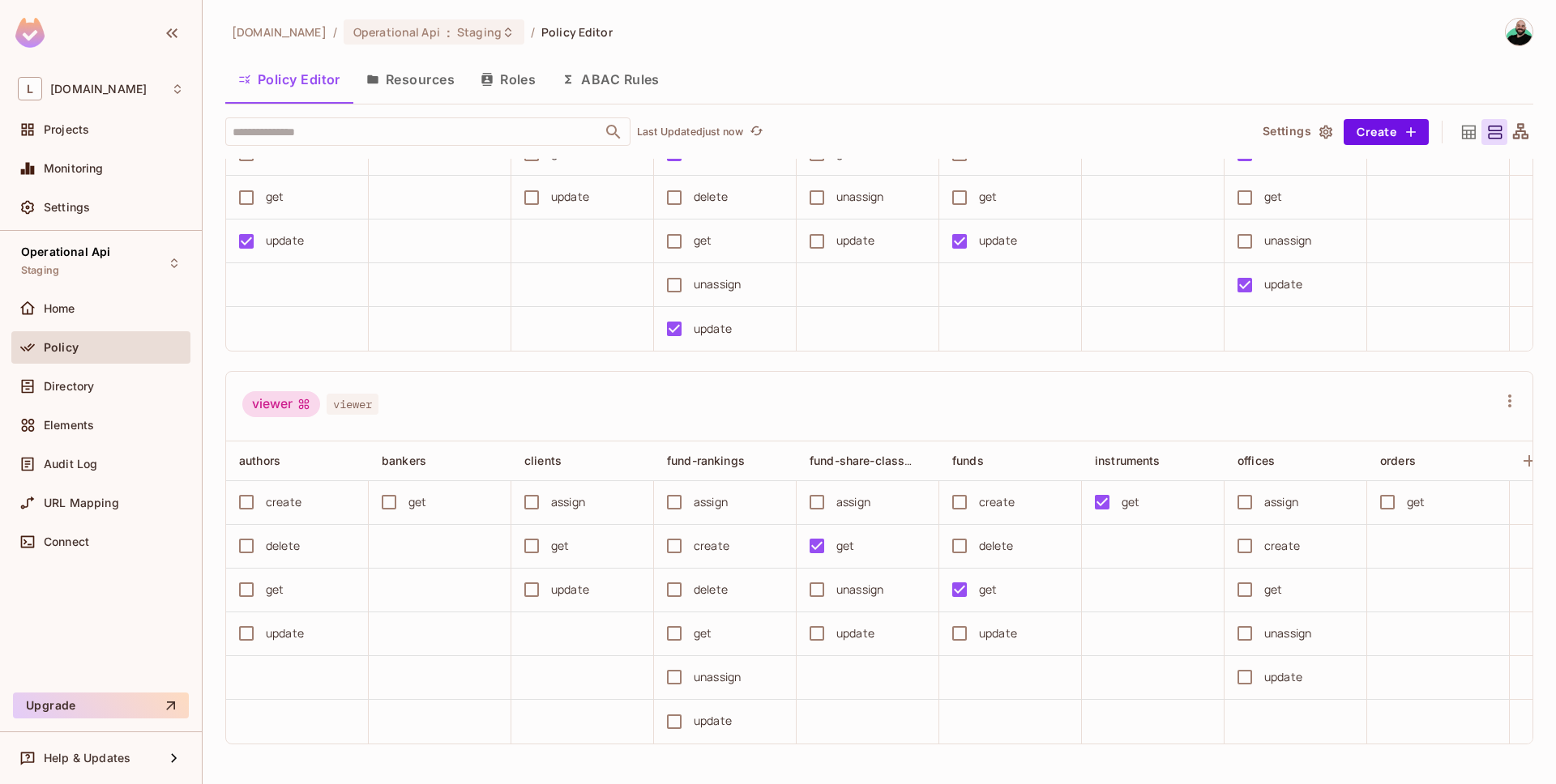
scroll to position [1, 0]
click at [1501, 756] on button "Save Changes" at bounding box center [1493, 758] width 100 height 26
click at [79, 168] on span "Monitoring" at bounding box center [74, 168] width 60 height 13
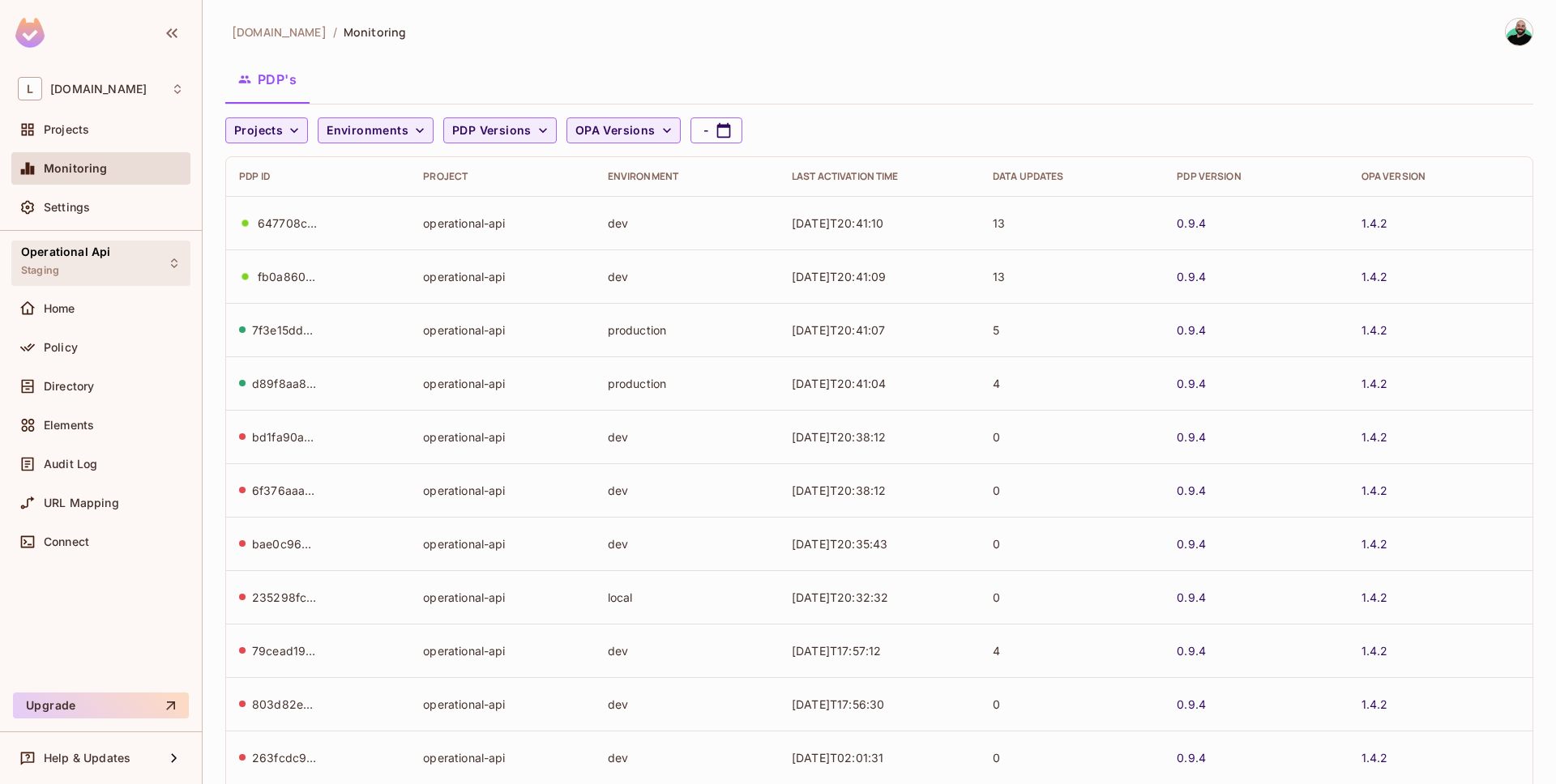
click at [107, 259] on div "Operational Api Staging" at bounding box center [100, 263] width 179 height 45
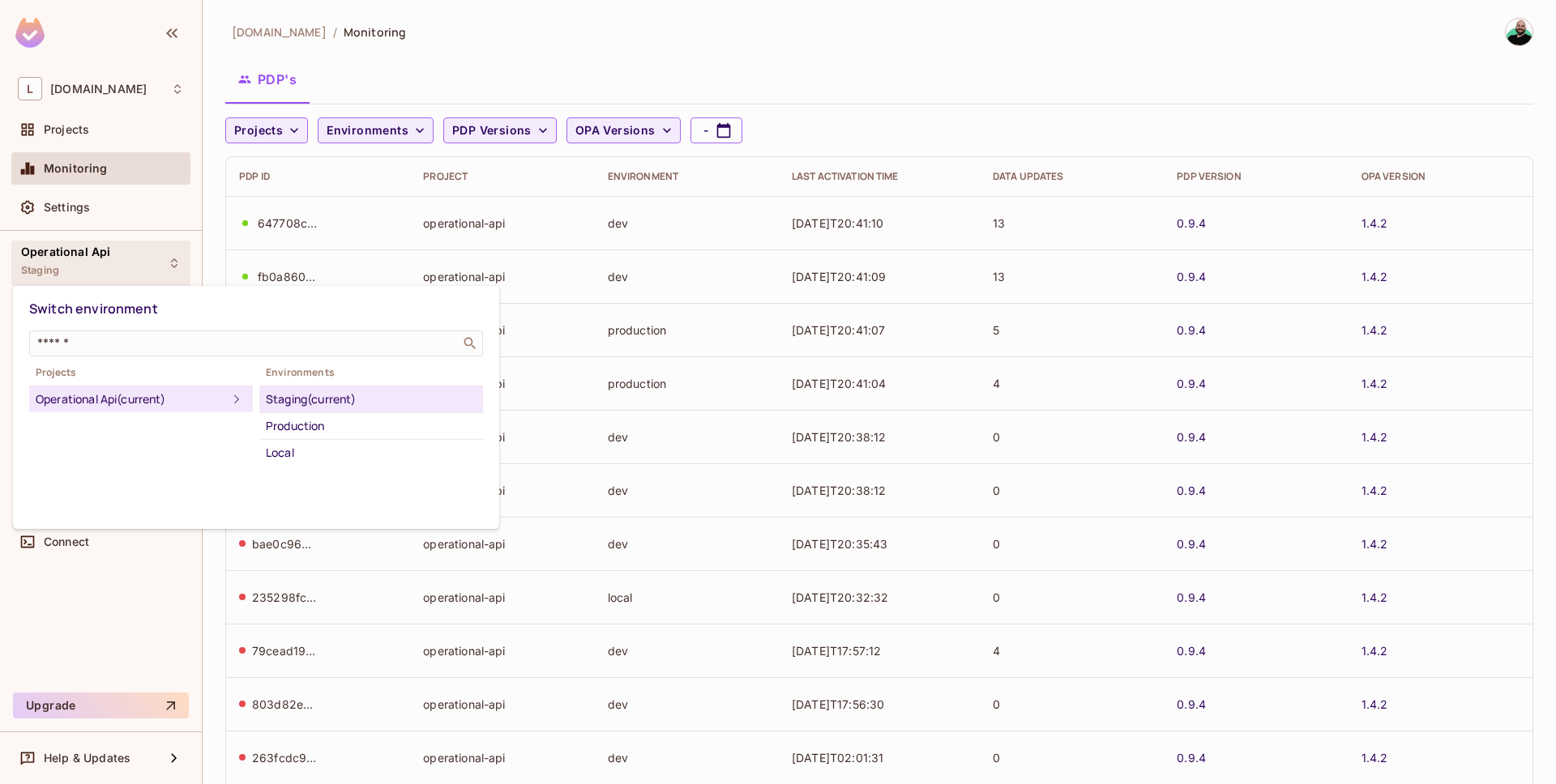
click at [107, 259] on div at bounding box center [778, 392] width 1556 height 784
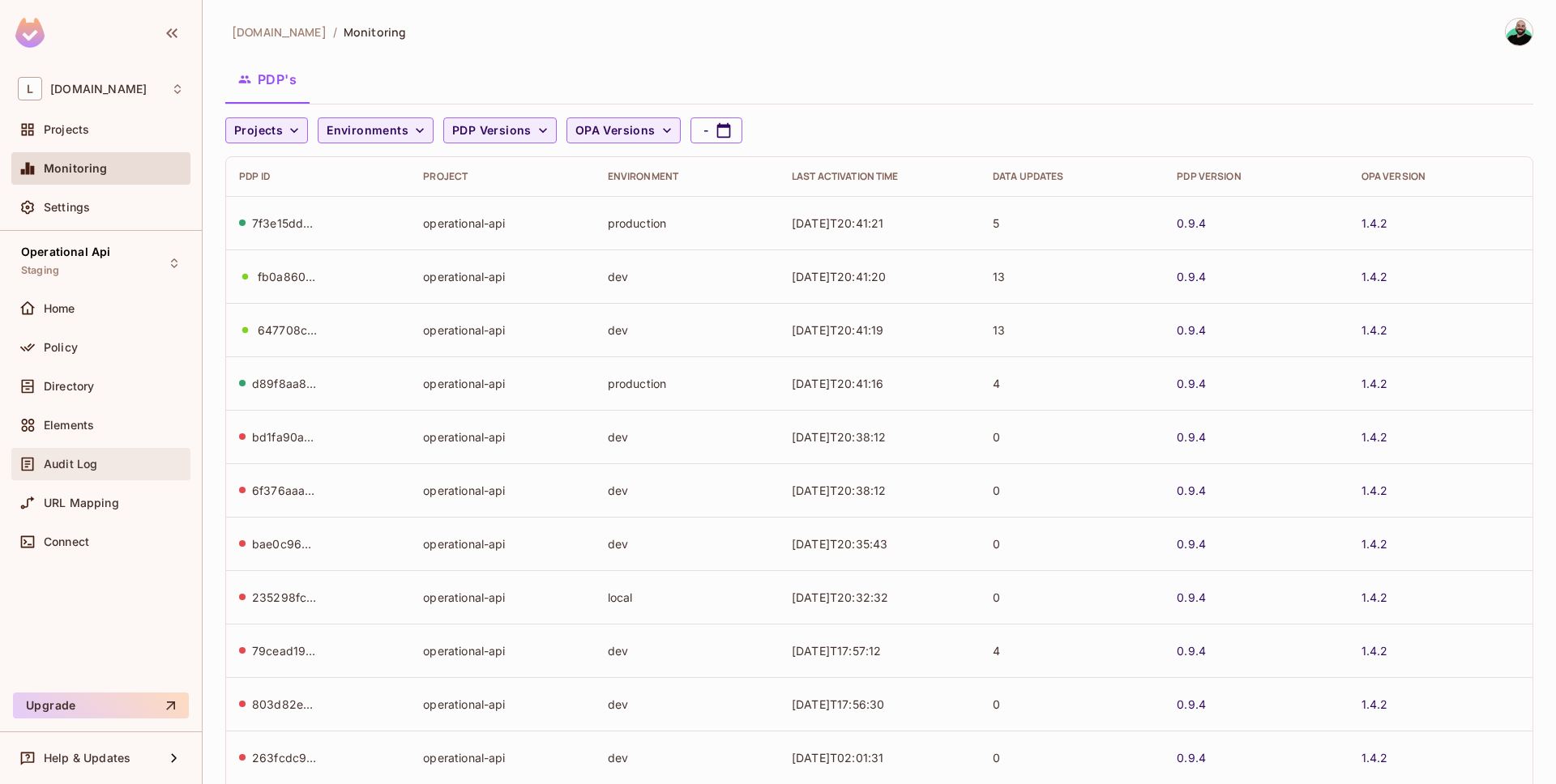
click at [83, 460] on span "Audit Log" at bounding box center [70, 464] width 54 height 13
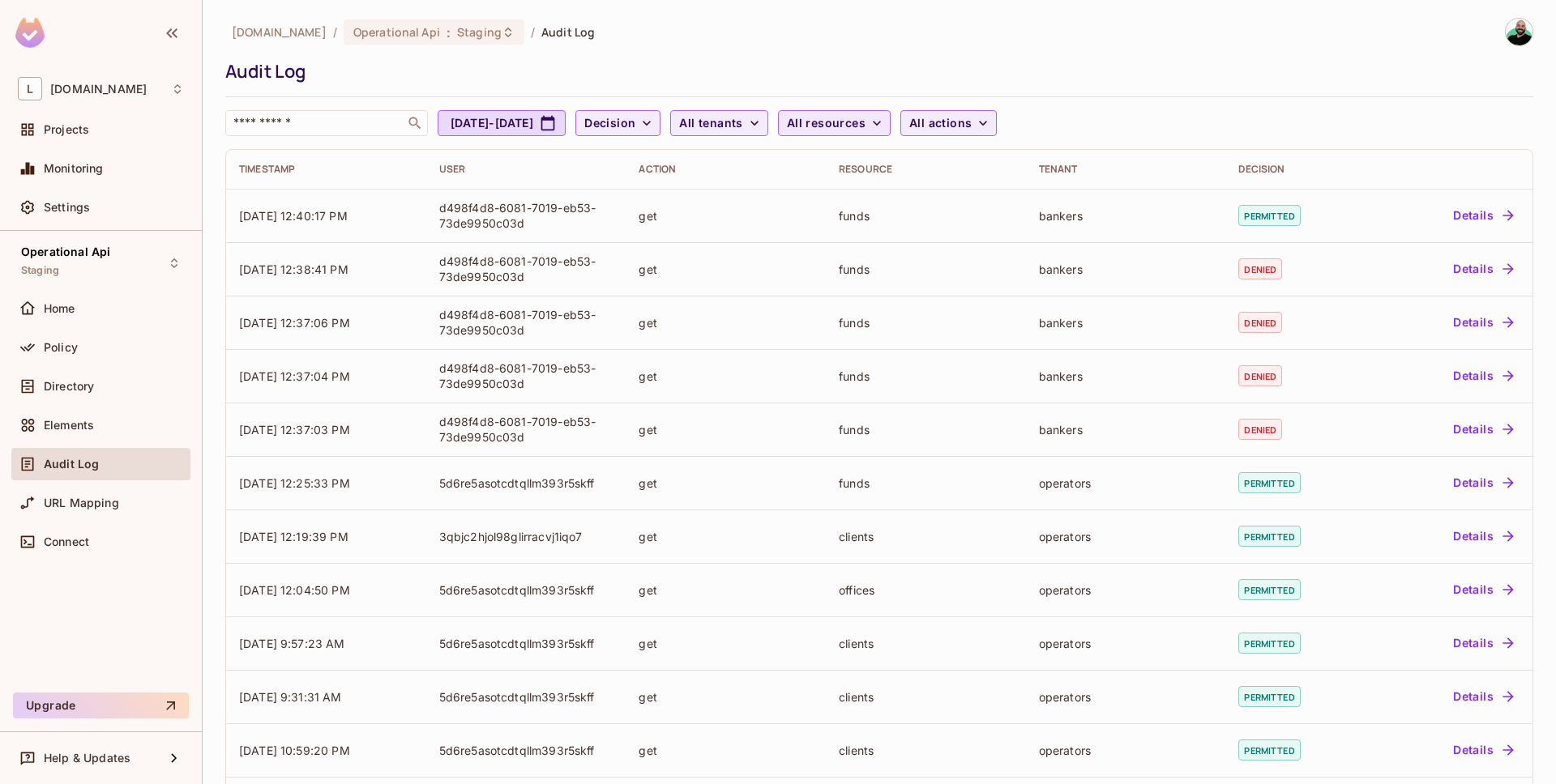
click at [865, 115] on span "All resources" at bounding box center [826, 123] width 78 height 20
click at [912, 115] on div at bounding box center [778, 392] width 1556 height 784
click at [110, 100] on div "L lakpa.cl" at bounding box center [100, 88] width 167 height 24
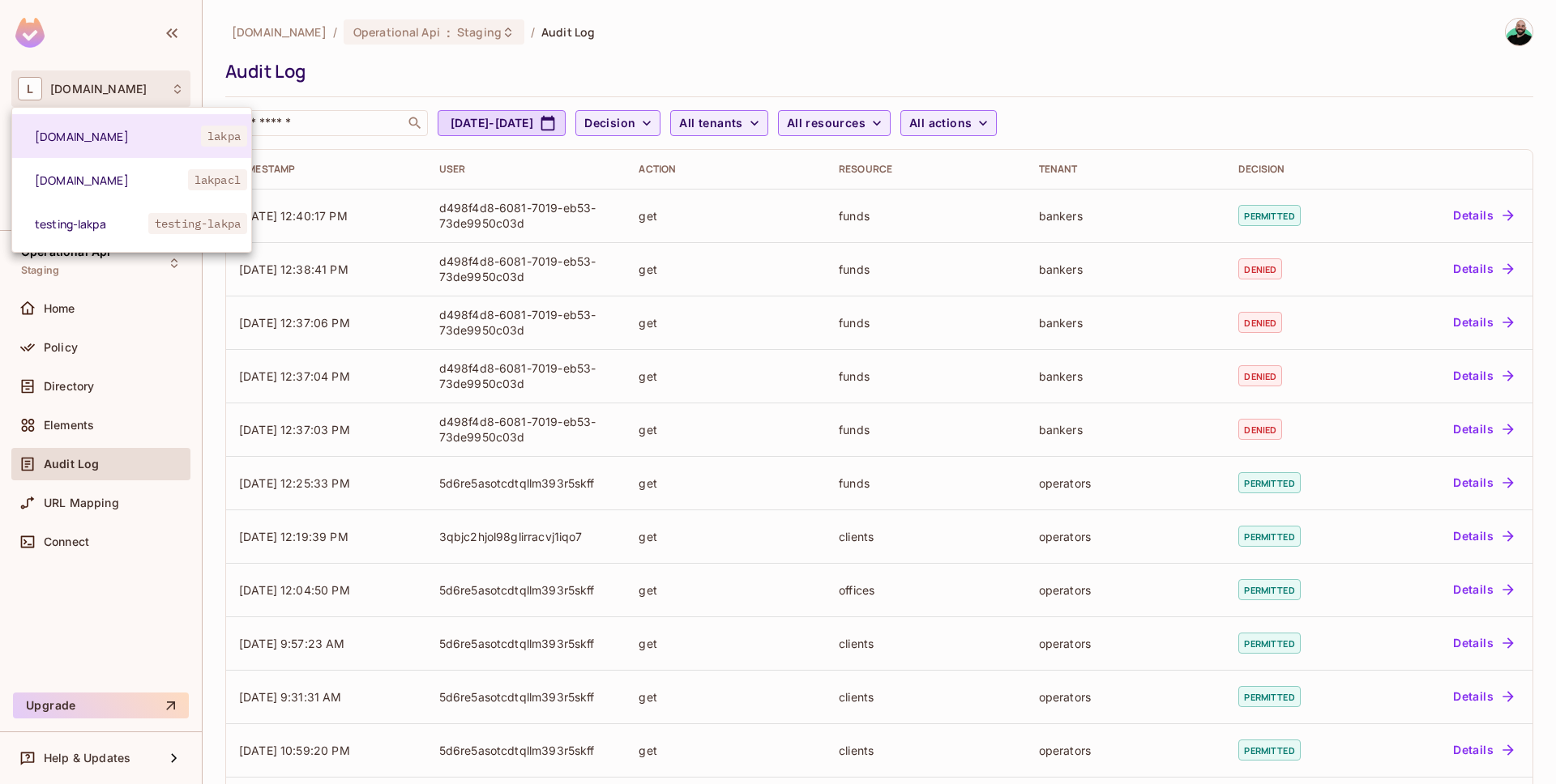
click at [118, 94] on div at bounding box center [778, 392] width 1556 height 784
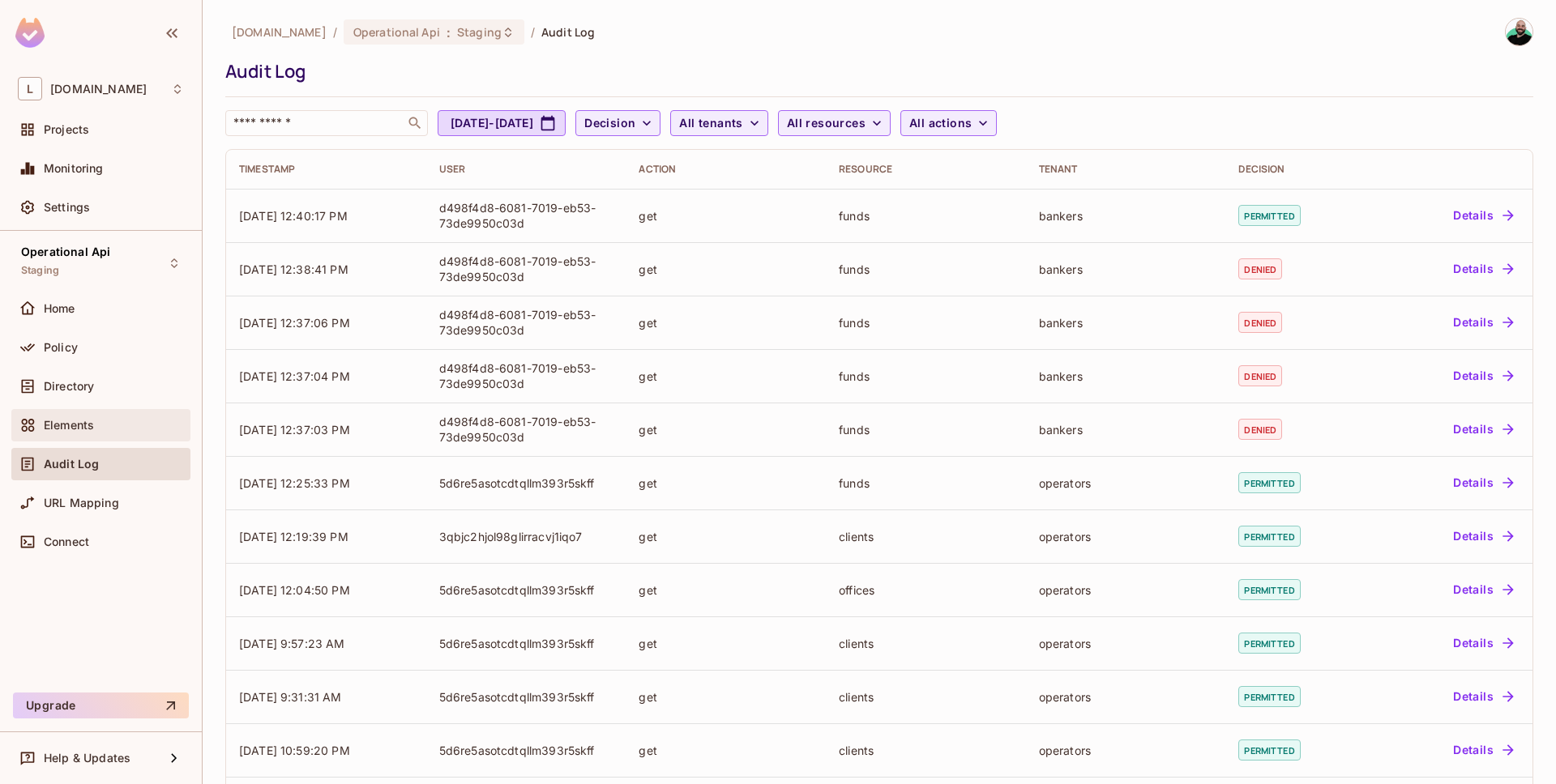
click at [107, 429] on div "Elements" at bounding box center [114, 425] width 140 height 13
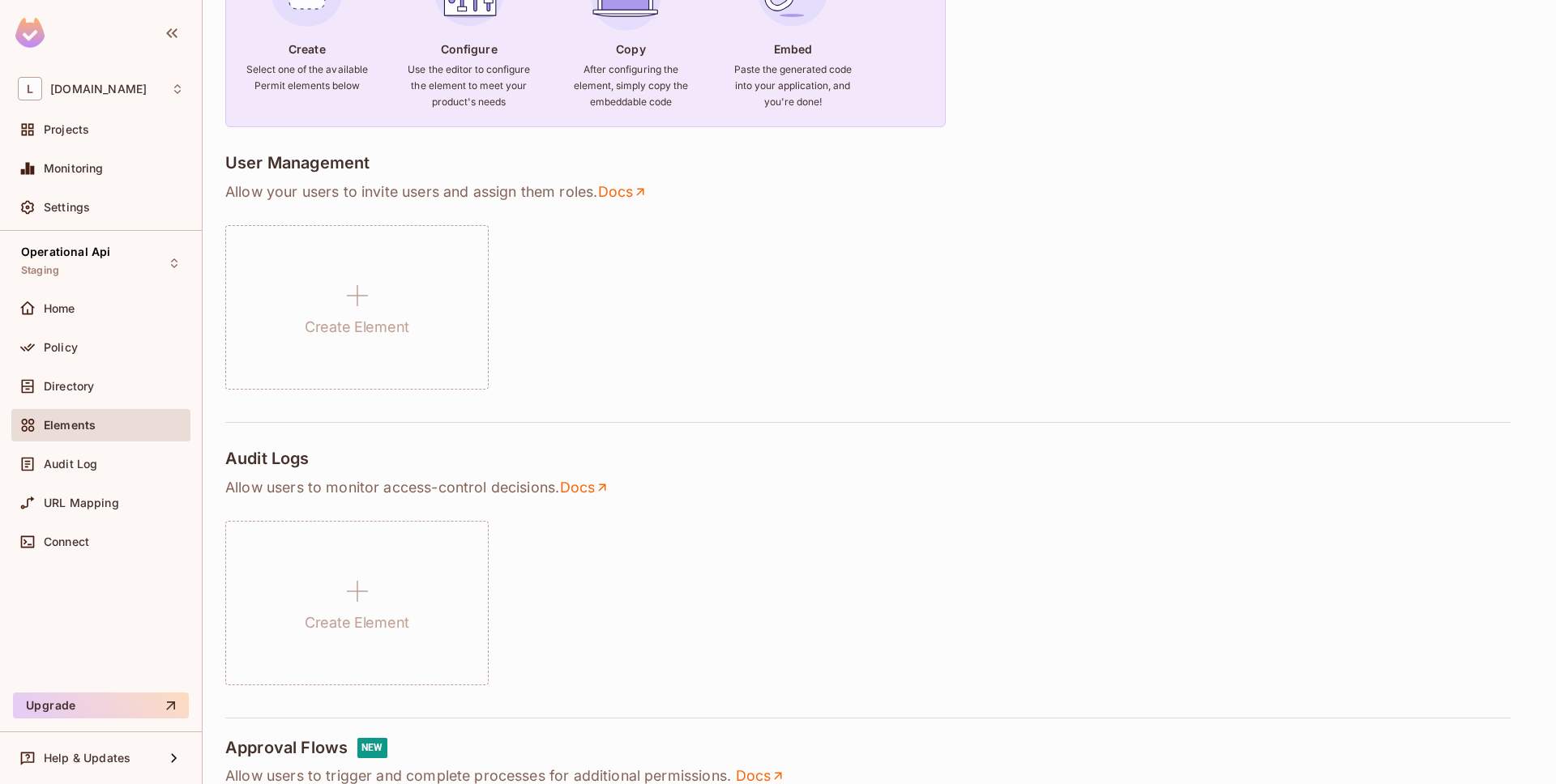
scroll to position [213, 0]
click at [467, 492] on p "Allow users to monitor access-control decisions . Docs" at bounding box center [879, 484] width 1308 height 19
click at [106, 342] on div "Policy" at bounding box center [114, 347] width 140 height 13
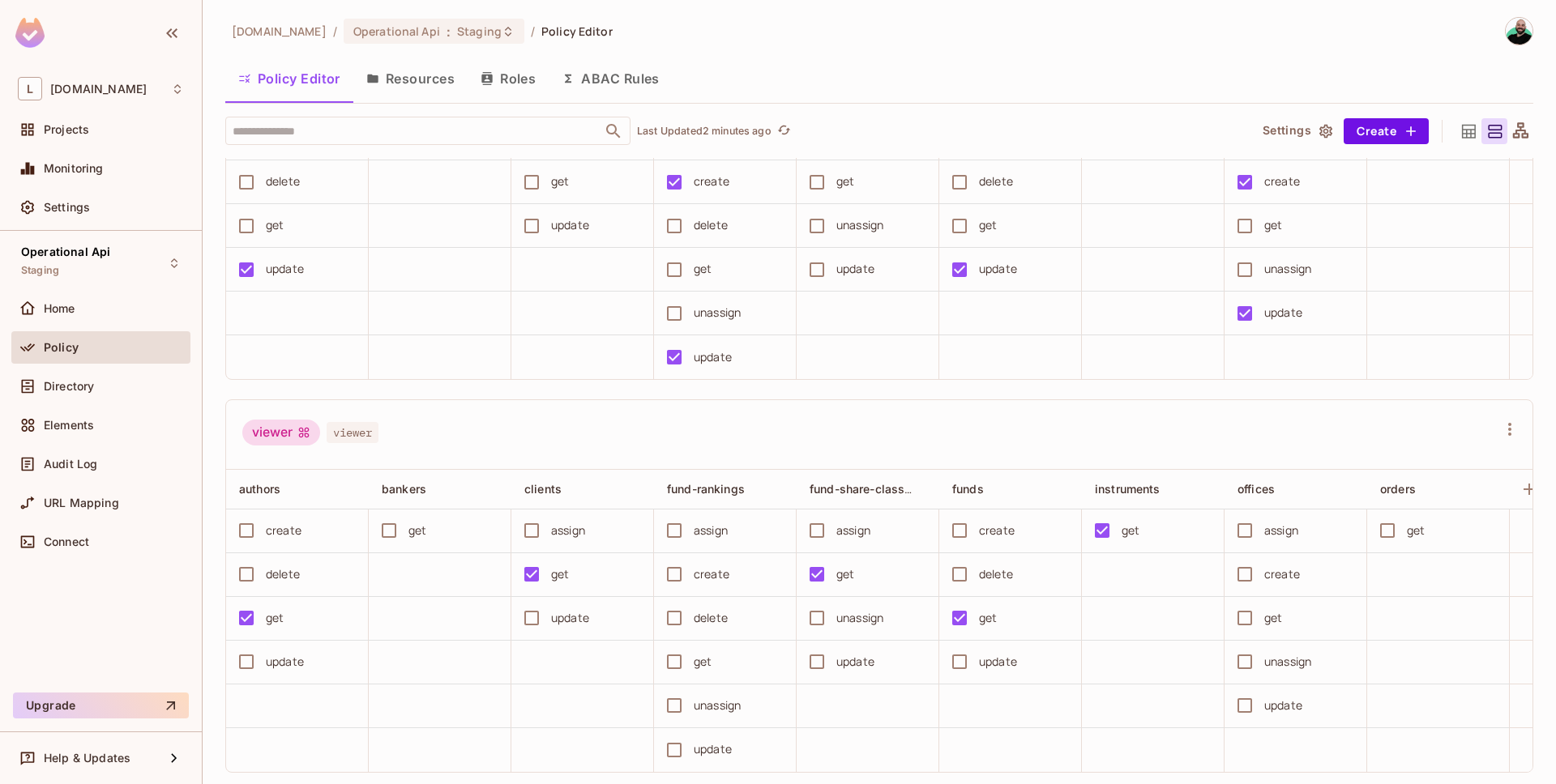
scroll to position [573, 0]
